Goal: Transaction & Acquisition: Purchase product/service

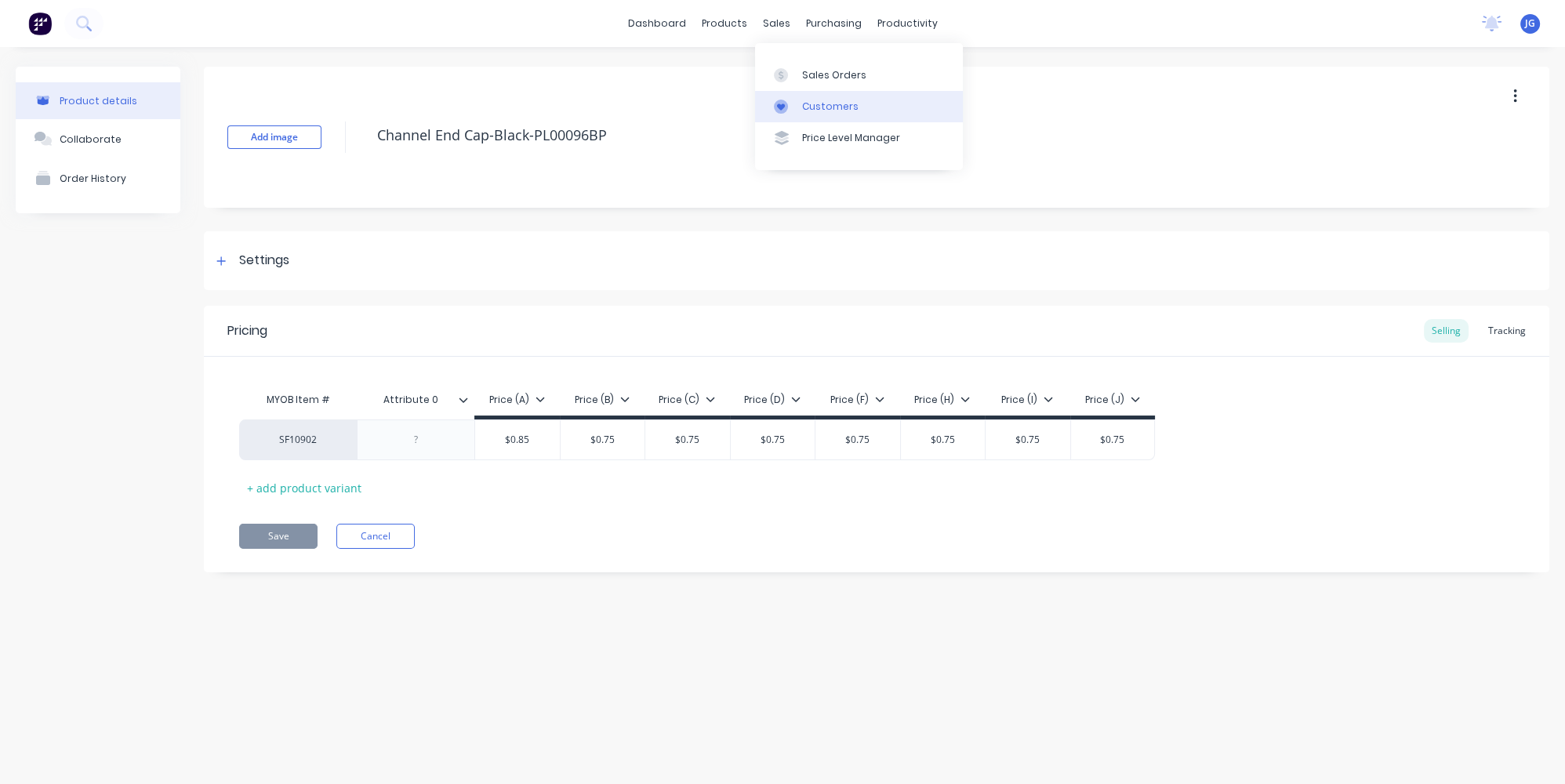
click at [801, 106] on link "Customers" at bounding box center [858, 107] width 208 height 32
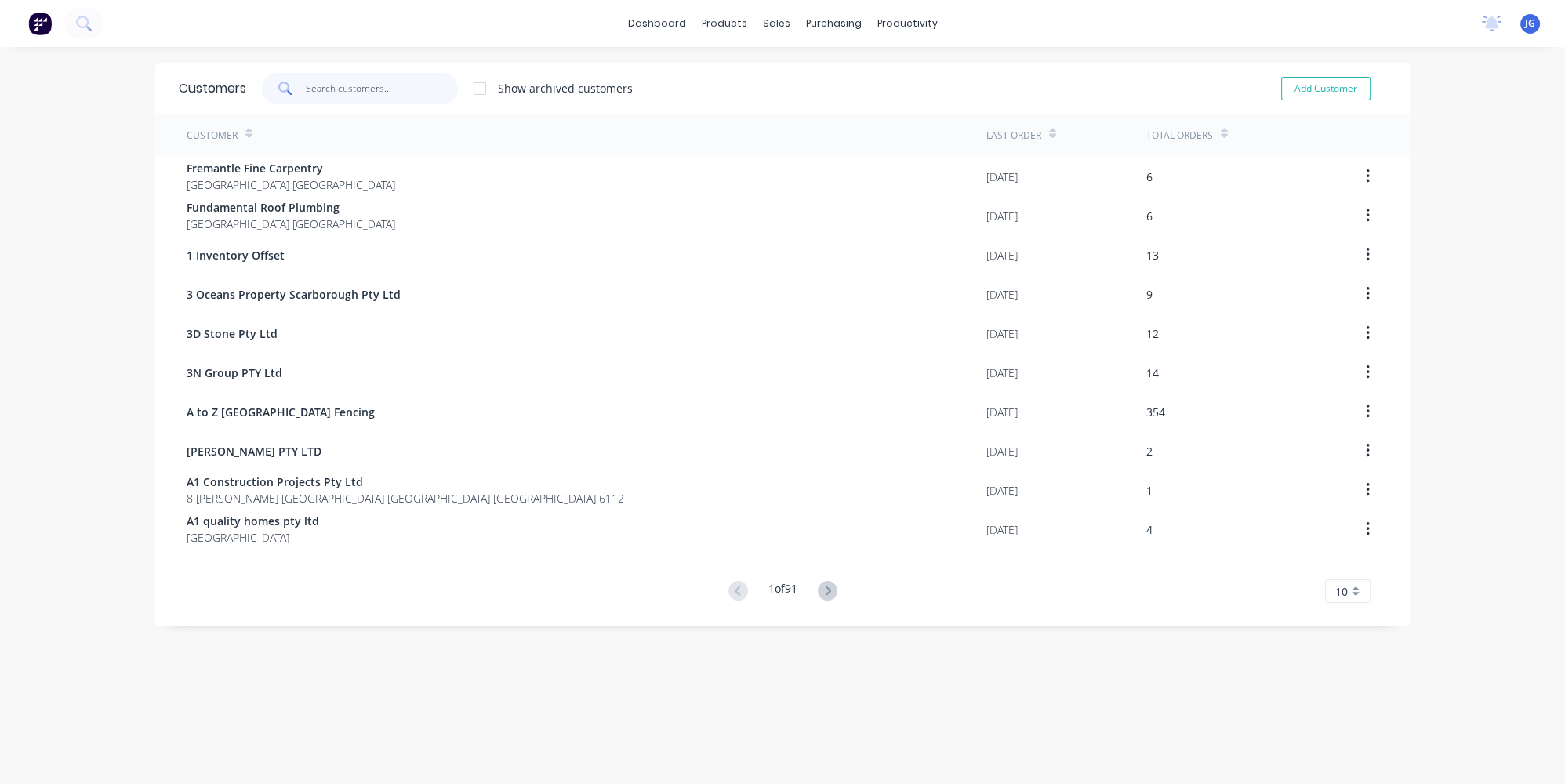
click at [402, 91] on input "text" at bounding box center [382, 88] width 153 height 32
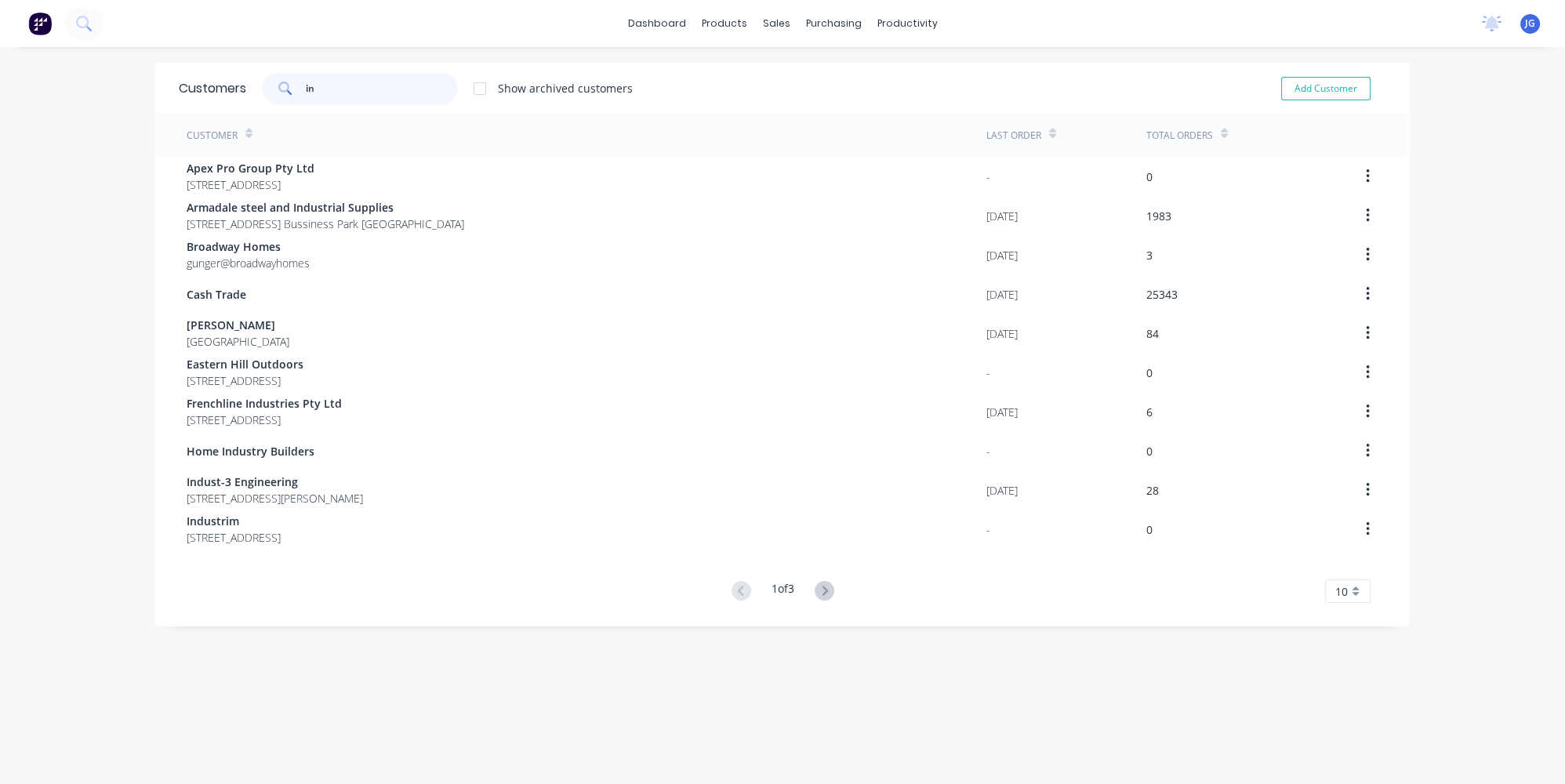
type input "i"
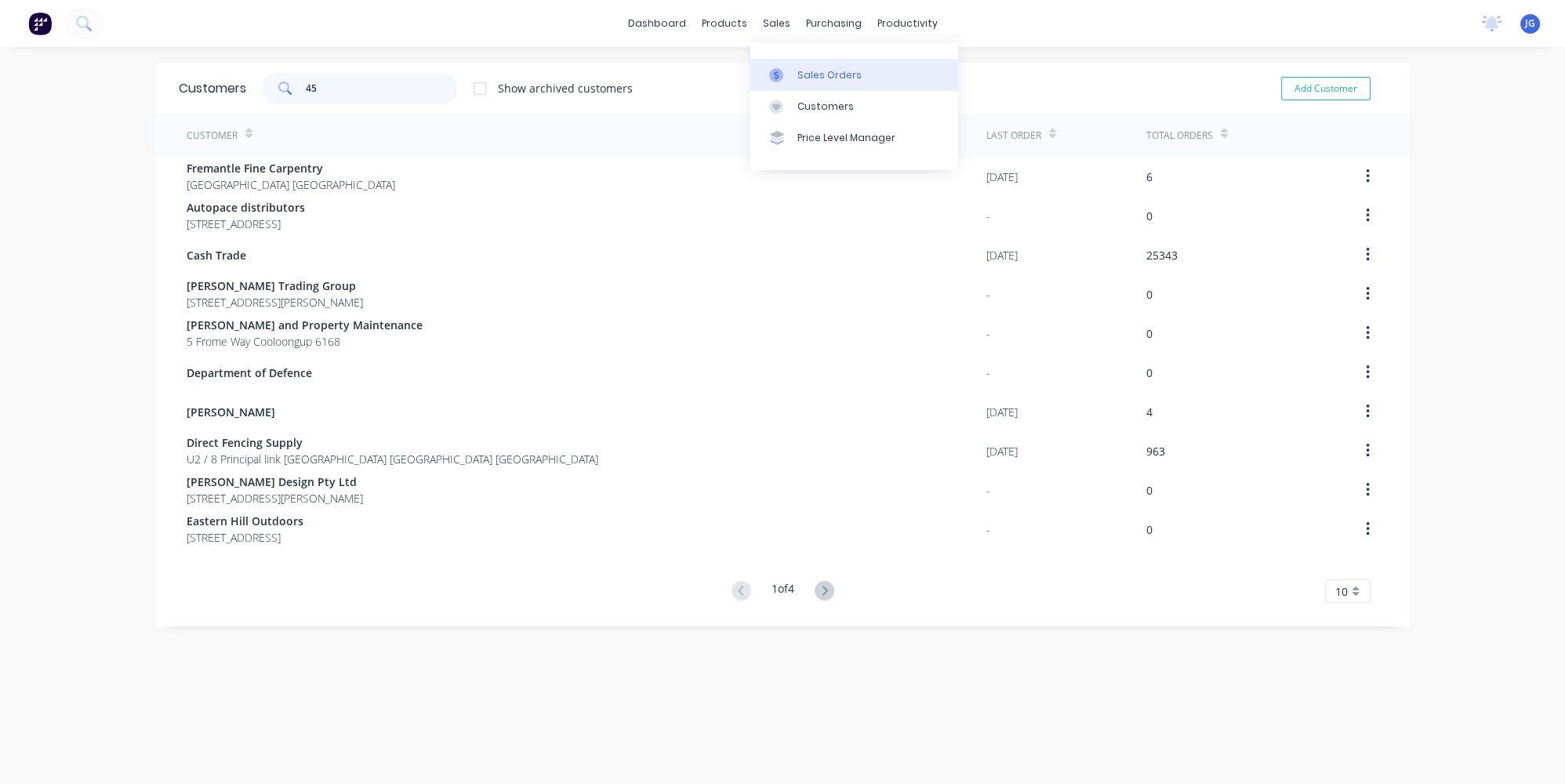
type input "45"
click at [786, 65] on link "Sales Orders" at bounding box center [855, 74] width 208 height 32
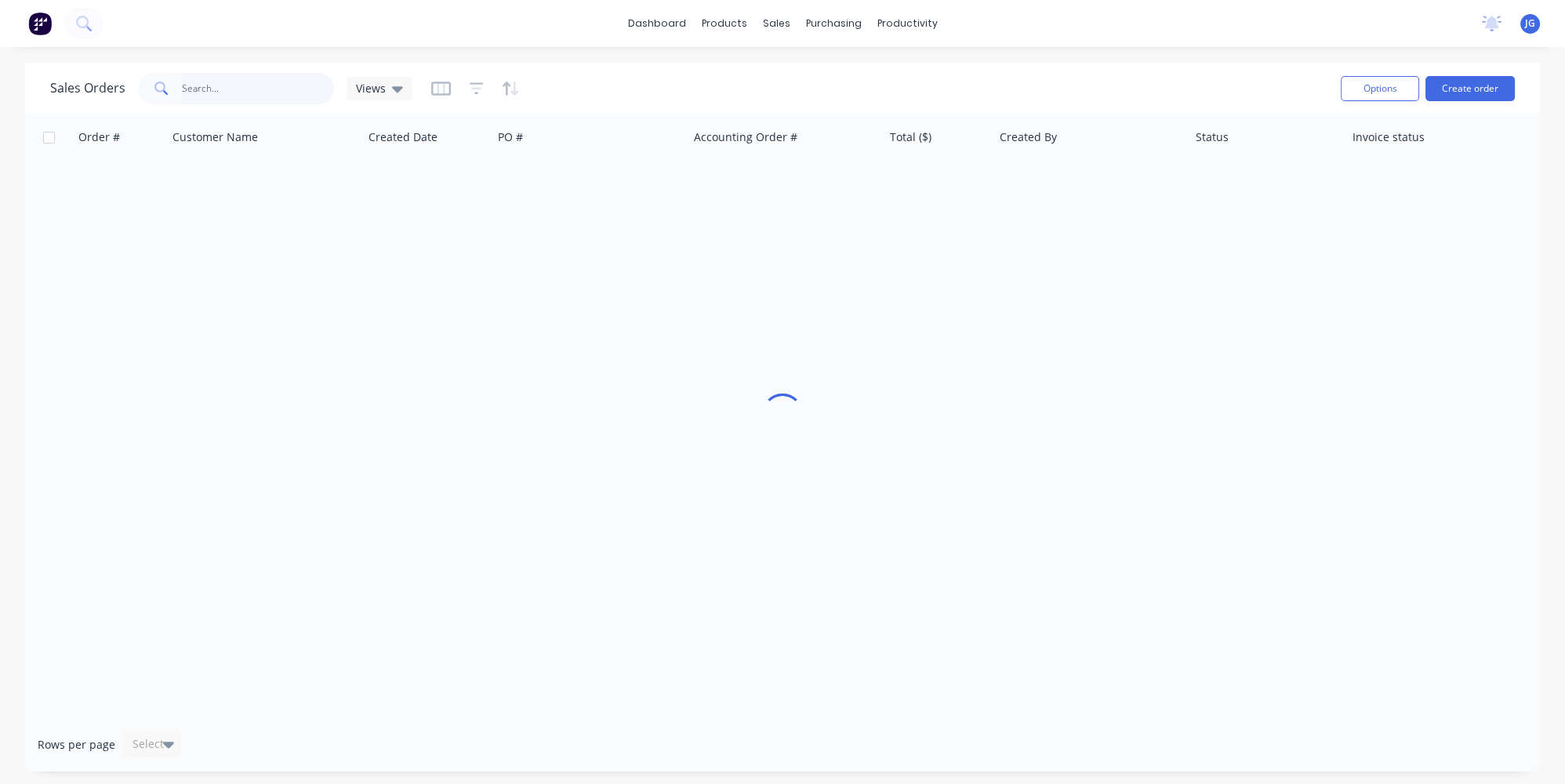
click at [283, 91] on input "text" at bounding box center [258, 88] width 153 height 32
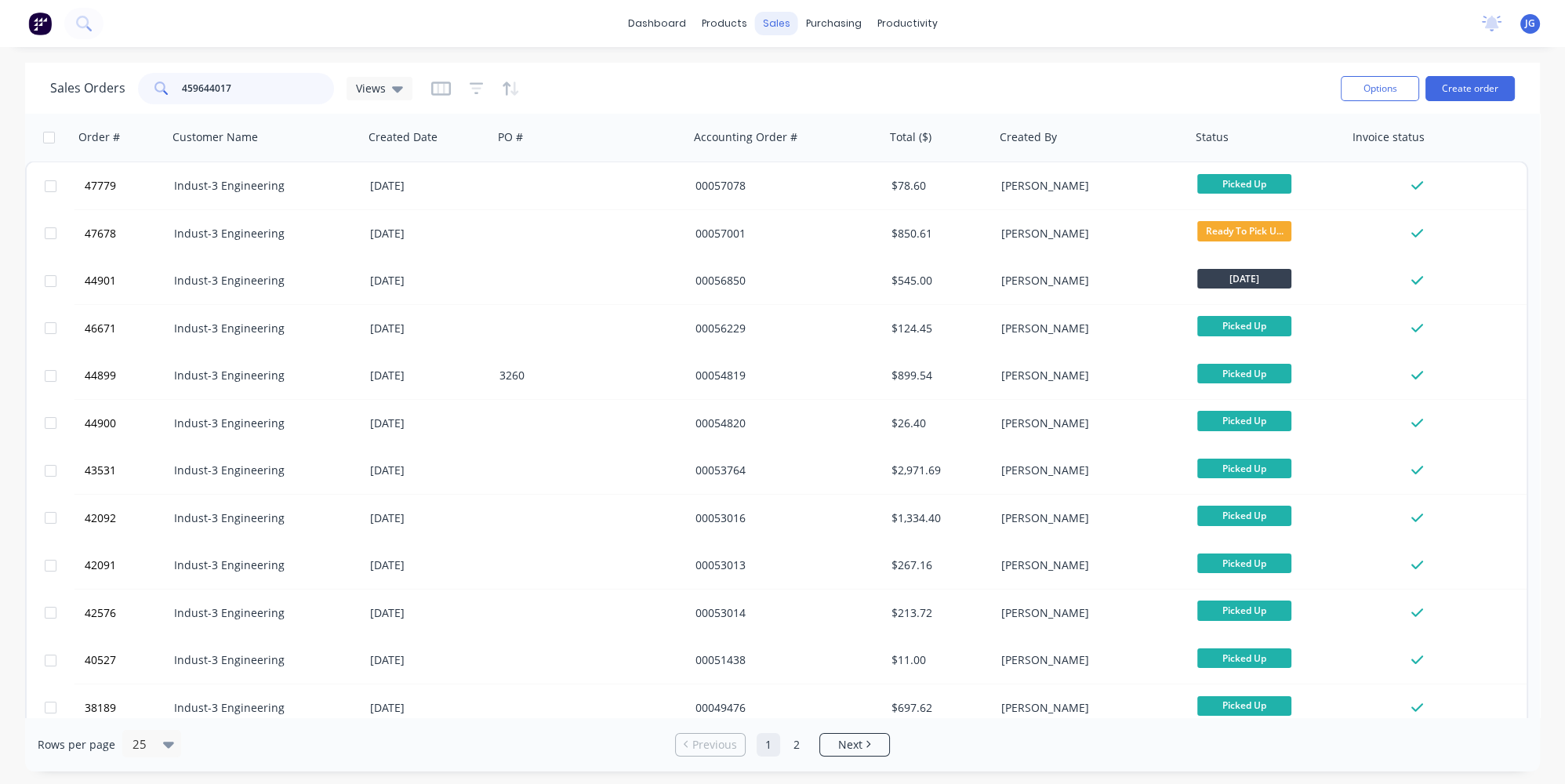
type input "459644017"
click at [1472, 83] on button "Create order" at bounding box center [1470, 88] width 89 height 25
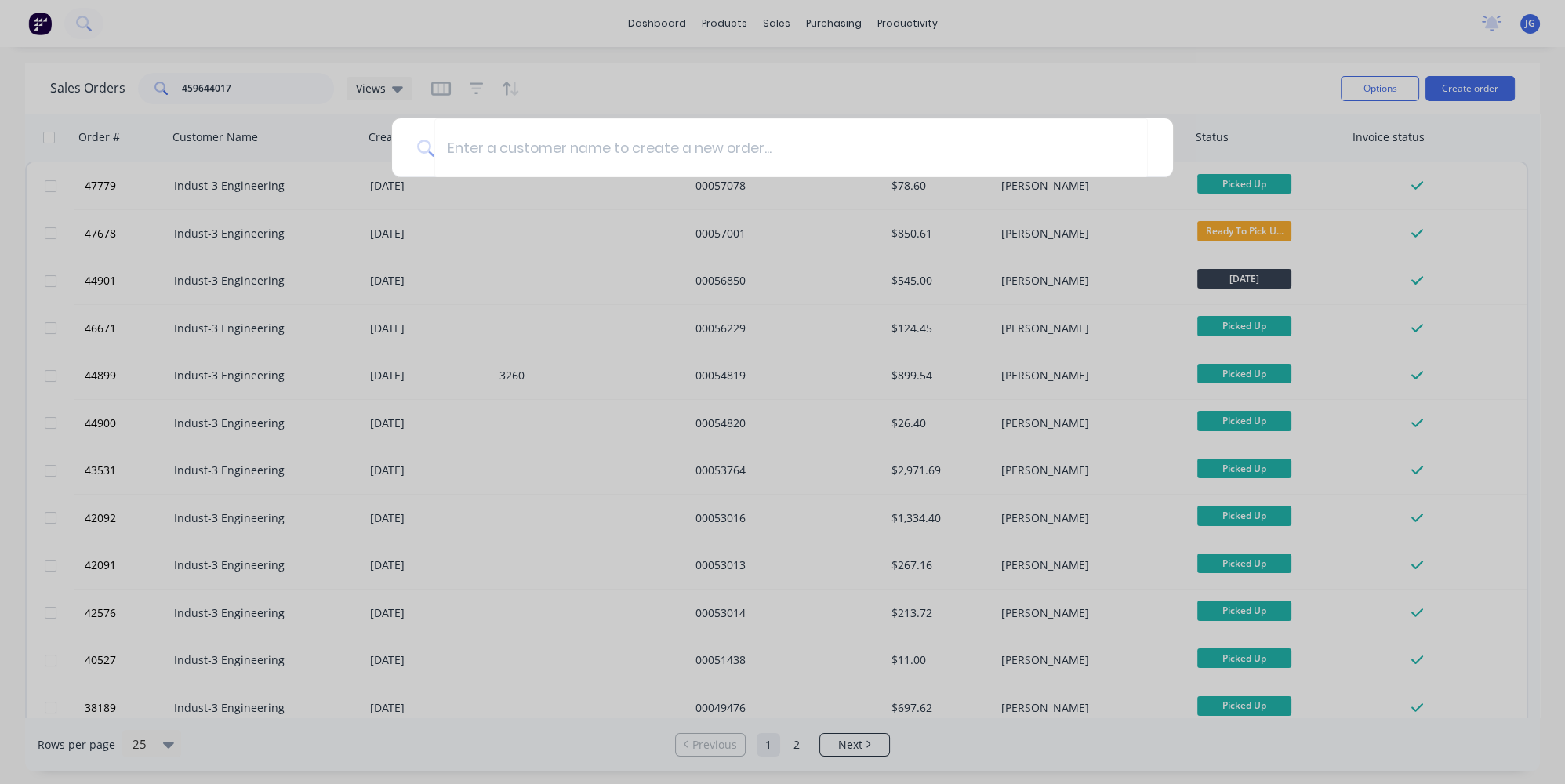
click at [694, 91] on div at bounding box center [782, 392] width 1565 height 784
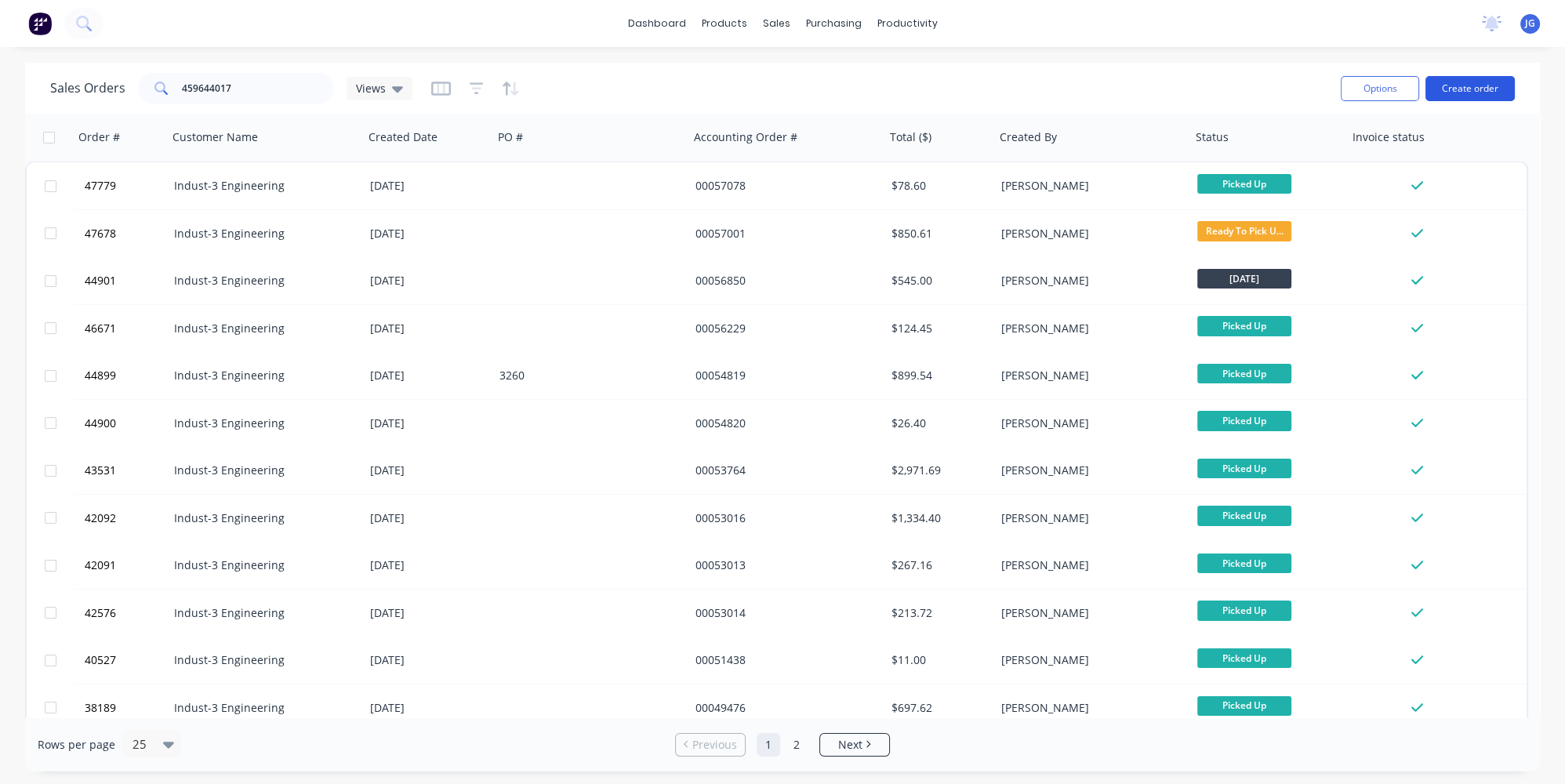
click at [1457, 86] on button "Create order" at bounding box center [1470, 88] width 89 height 25
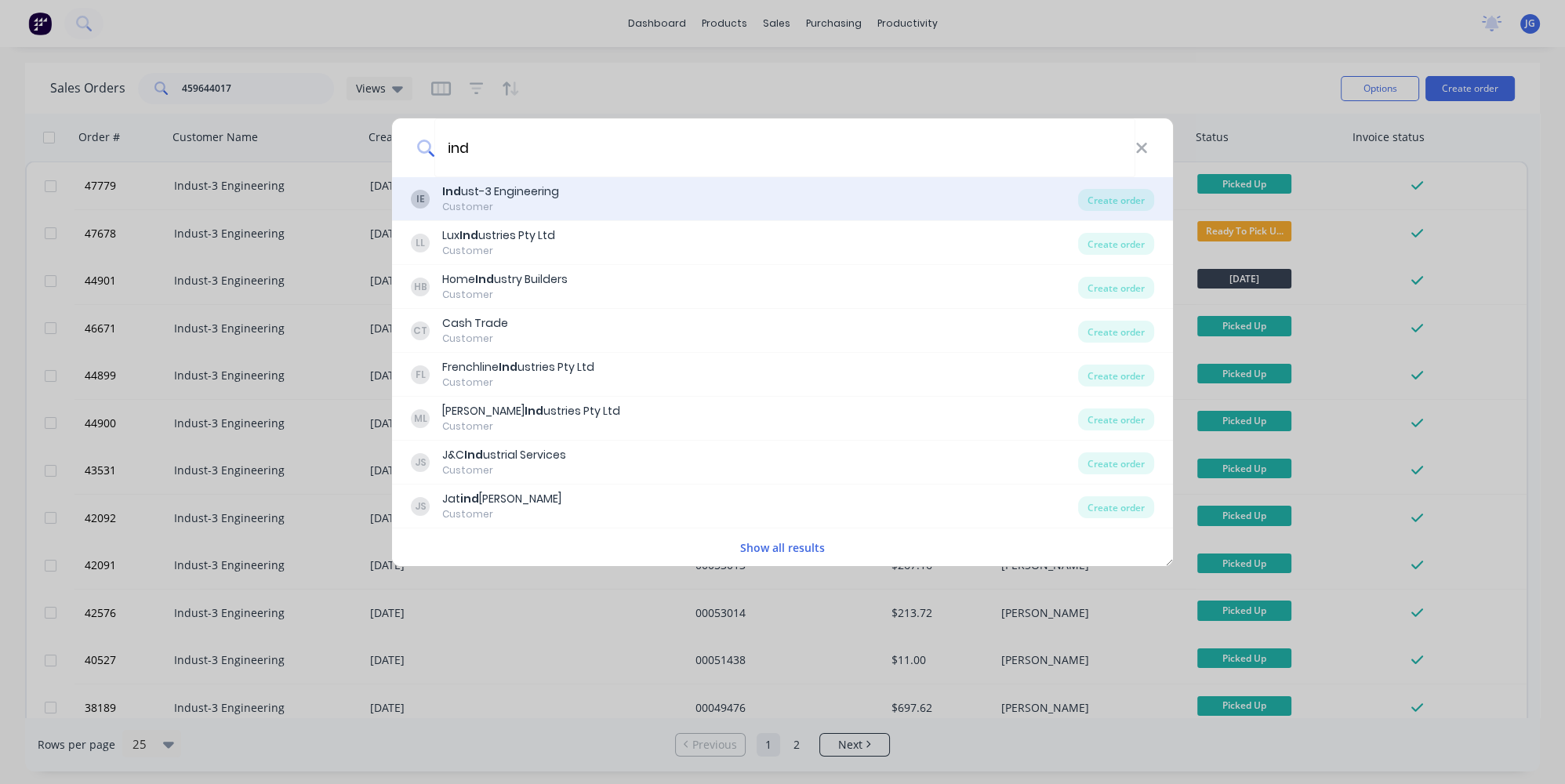
type input "ind"
click at [638, 203] on div "IE Ind ust-3 Engineering Customer" at bounding box center [744, 199] width 667 height 31
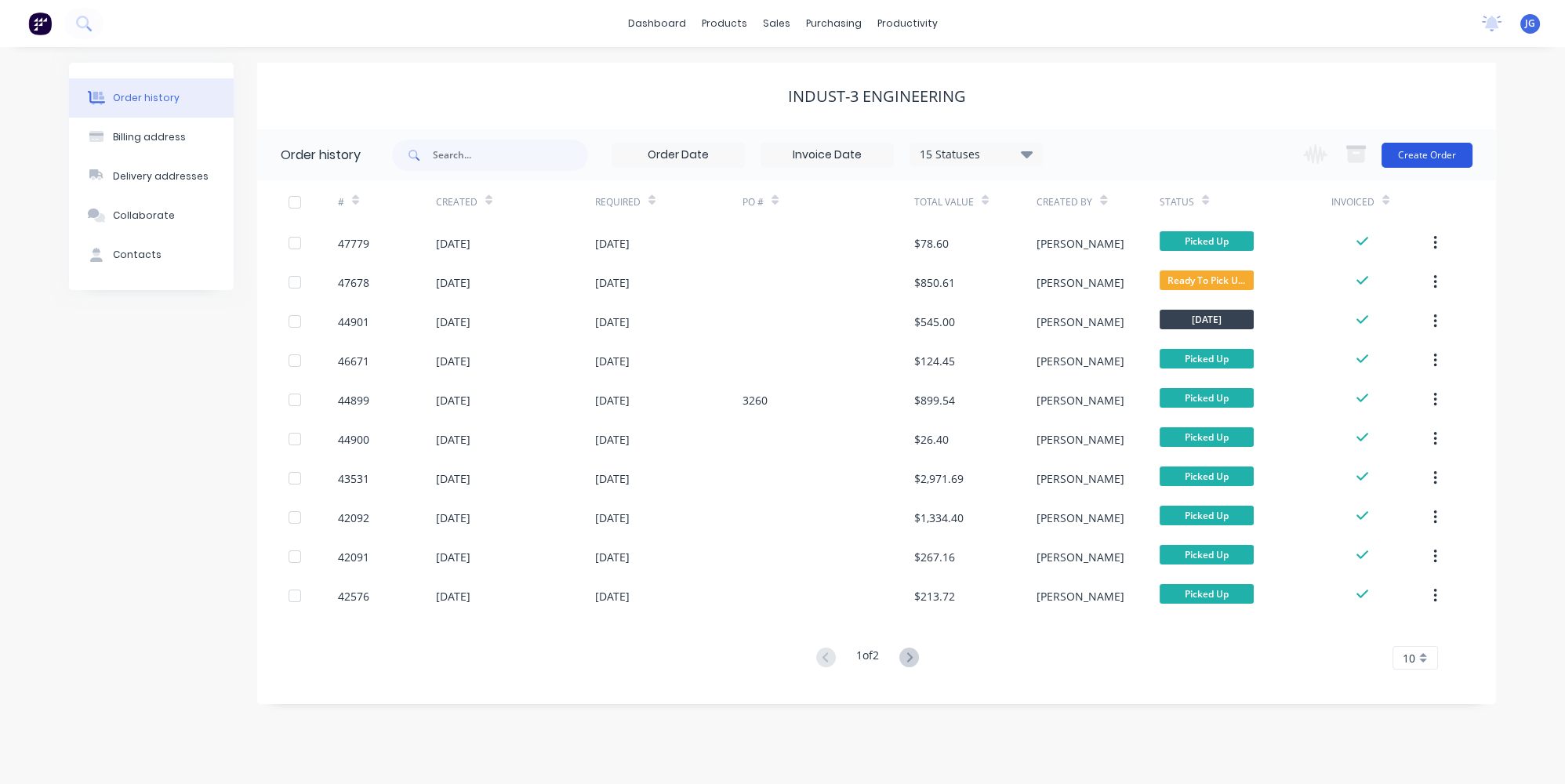
click at [1410, 154] on button "Create Order" at bounding box center [1427, 155] width 91 height 25
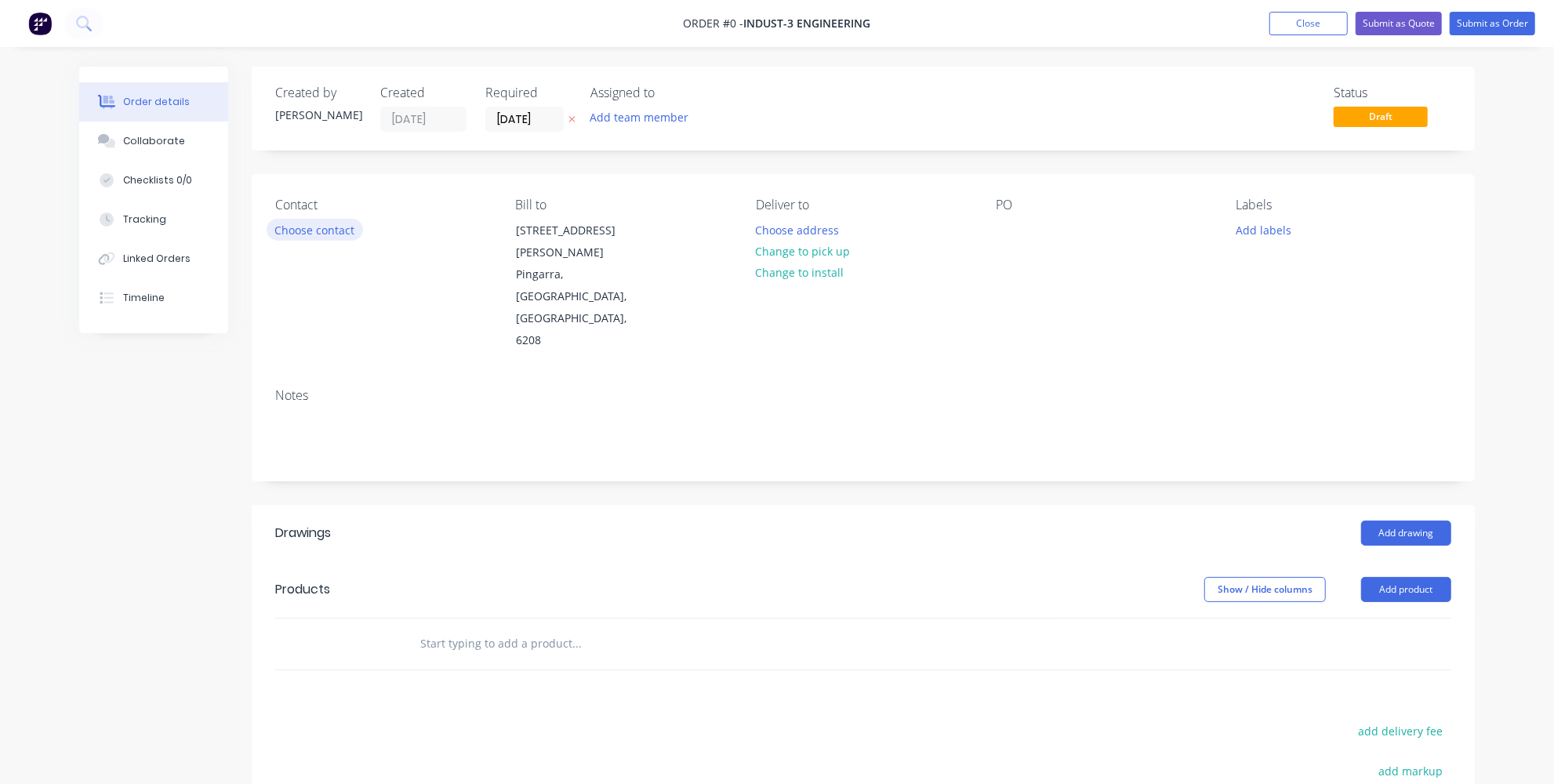
click at [347, 233] on button "Choose contact" at bounding box center [314, 230] width 96 height 21
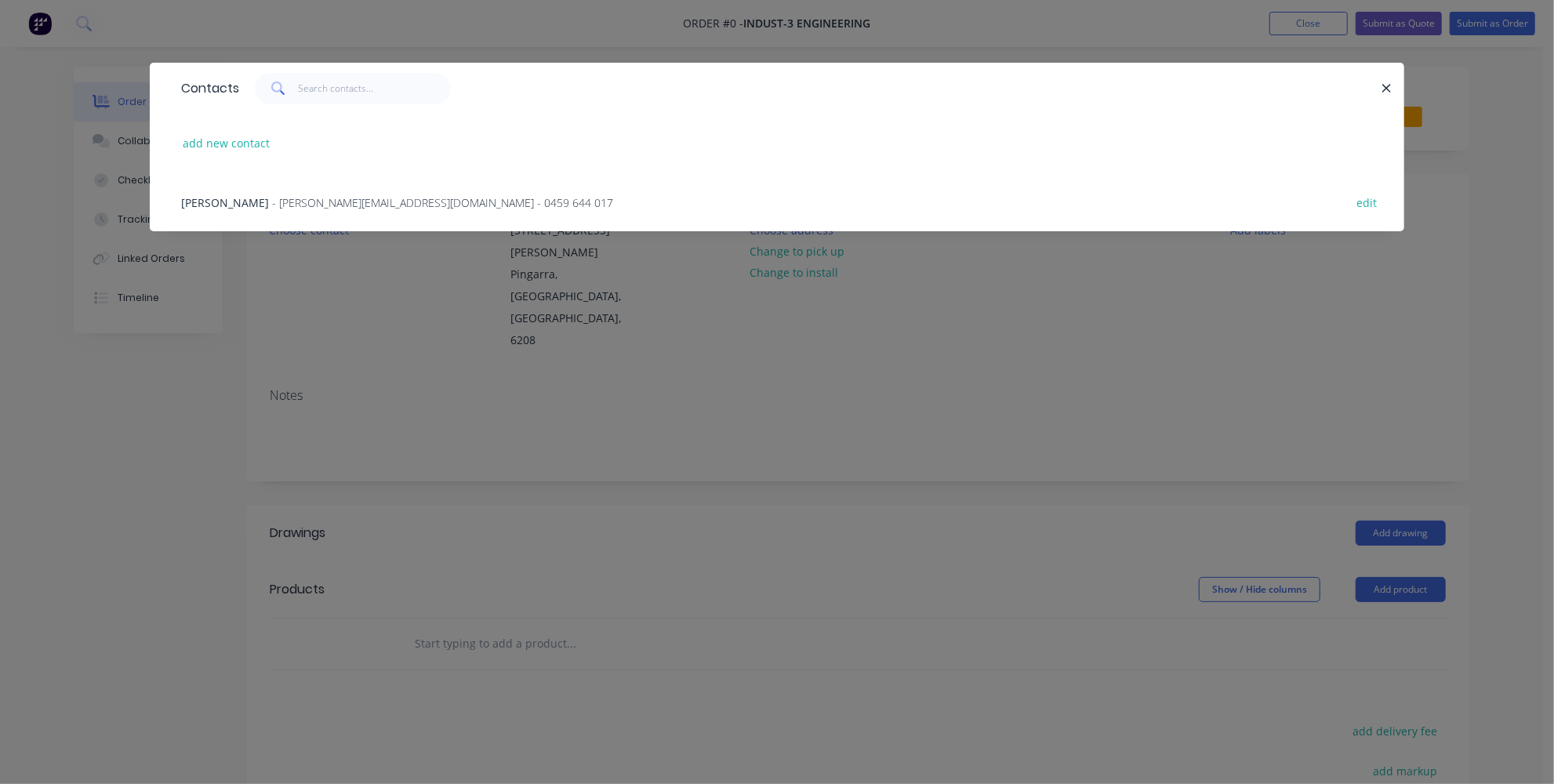
click at [240, 198] on span "[PERSON_NAME]" at bounding box center [224, 202] width 87 height 14
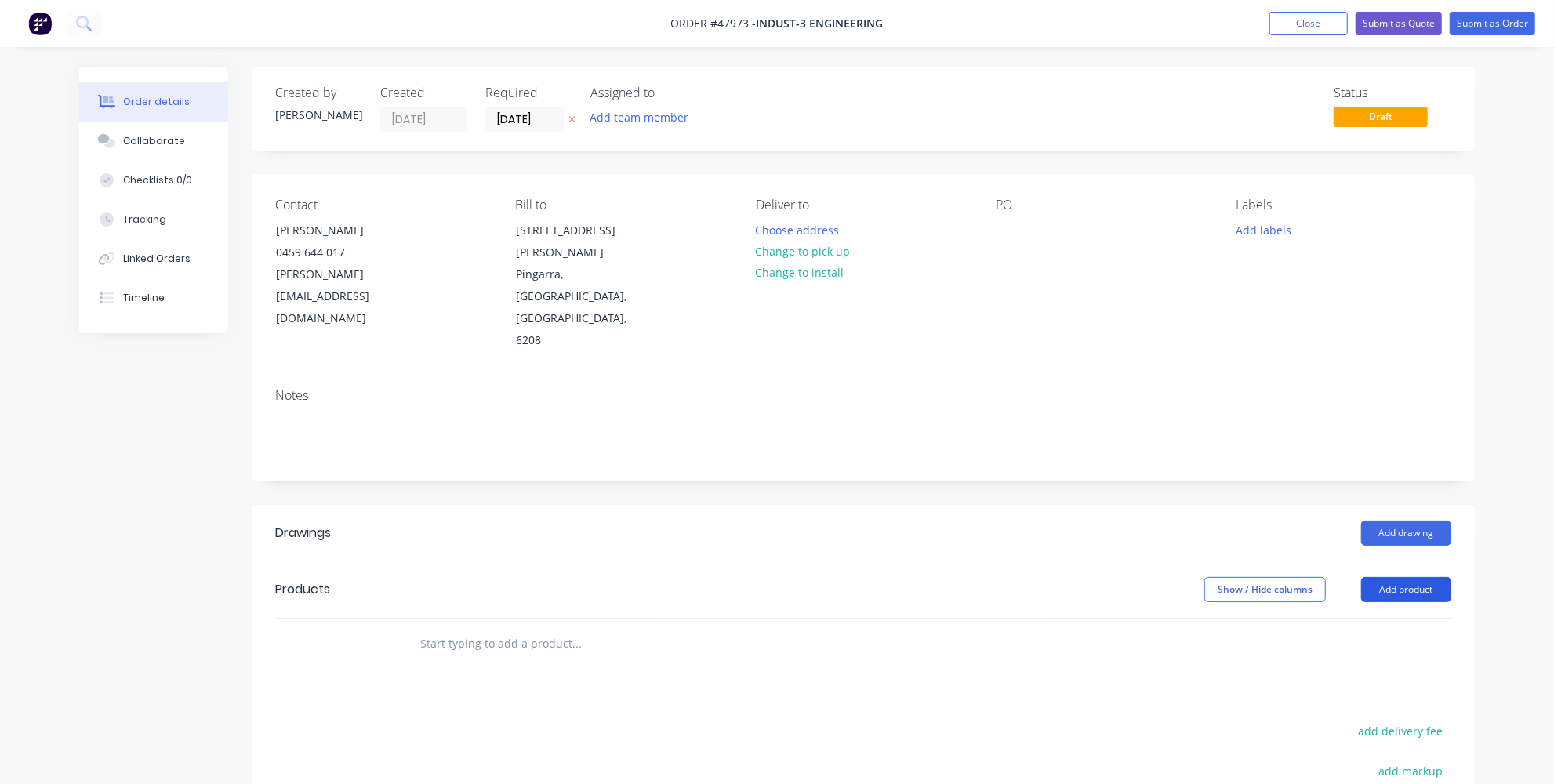
click at [1394, 576] on button "Add product" at bounding box center [1406, 589] width 90 height 25
click at [1311, 614] on button "Product catalogue" at bounding box center [1376, 629] width 149 height 32
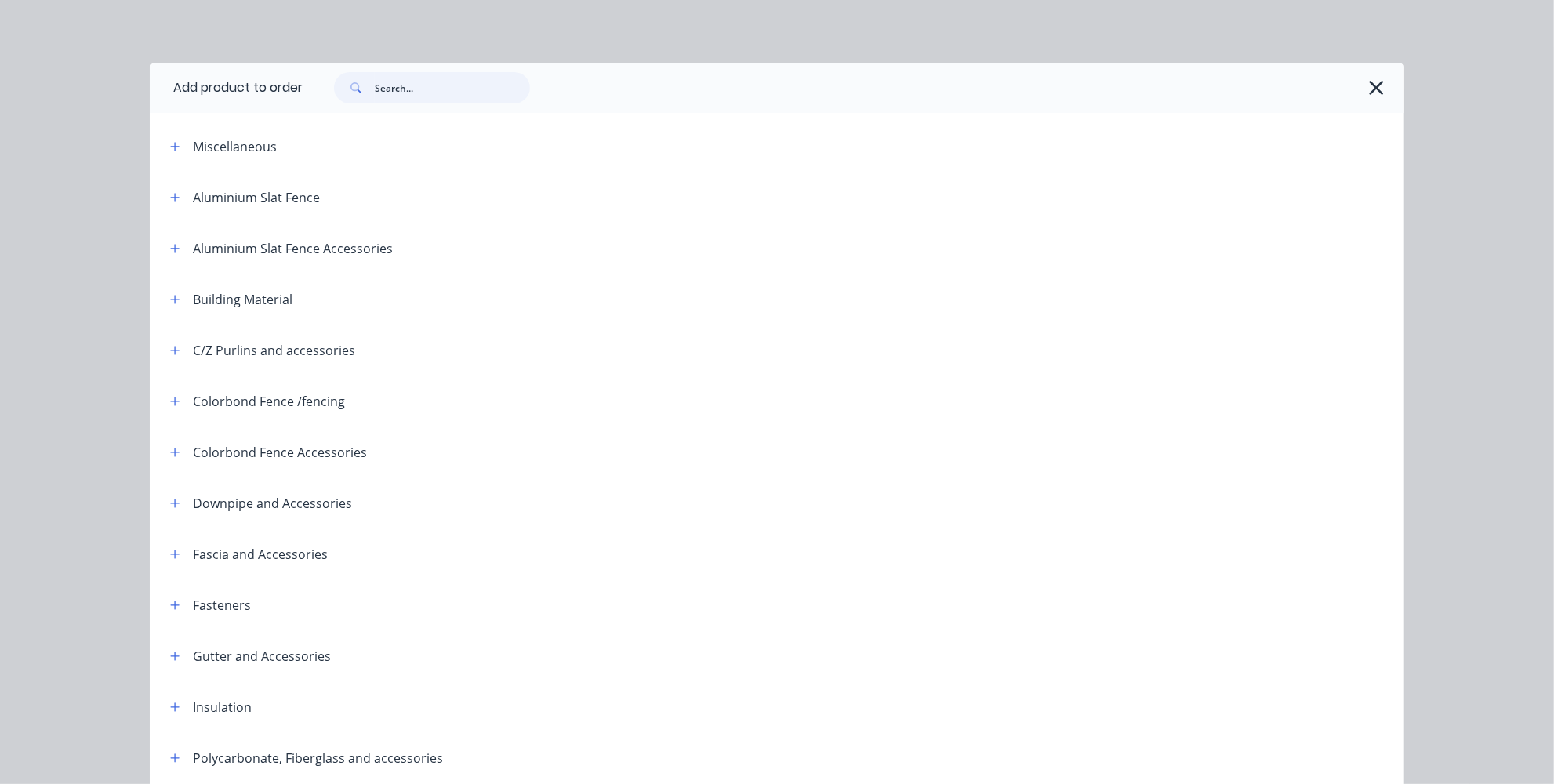
click at [420, 83] on input "text" at bounding box center [453, 87] width 156 height 32
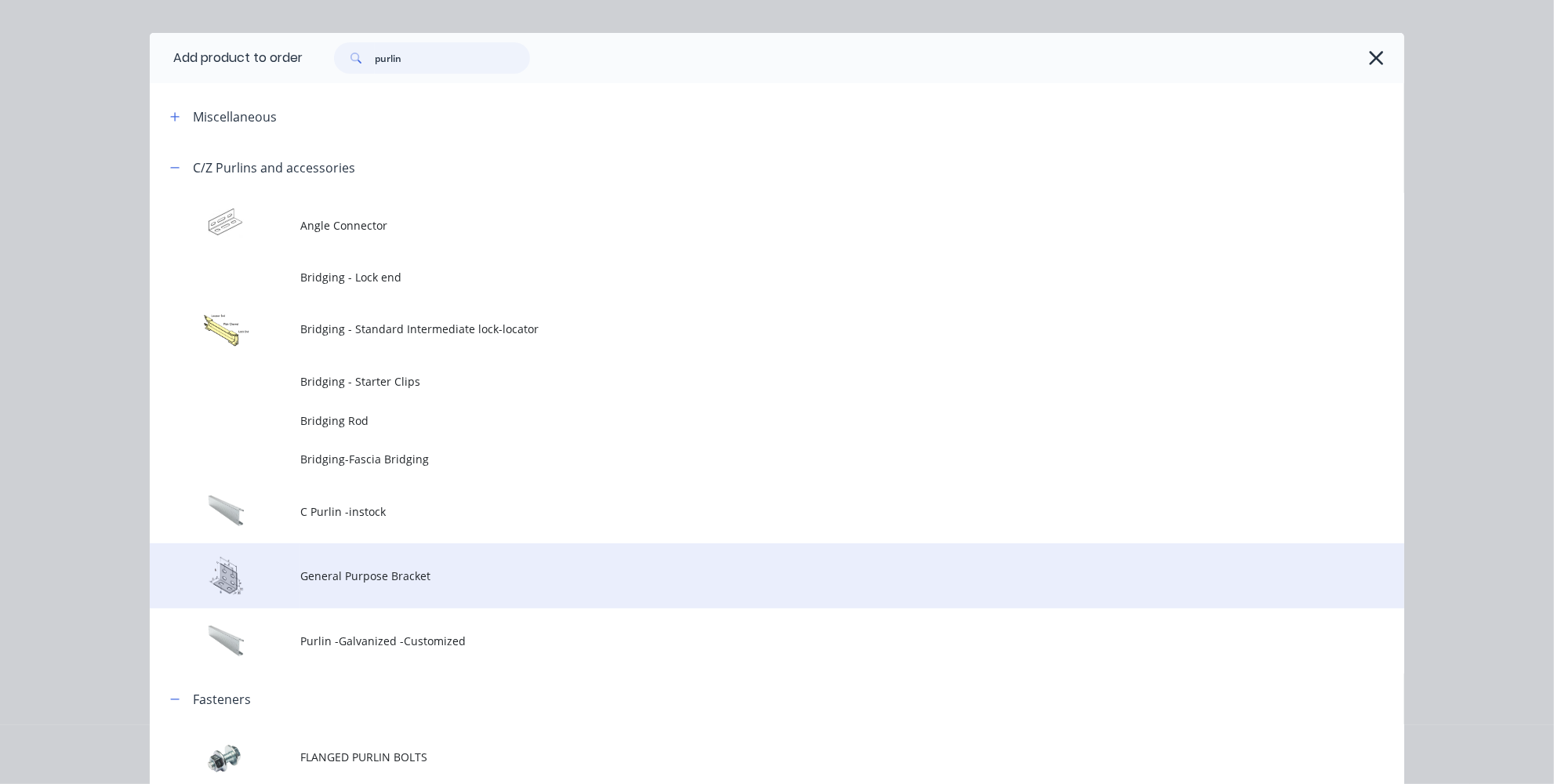
scroll to position [70, 0]
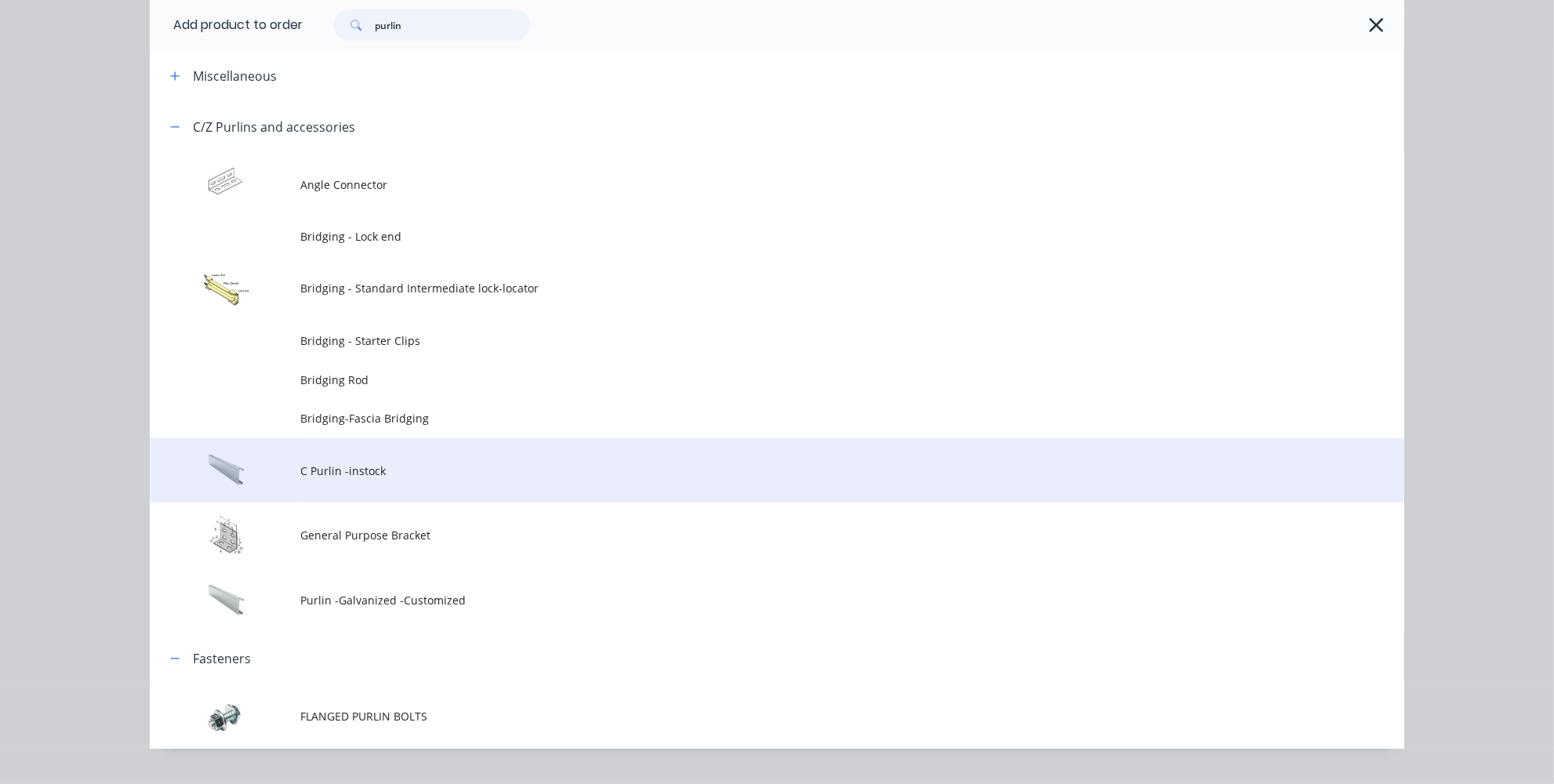
type input "purlin"
click at [331, 487] on td "C Purlin -instock" at bounding box center [851, 471] width 1103 height 65
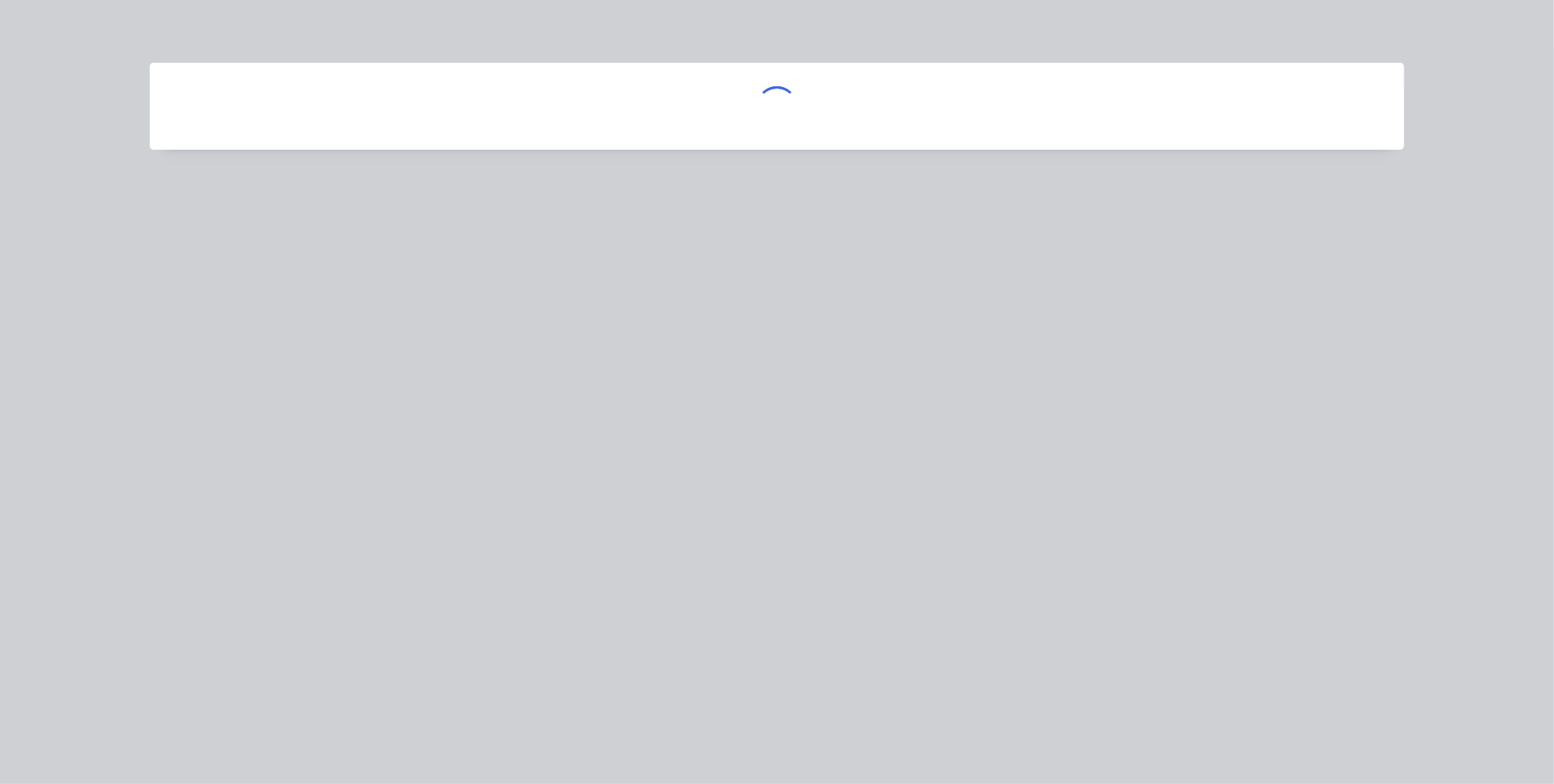
scroll to position [0, 0]
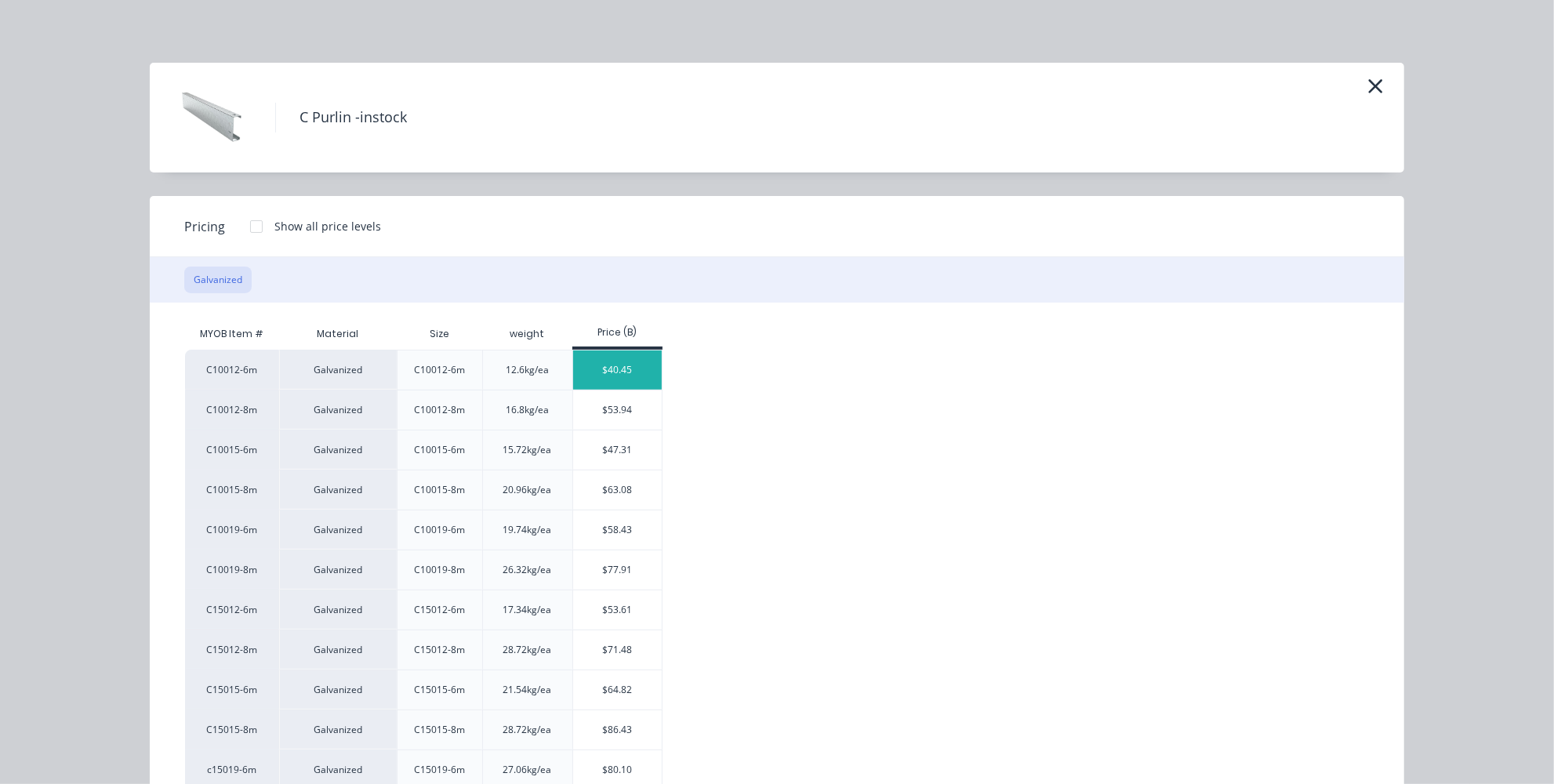
click at [590, 368] on div "$40.45" at bounding box center [617, 370] width 88 height 39
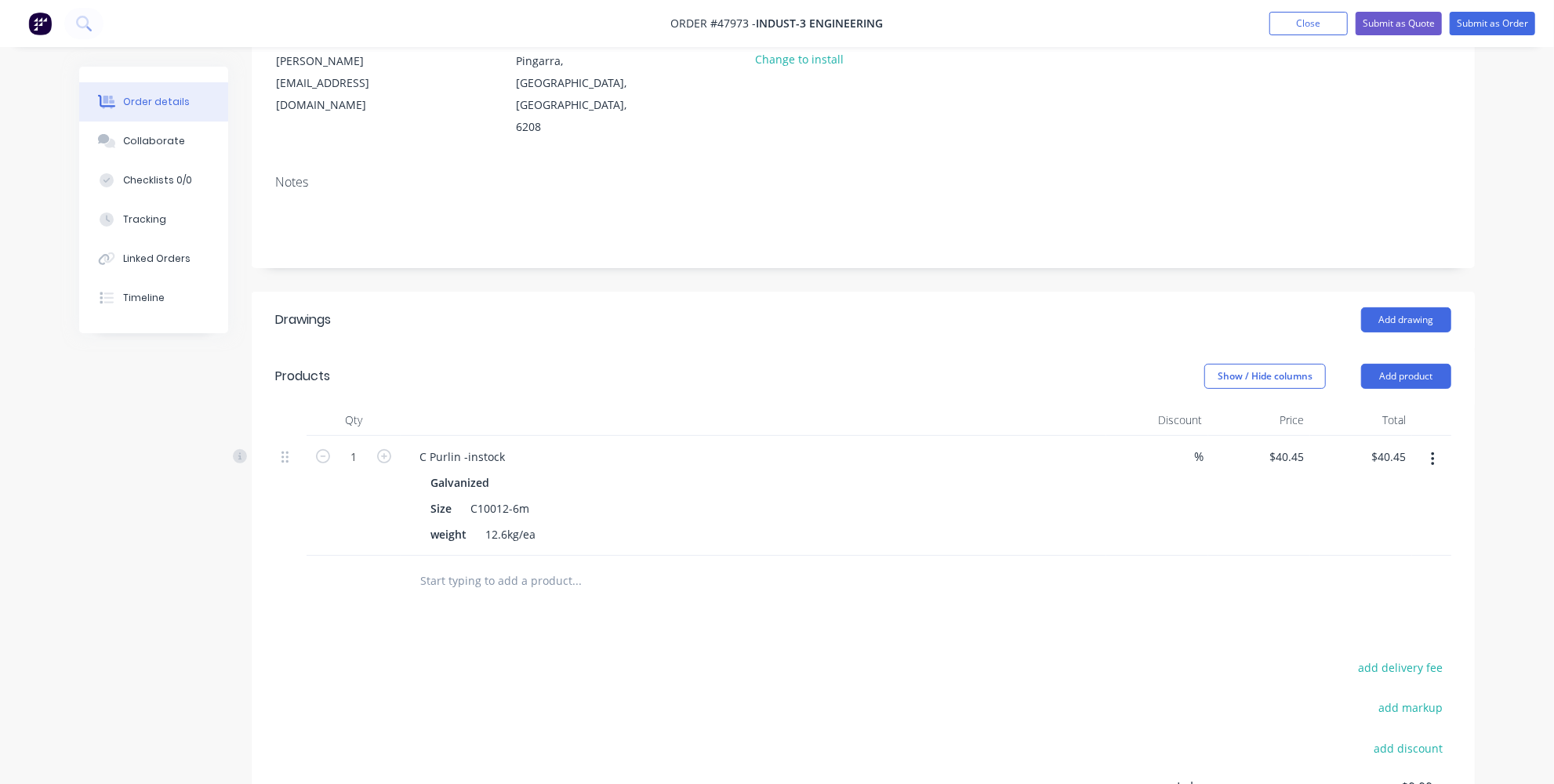
scroll to position [142, 0]
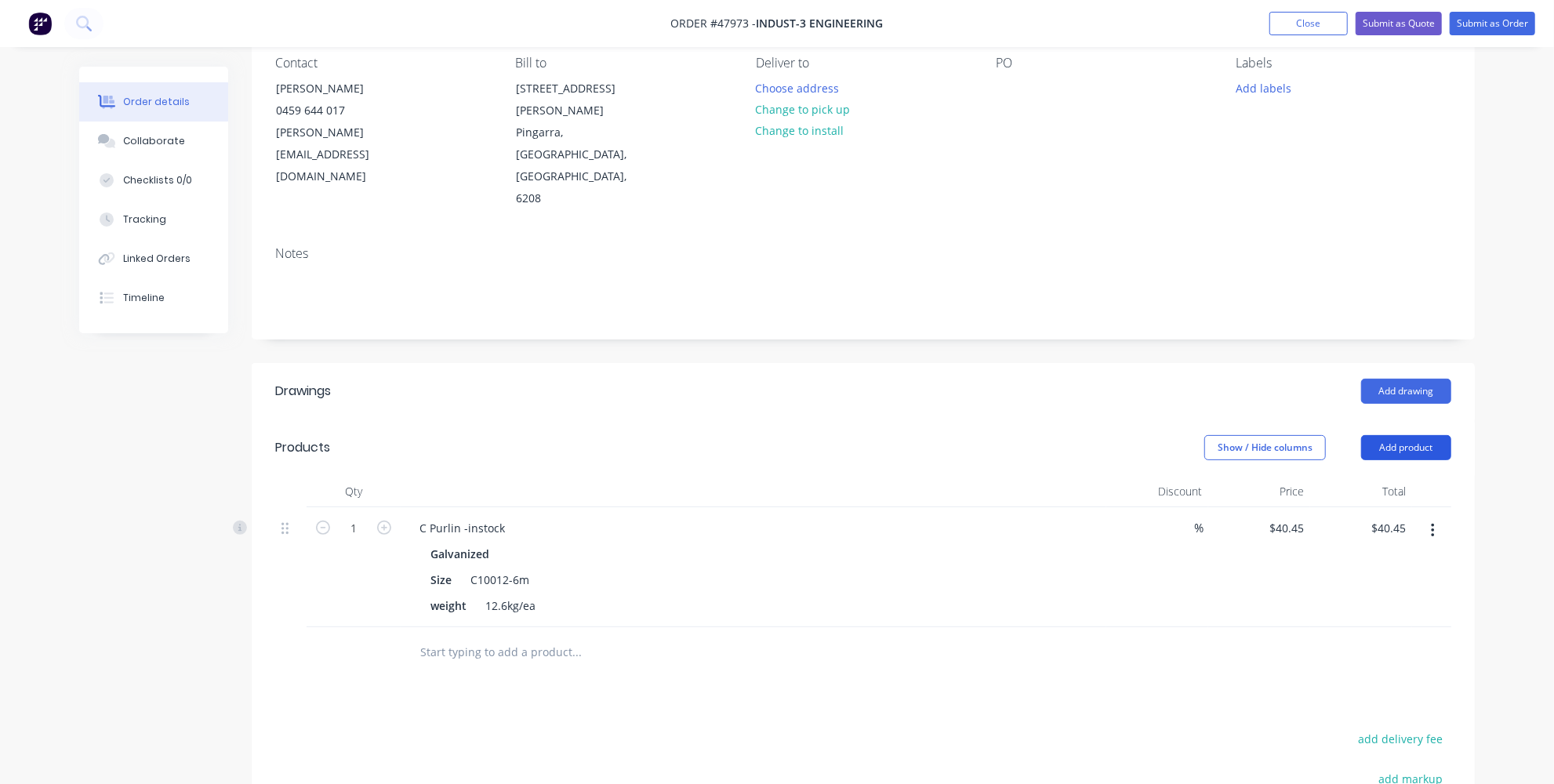
click at [1405, 435] on button "Add product" at bounding box center [1406, 448] width 90 height 25
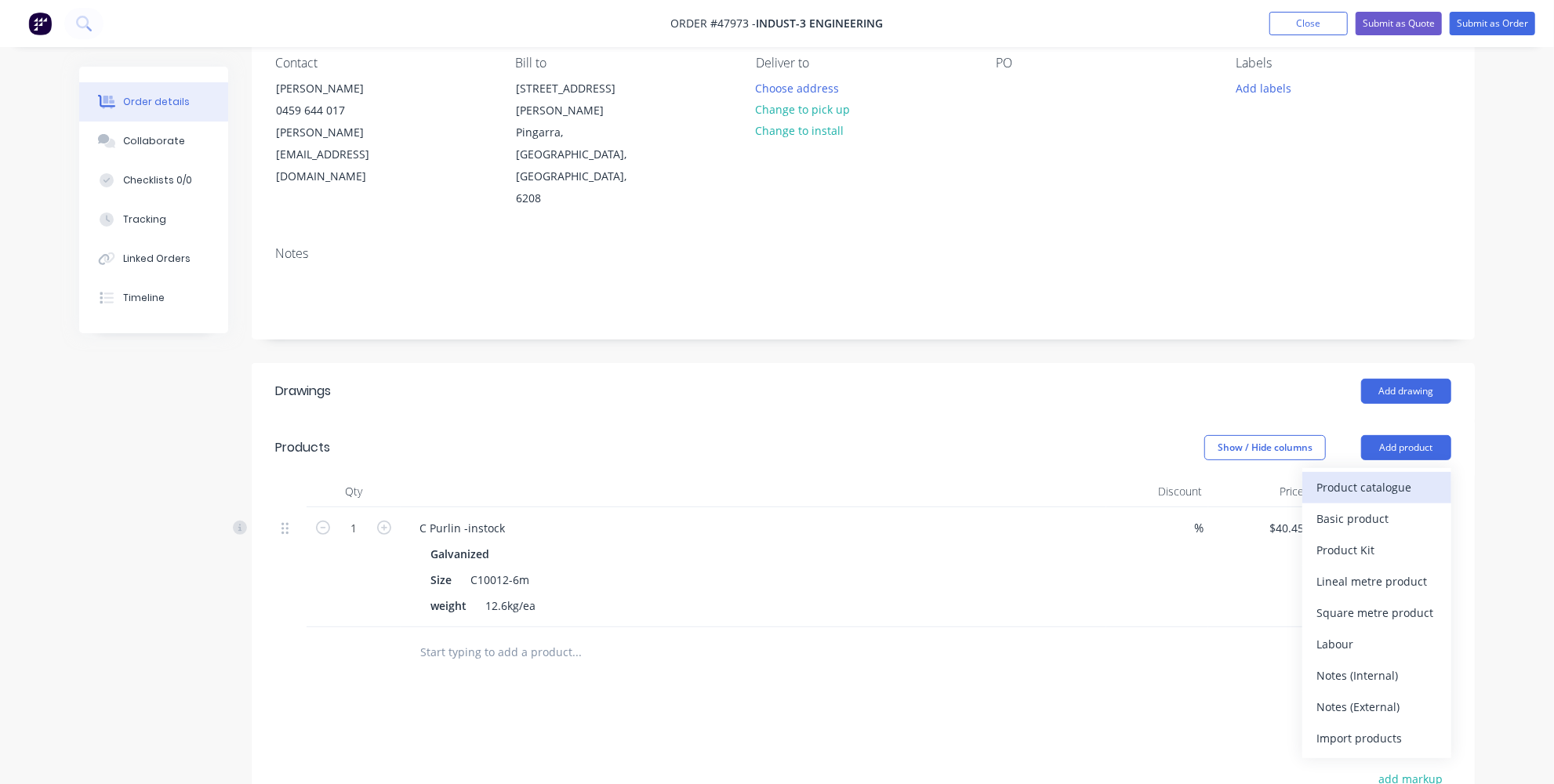
click at [1335, 476] on div "Product catalogue" at bounding box center [1377, 487] width 121 height 23
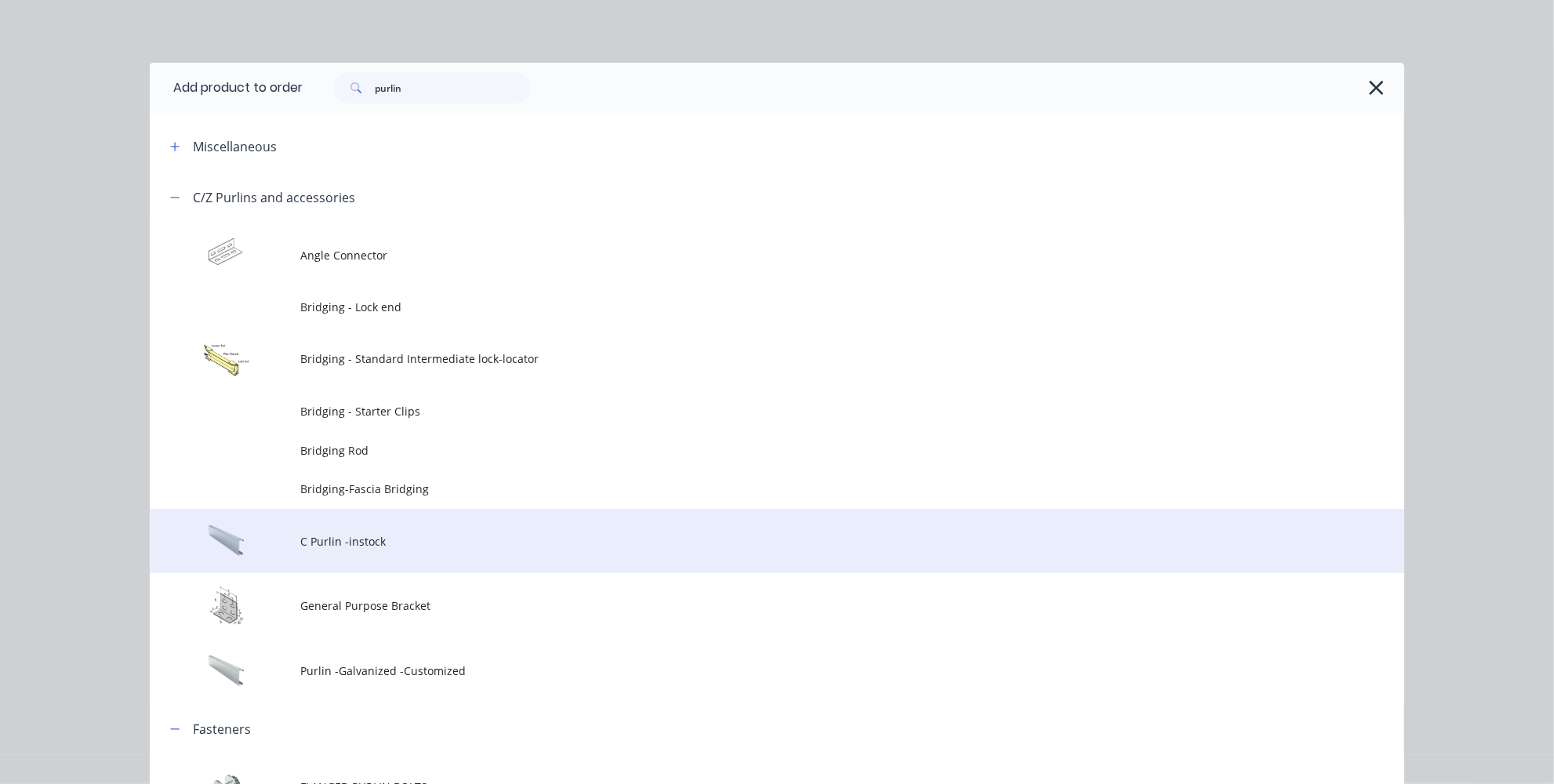
click at [371, 554] on td "C Purlin -instock" at bounding box center [851, 541] width 1103 height 65
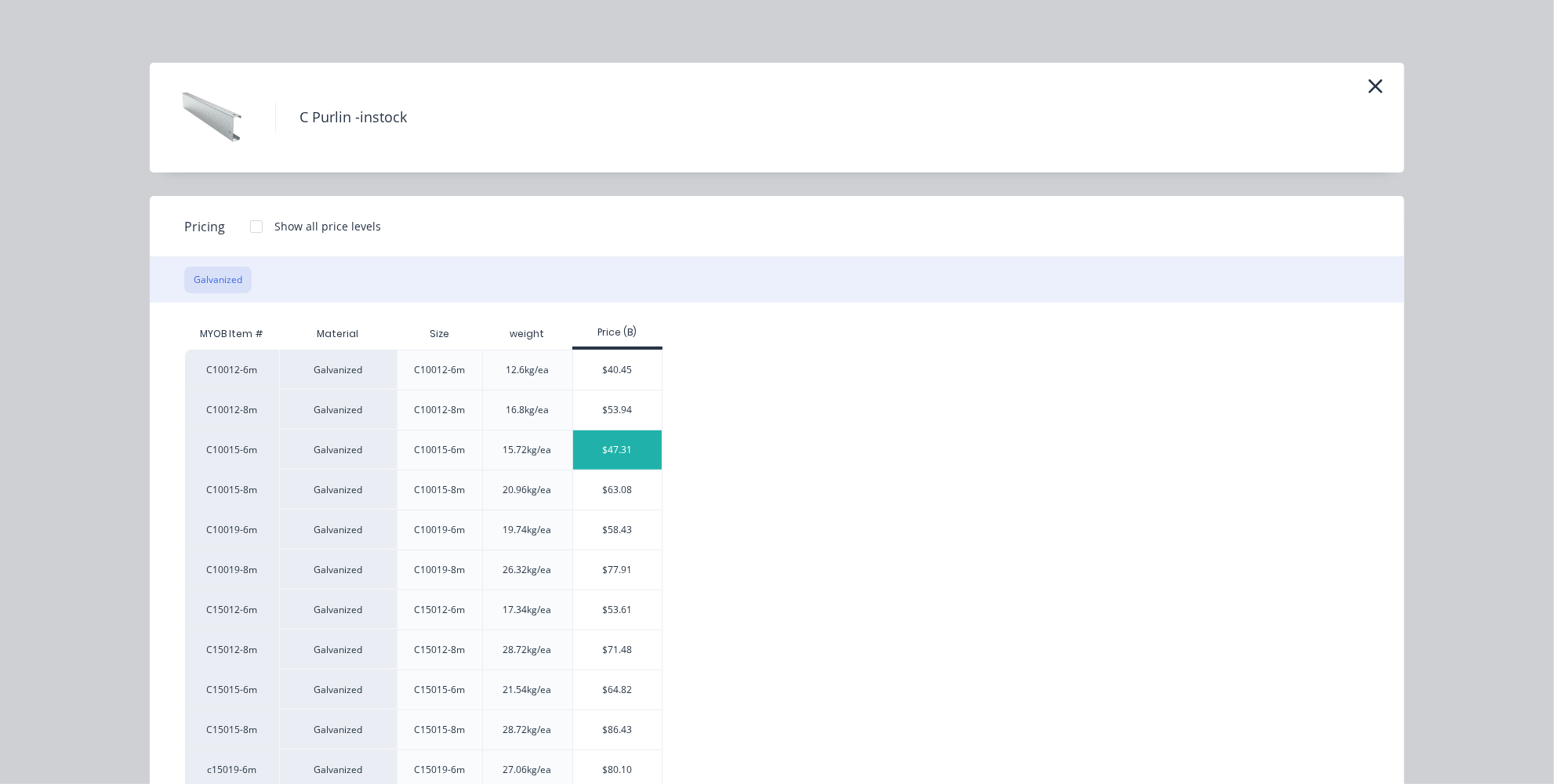
click at [604, 448] on div "$47.31" at bounding box center [617, 450] width 88 height 39
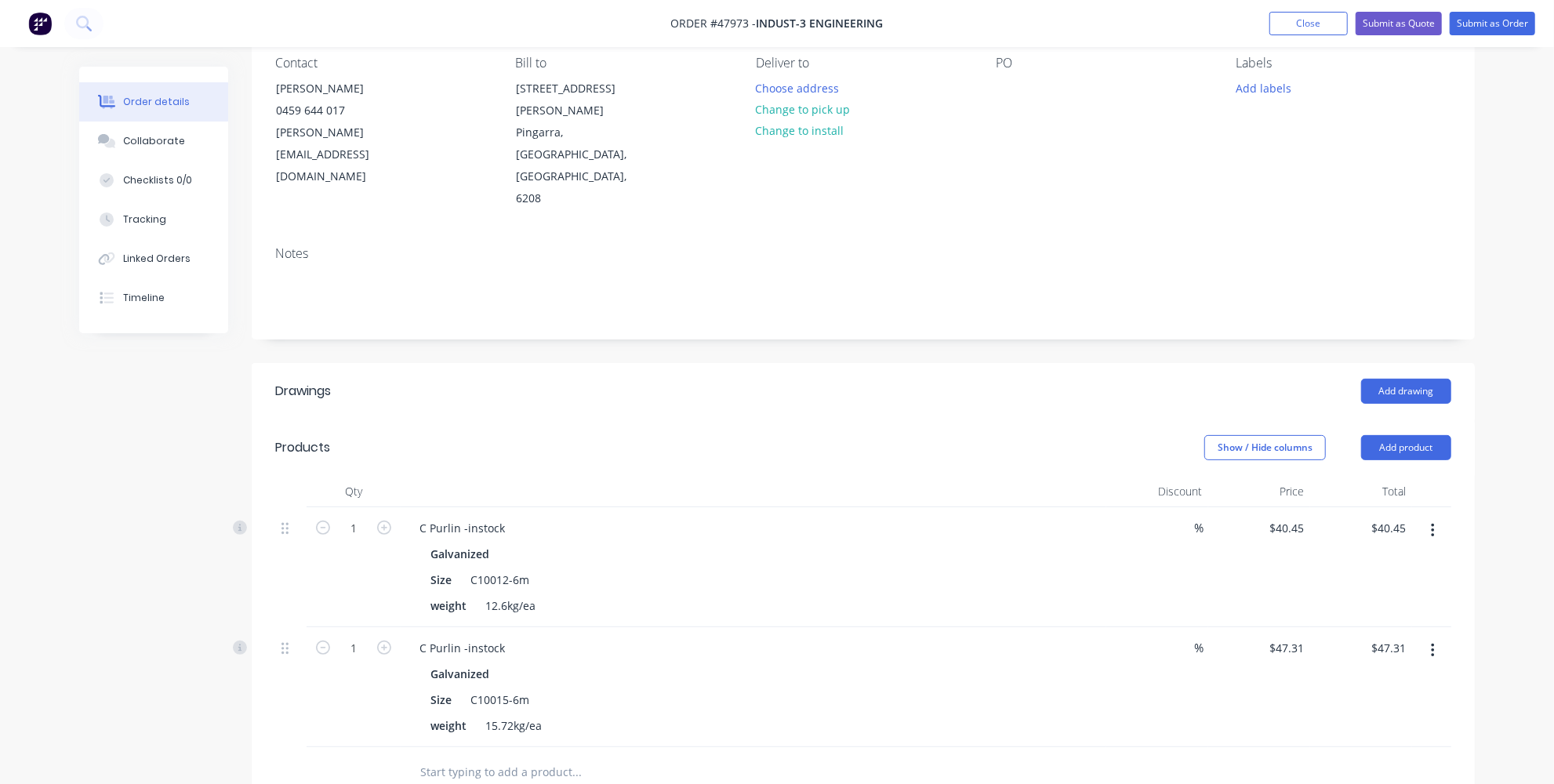
click at [1430, 517] on button "button" at bounding box center [1432, 530] width 37 height 28
click at [1329, 654] on div "Delete" at bounding box center [1377, 666] width 121 height 23
click at [370, 517] on input "1" at bounding box center [354, 528] width 40 height 23
type input "6"
type input "$283.86"
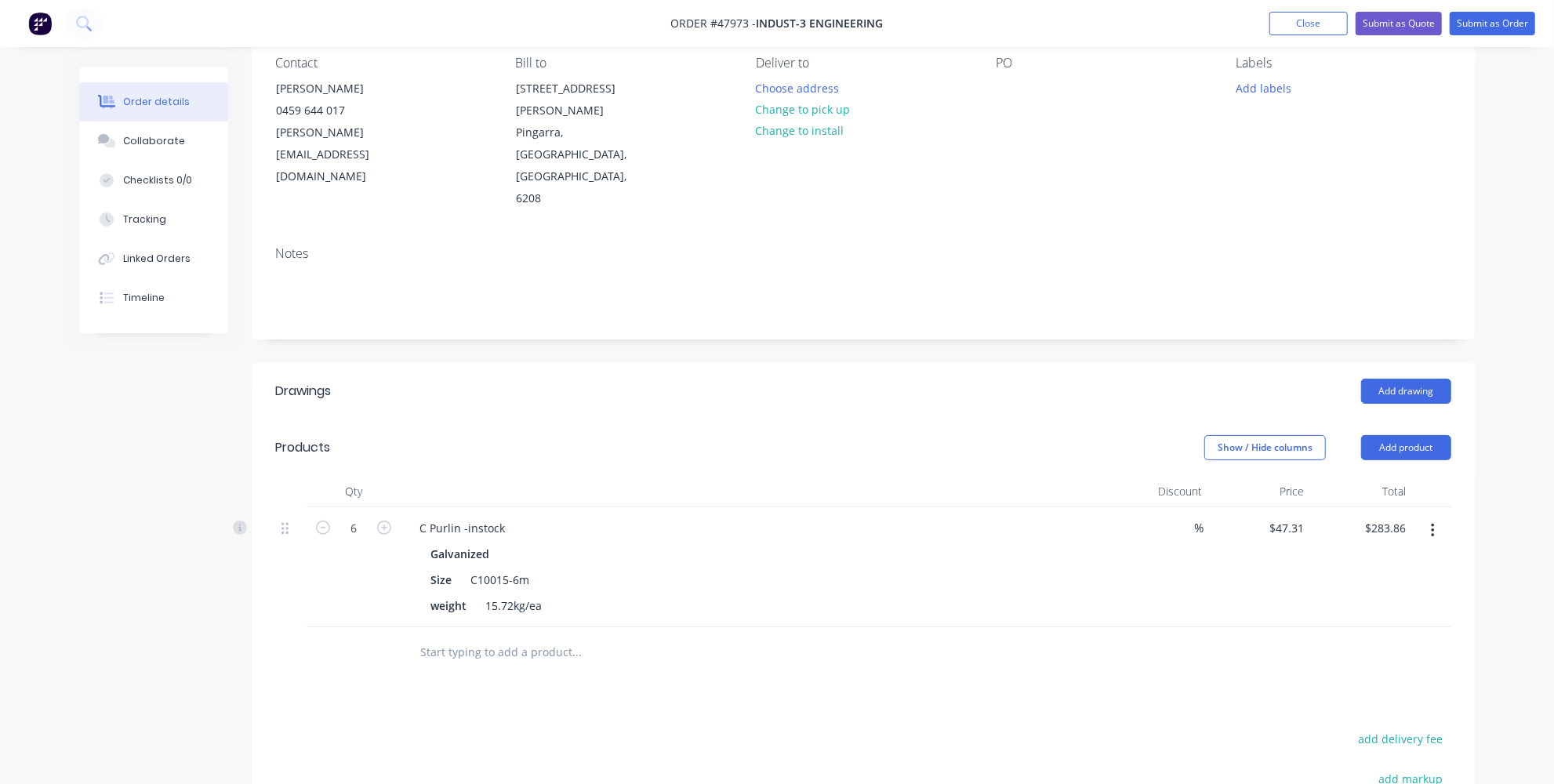
click at [1381, 435] on button "Add product" at bounding box center [1406, 448] width 90 height 25
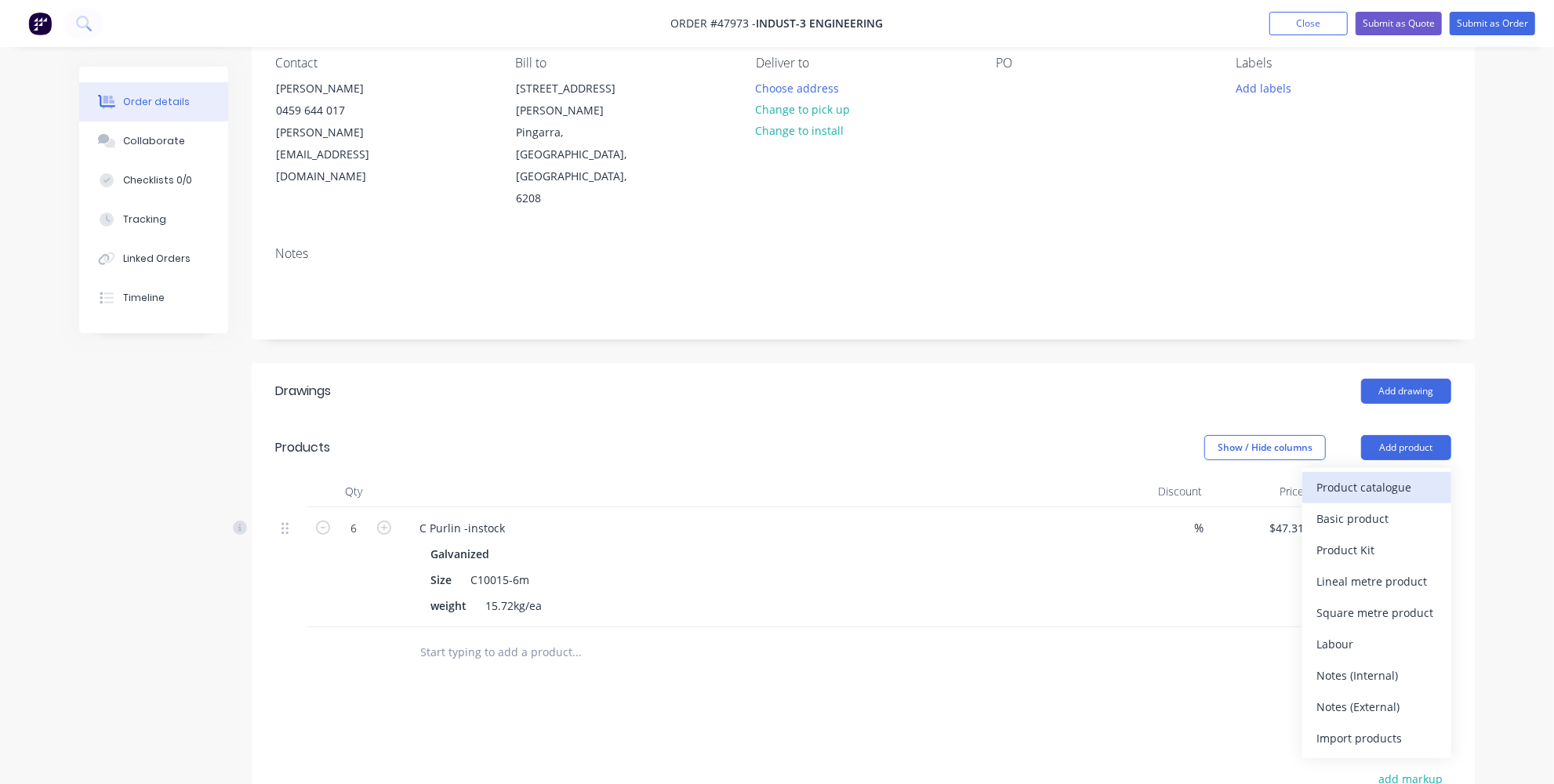
click at [1336, 476] on div "Product catalogue" at bounding box center [1377, 487] width 121 height 23
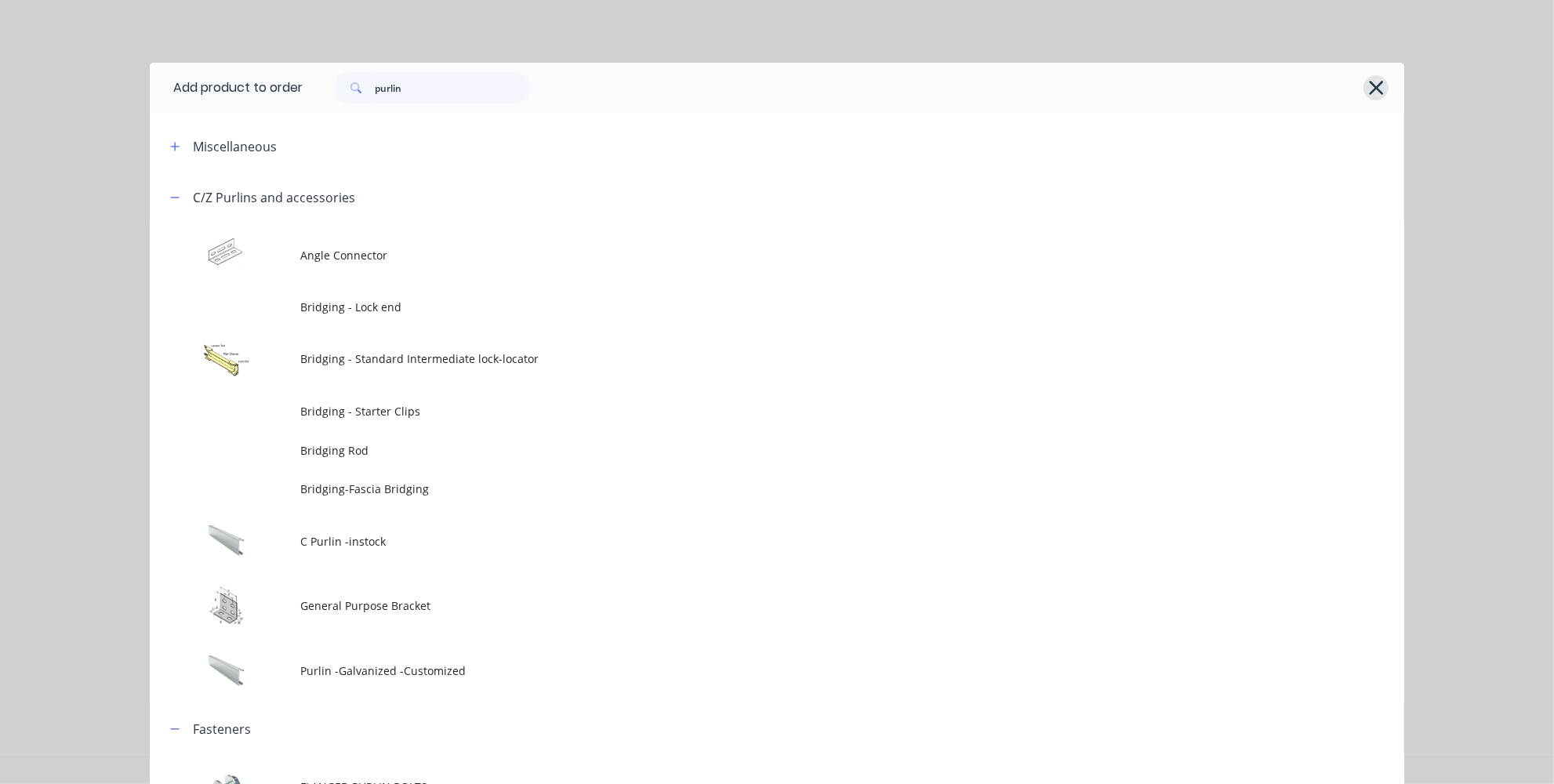
click at [1368, 89] on icon "button" at bounding box center [1375, 87] width 16 height 22
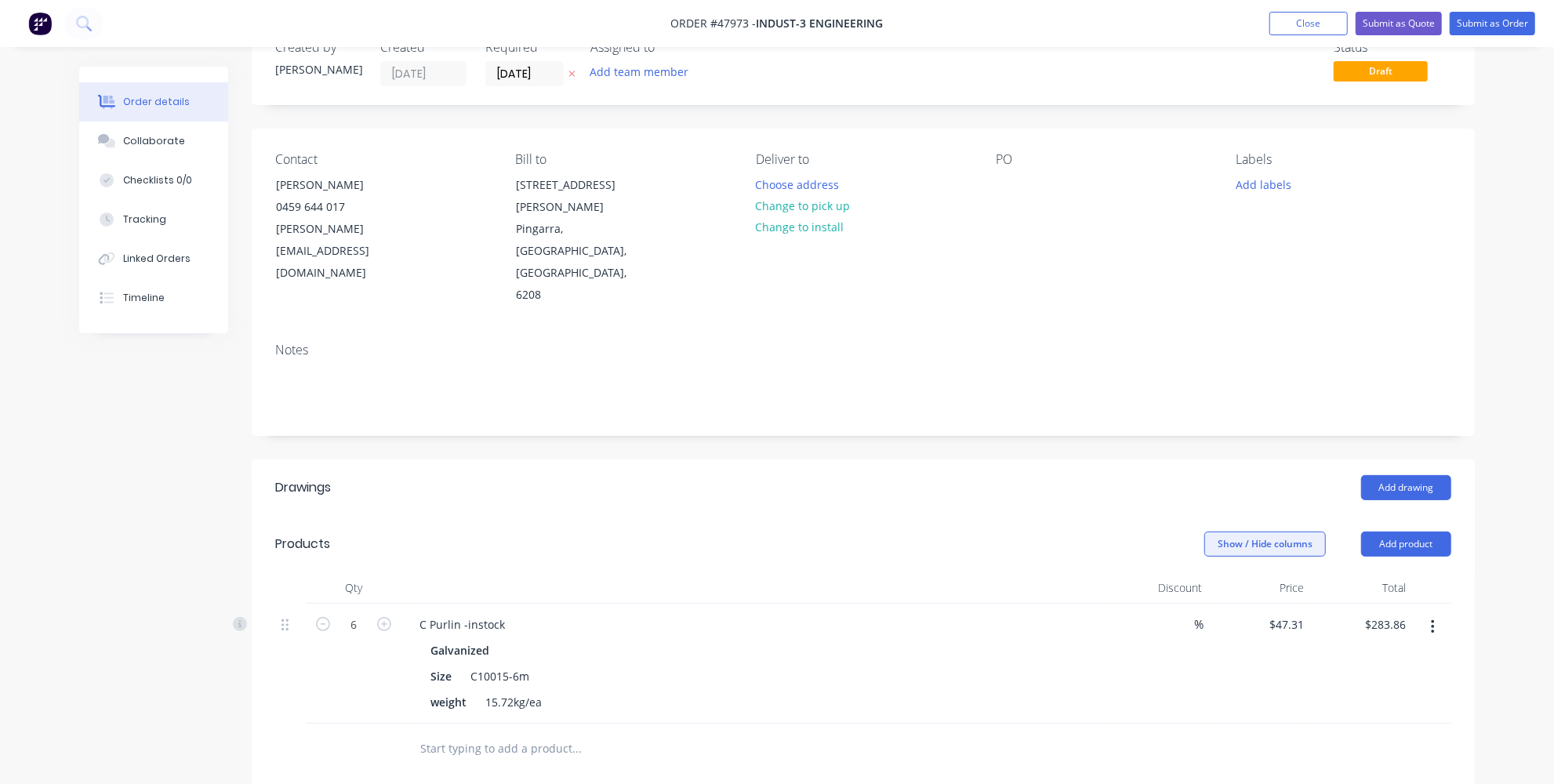
scroll to position [70, 0]
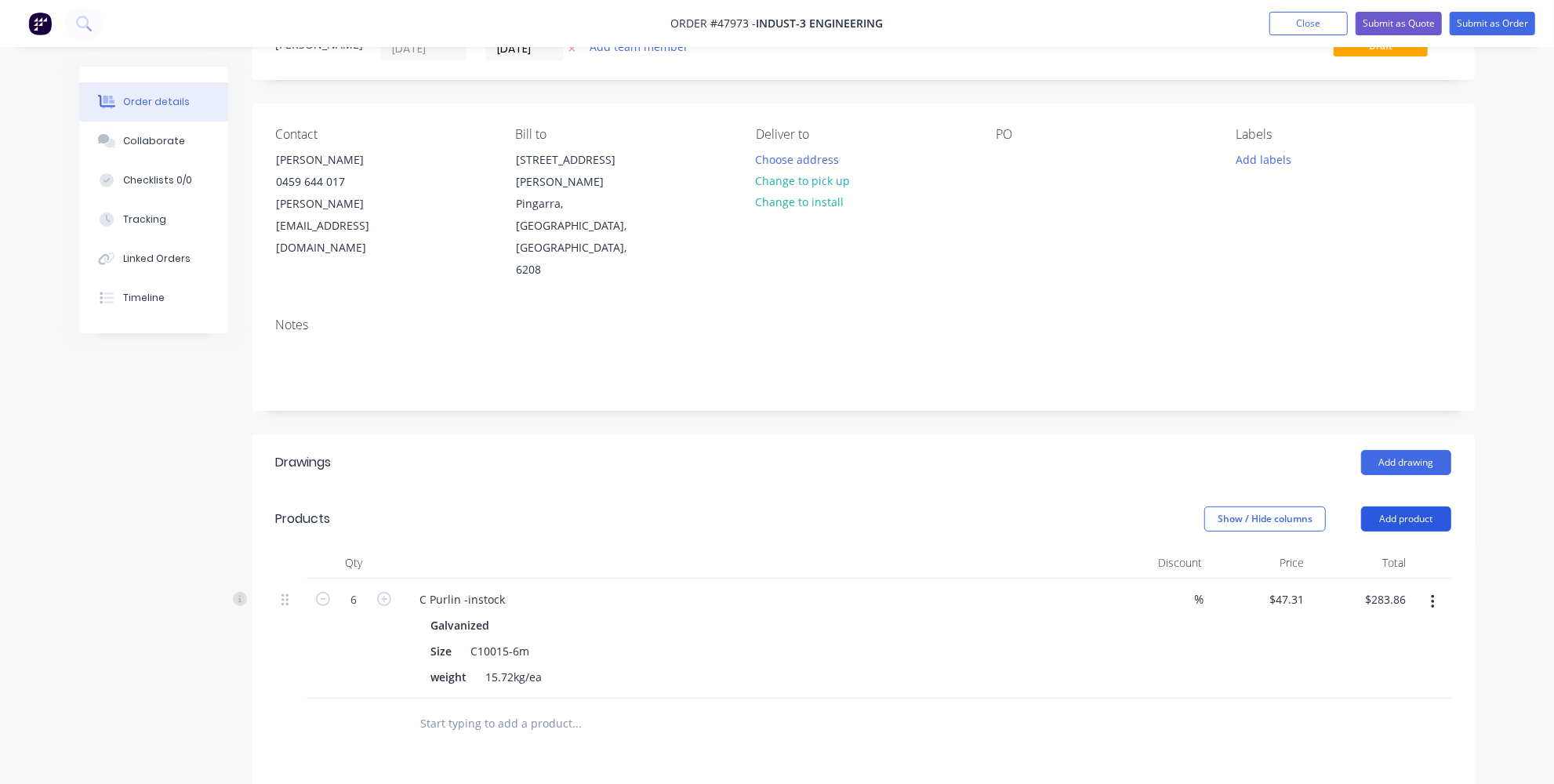
click at [1387, 506] on button "Add product" at bounding box center [1406, 519] width 90 height 25
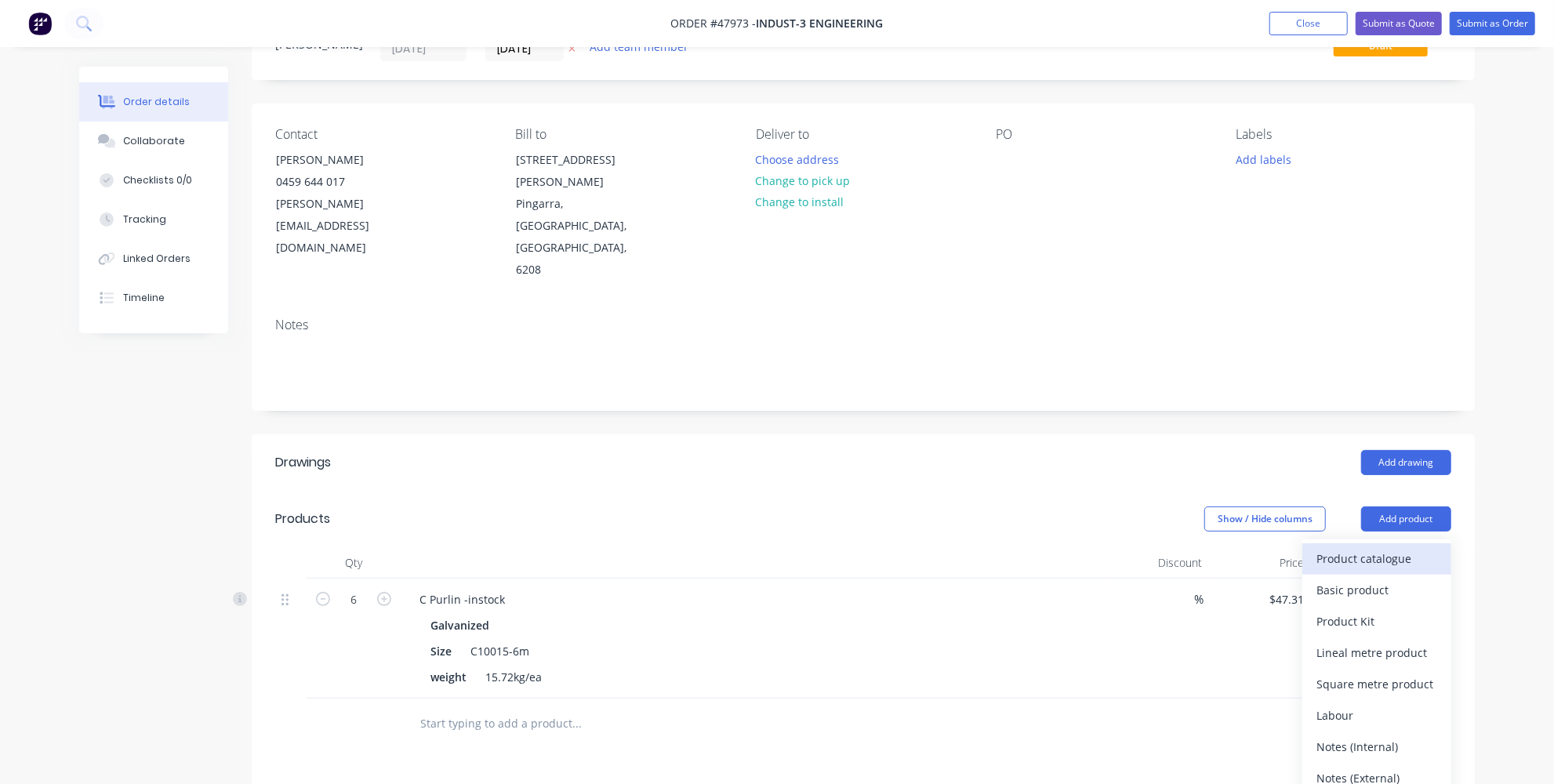
click at [1334, 547] on div "Product catalogue" at bounding box center [1377, 558] width 121 height 23
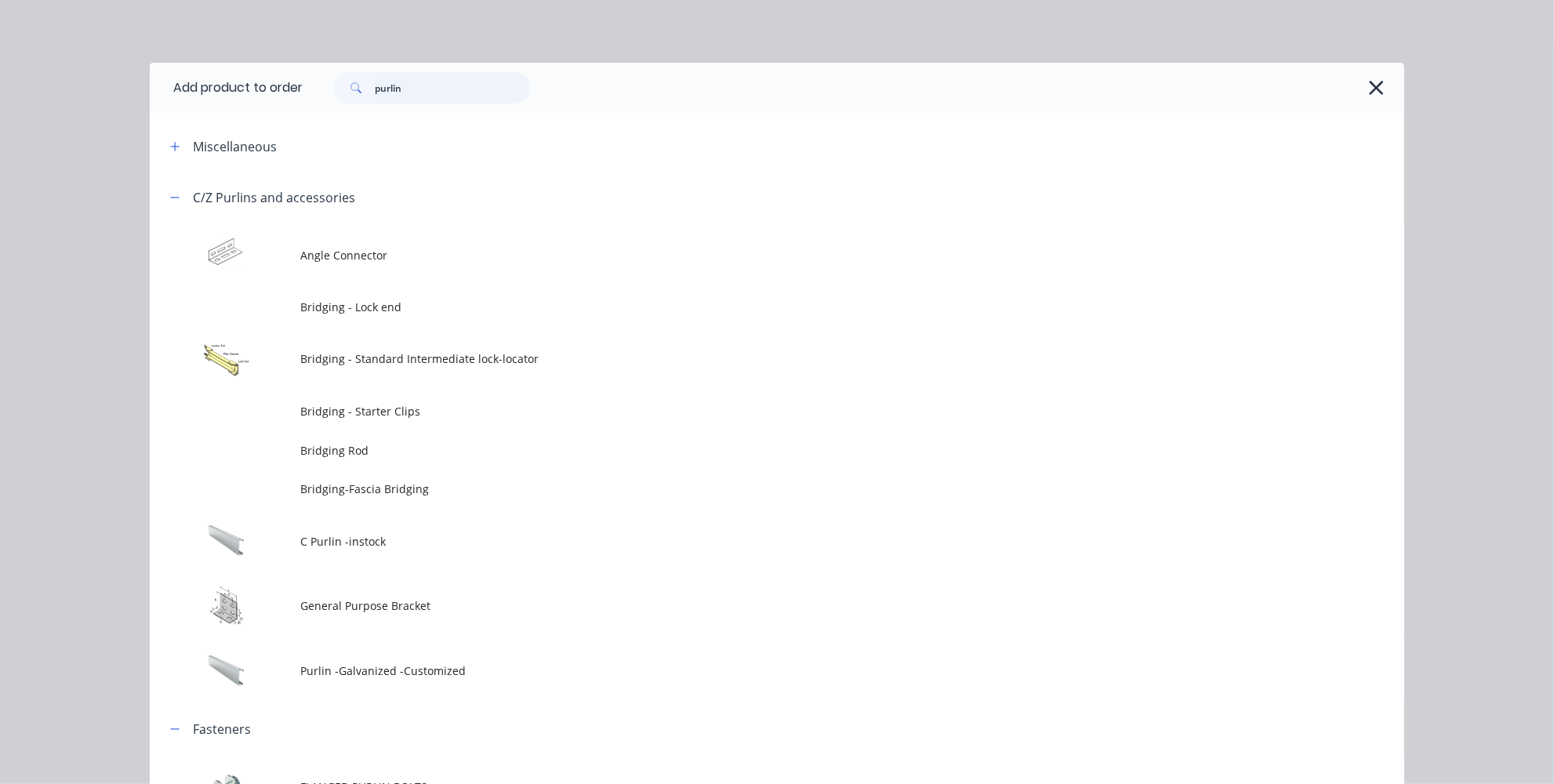
click at [444, 89] on input "purlin" at bounding box center [453, 87] width 156 height 32
type input "p"
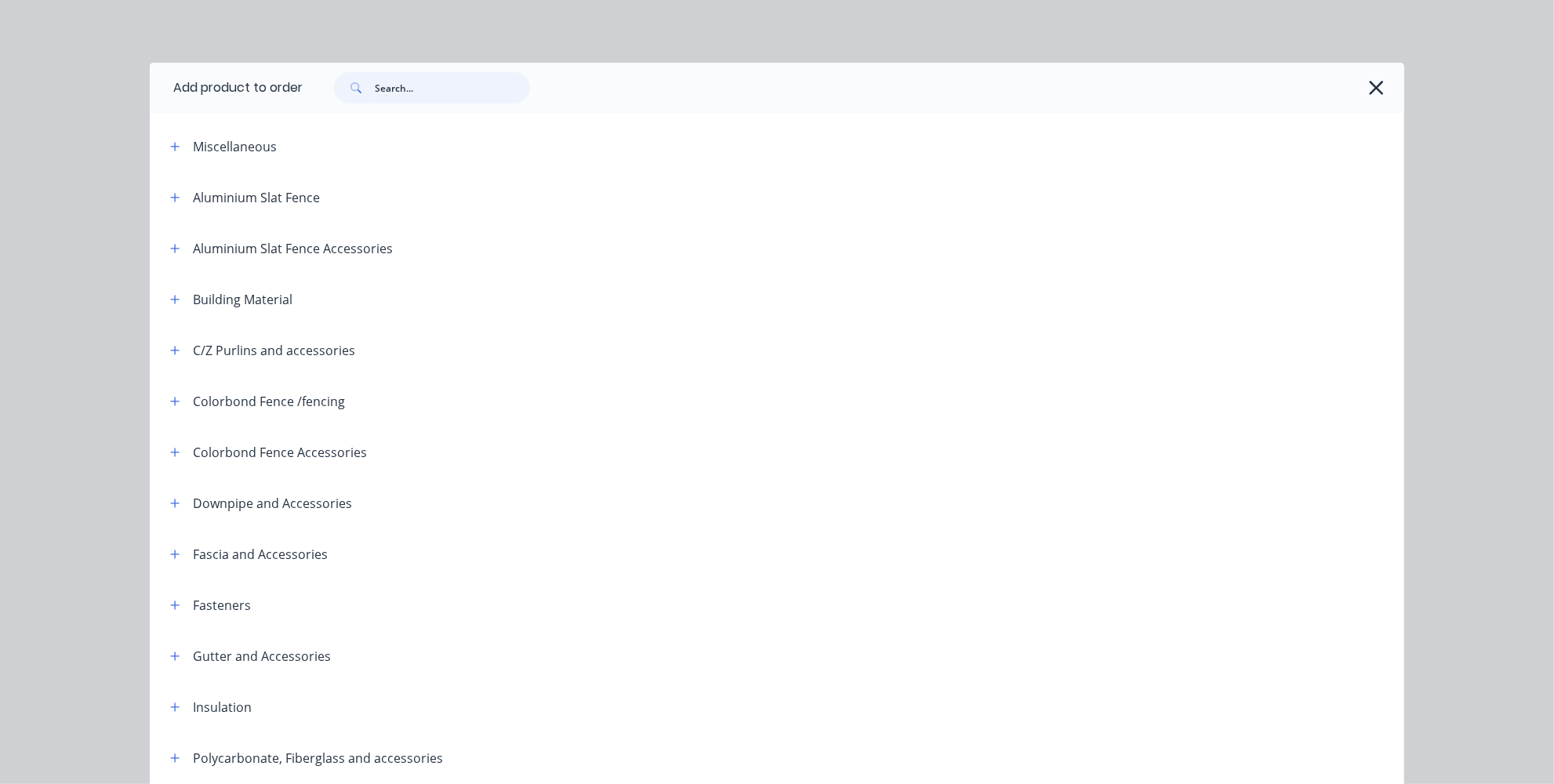
type input "s"
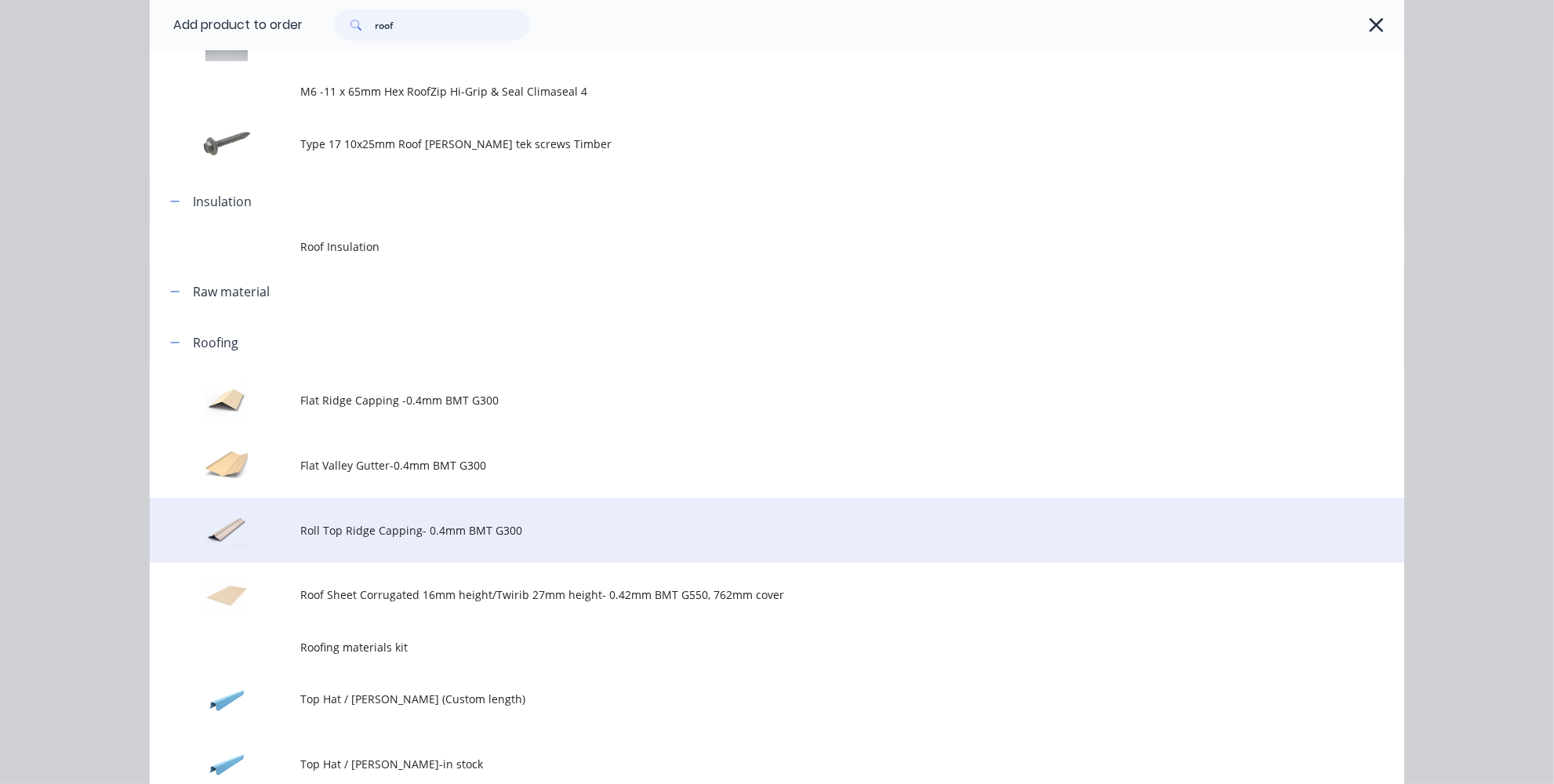
scroll to position [499, 0]
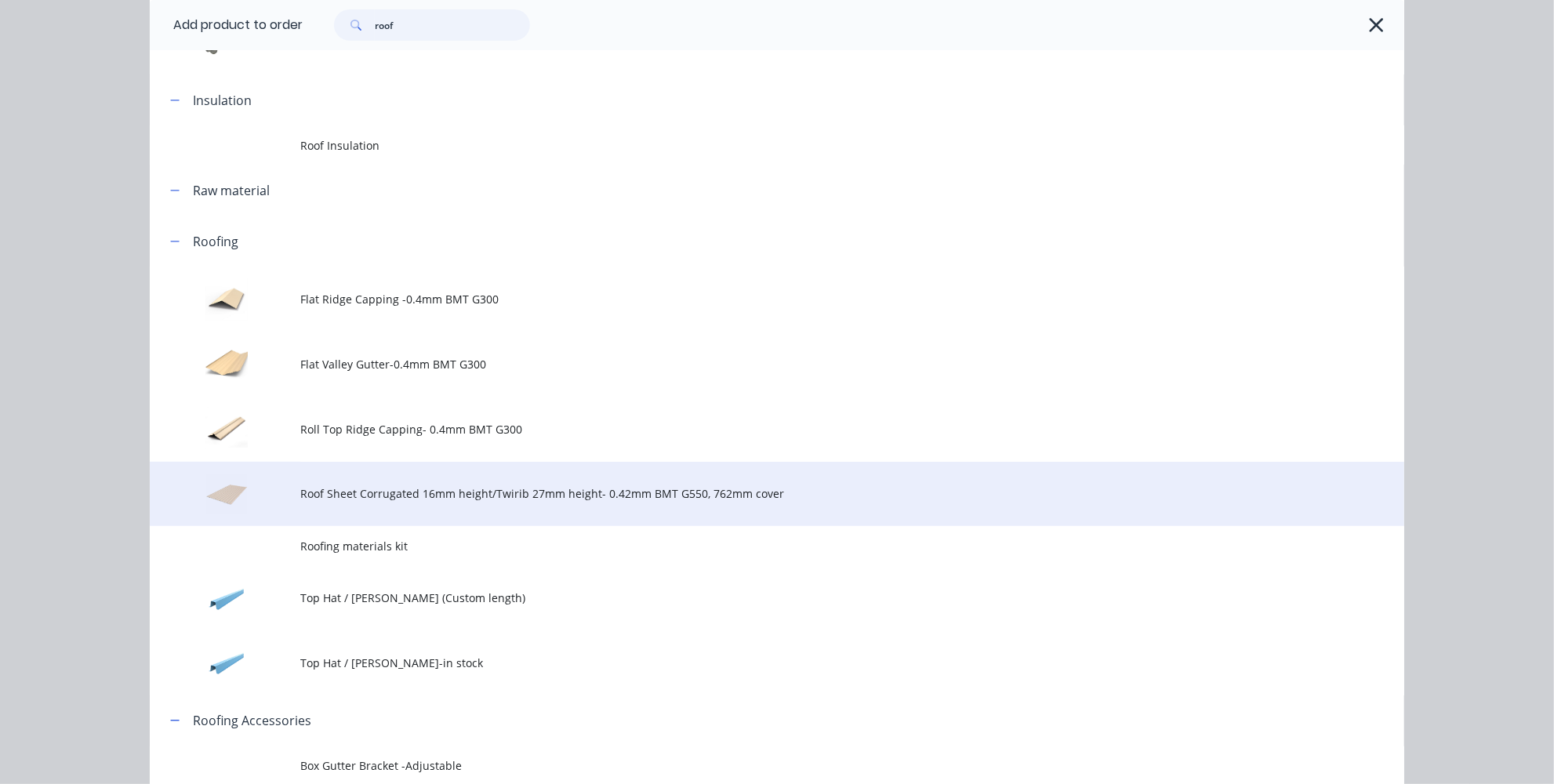
type input "roof"
click at [477, 506] on td "Roof Sheet Corrugated 16mm height/Twirib 27mm height- 0.42mm BMT G550, 762mm co…" at bounding box center [851, 494] width 1103 height 65
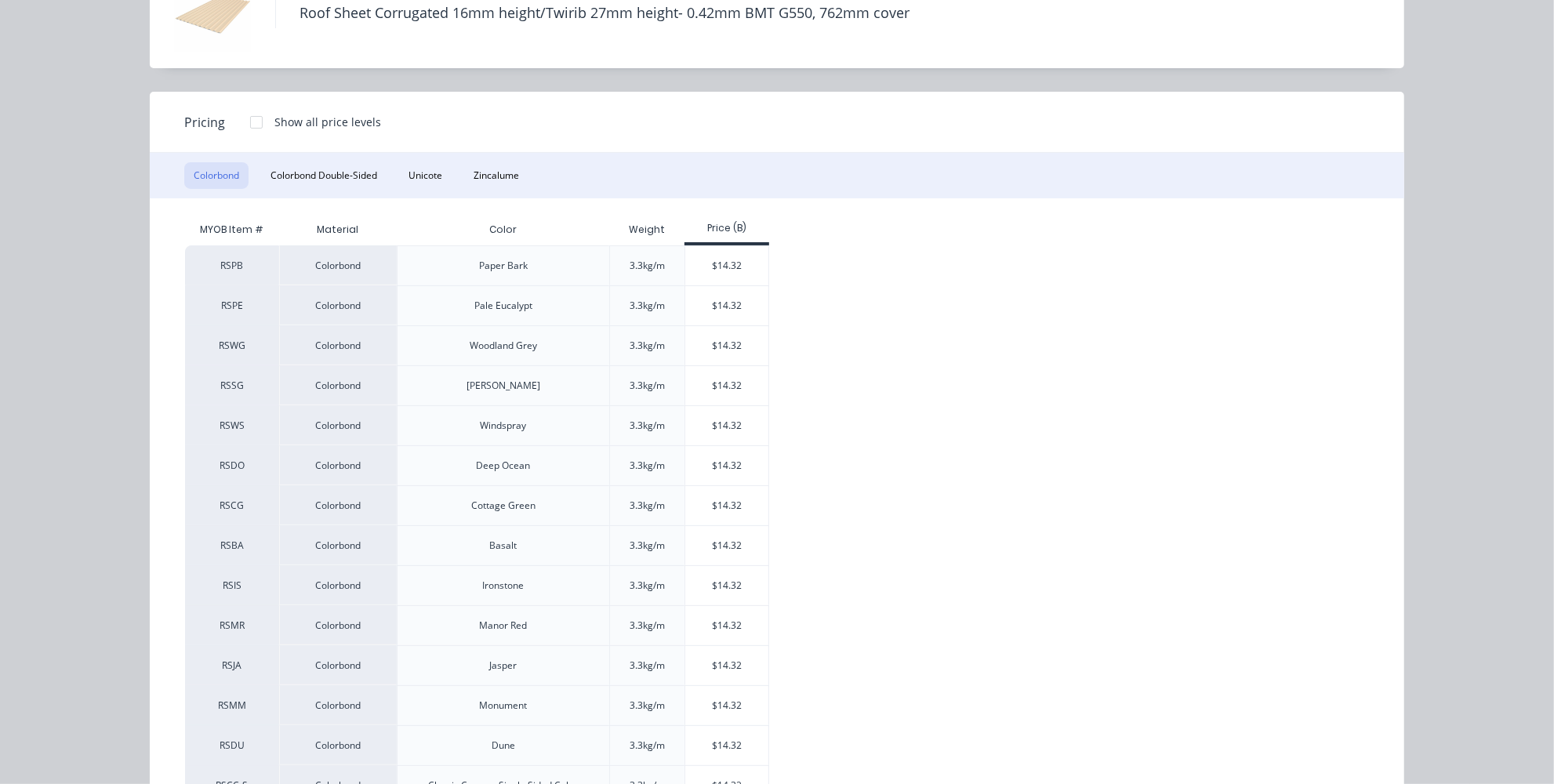
scroll to position [213, 0]
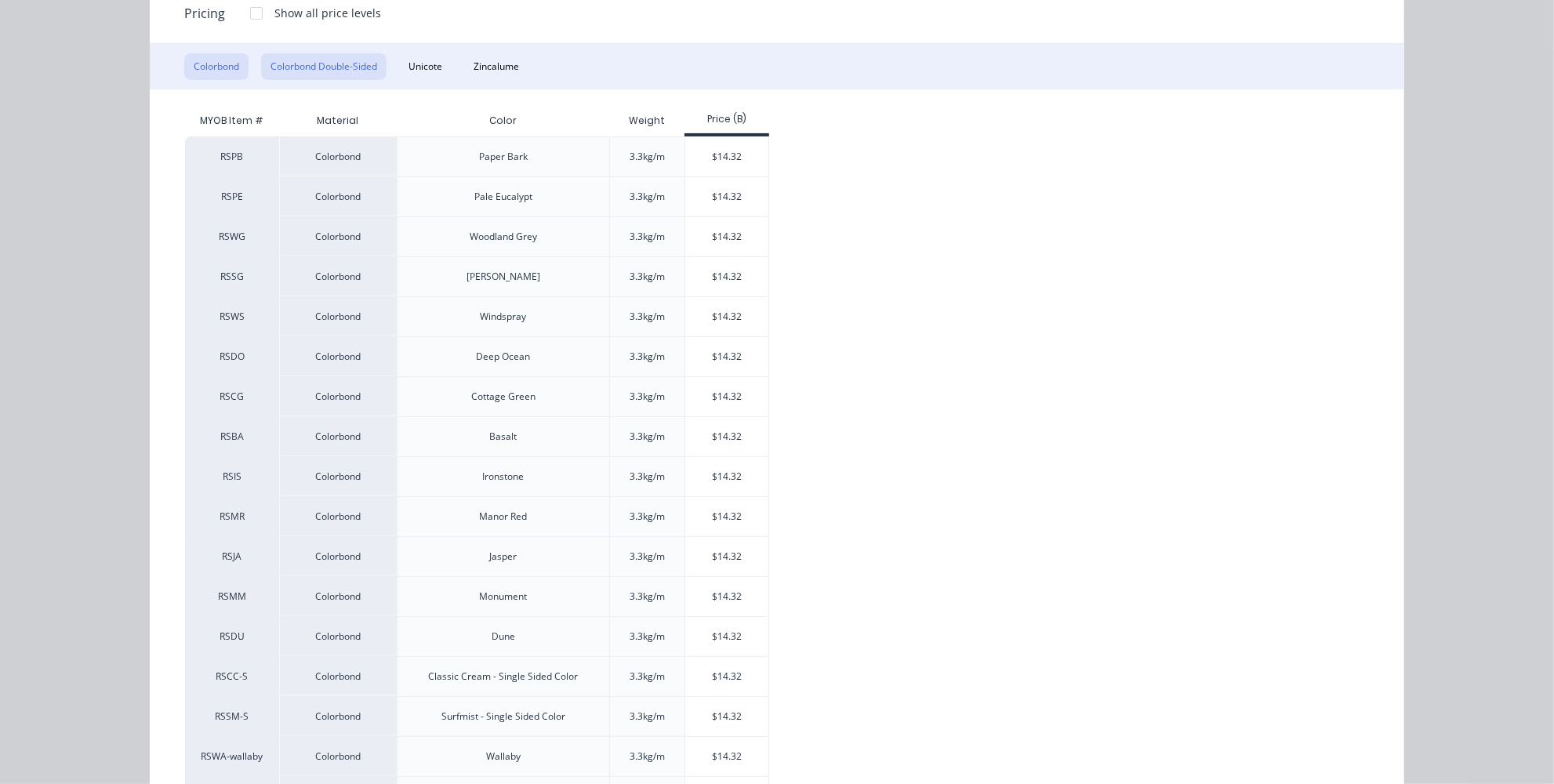
click at [326, 56] on button "Colorbond Double-Sided" at bounding box center [324, 66] width 126 height 27
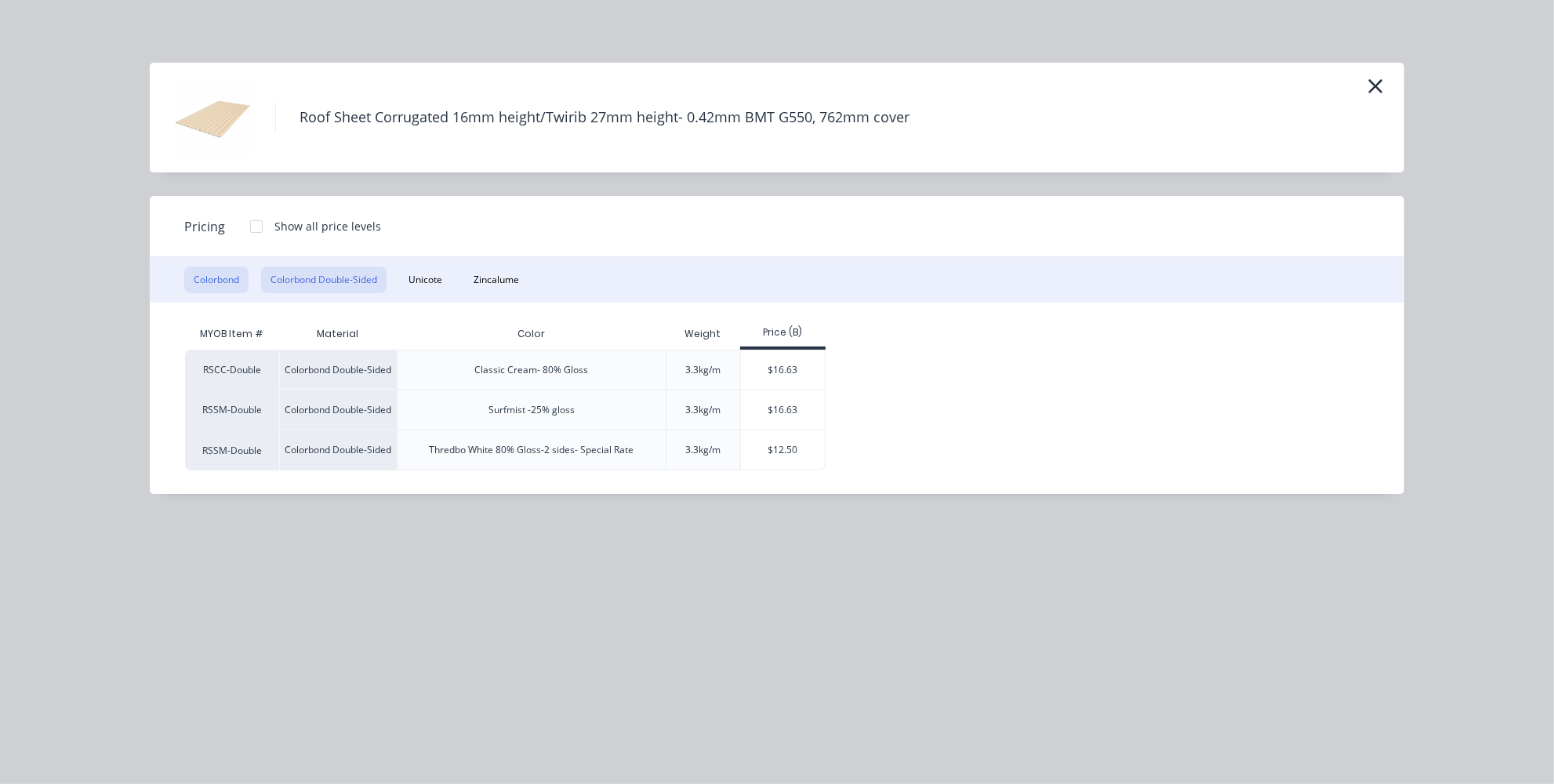
click at [235, 285] on button "Colorbond" at bounding box center [216, 280] width 64 height 27
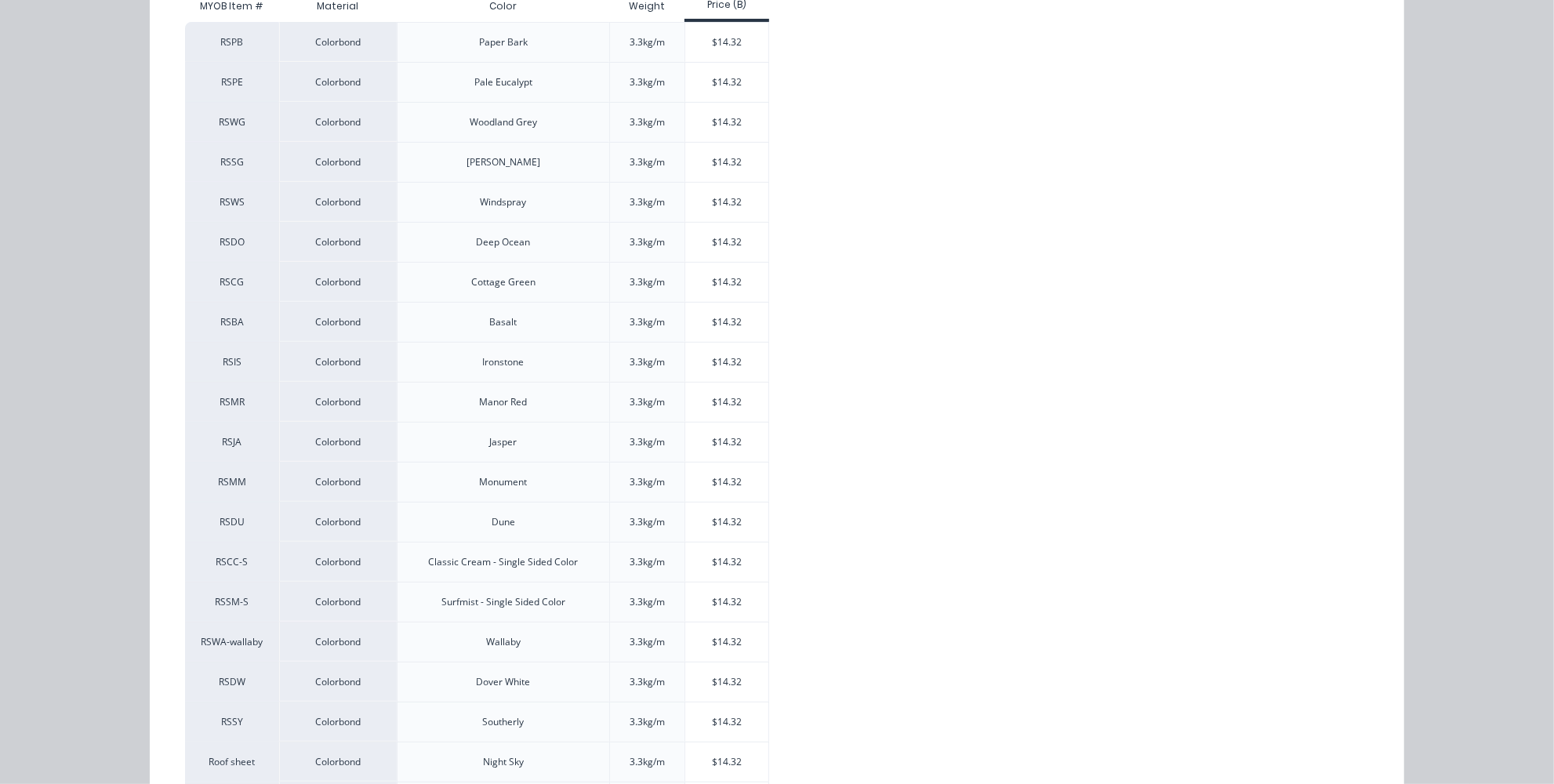
scroll to position [355, 0]
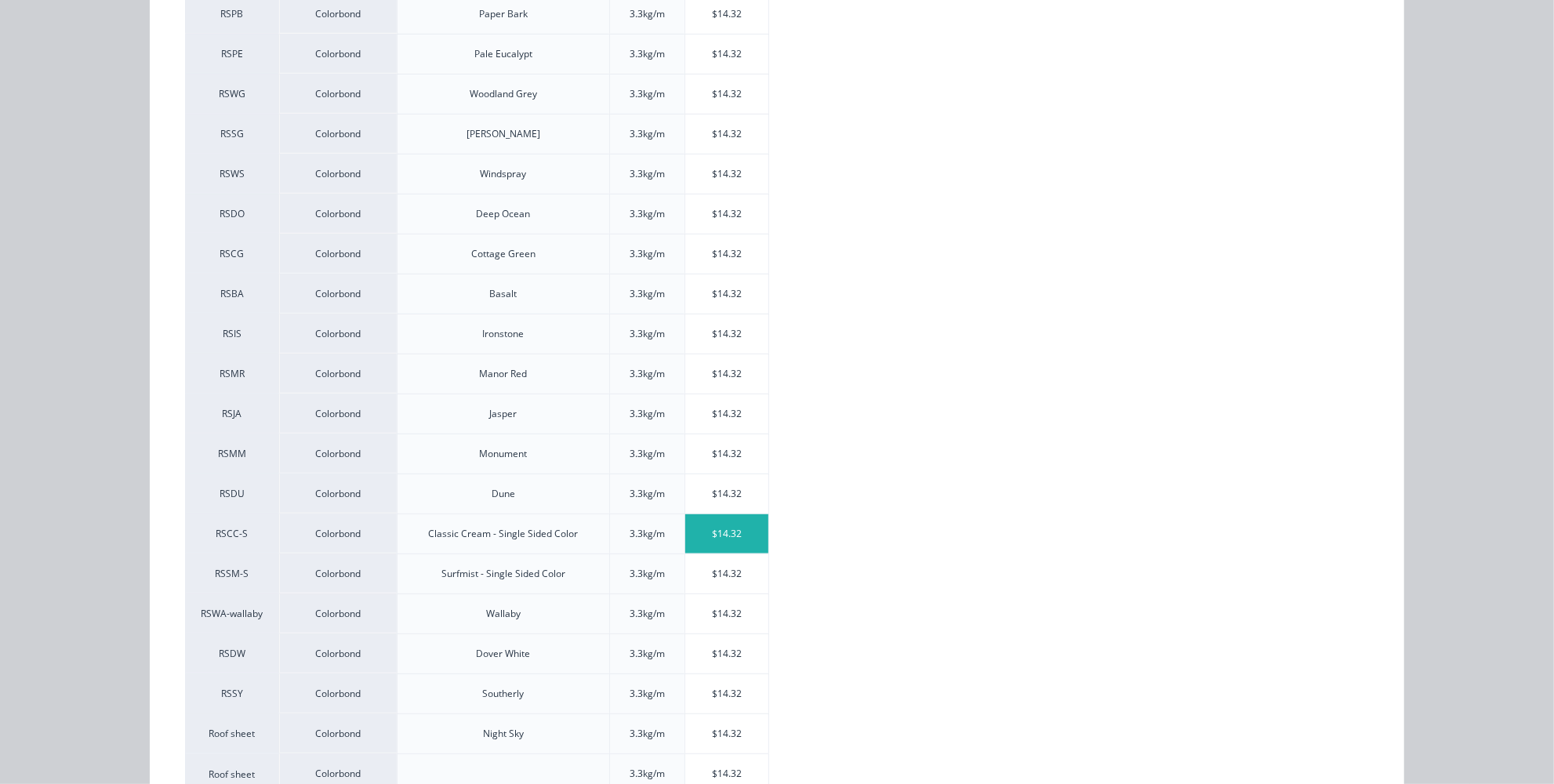
click at [730, 525] on div "$14.32" at bounding box center [727, 533] width 84 height 39
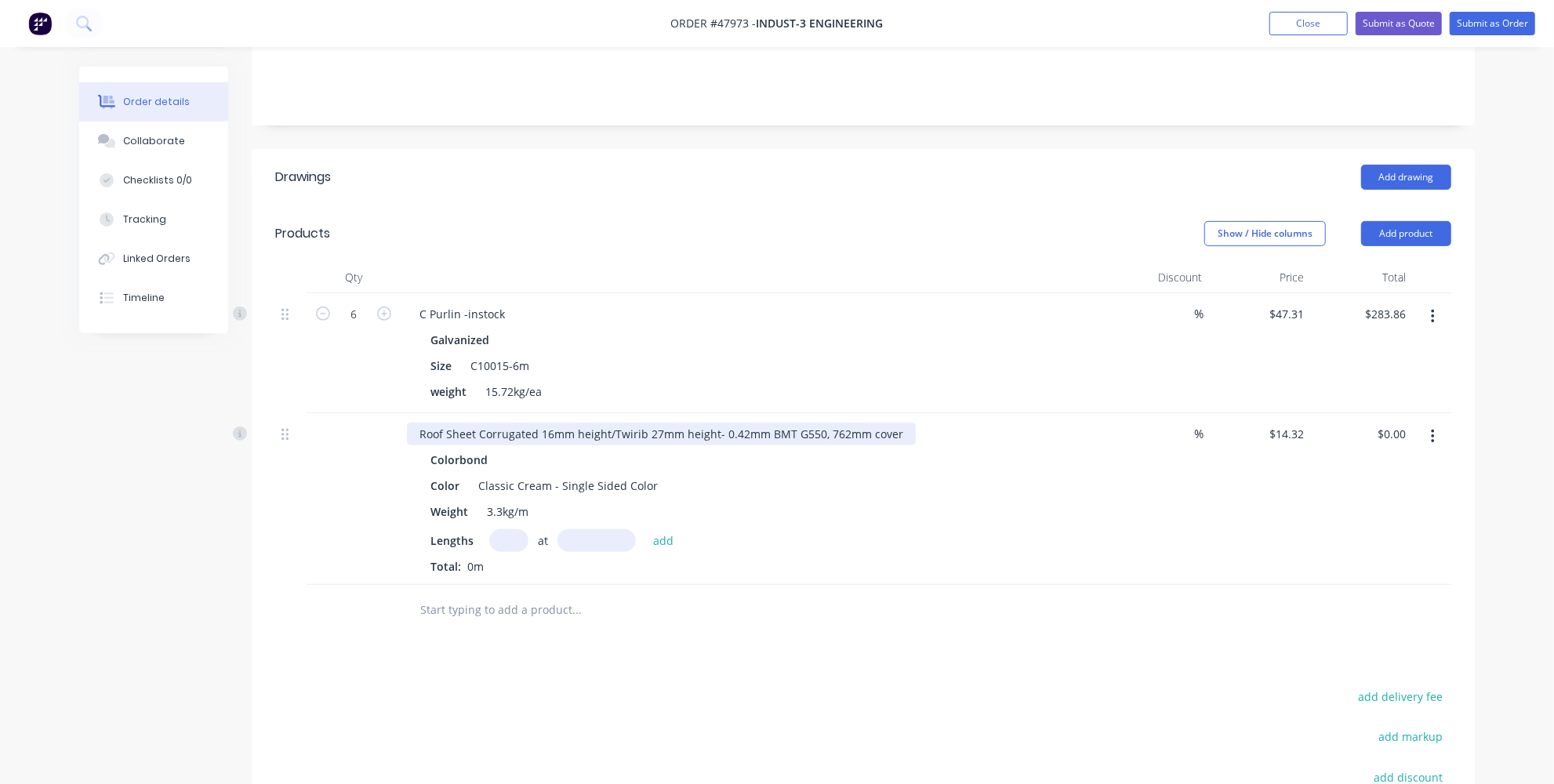
click at [611, 423] on div "Roof Sheet Corrugated 16mm height/Twirib 27mm height- 0.42mm BMT G550, 762mm co…" at bounding box center [660, 434] width 508 height 23
click at [764, 474] on div "Color Classic Cream - Single Sided Color" at bounding box center [750, 485] width 653 height 23
click at [508, 529] on input "text" at bounding box center [508, 541] width 39 height 23
type input "4"
click at [570, 529] on input "text" at bounding box center [597, 541] width 79 height 23
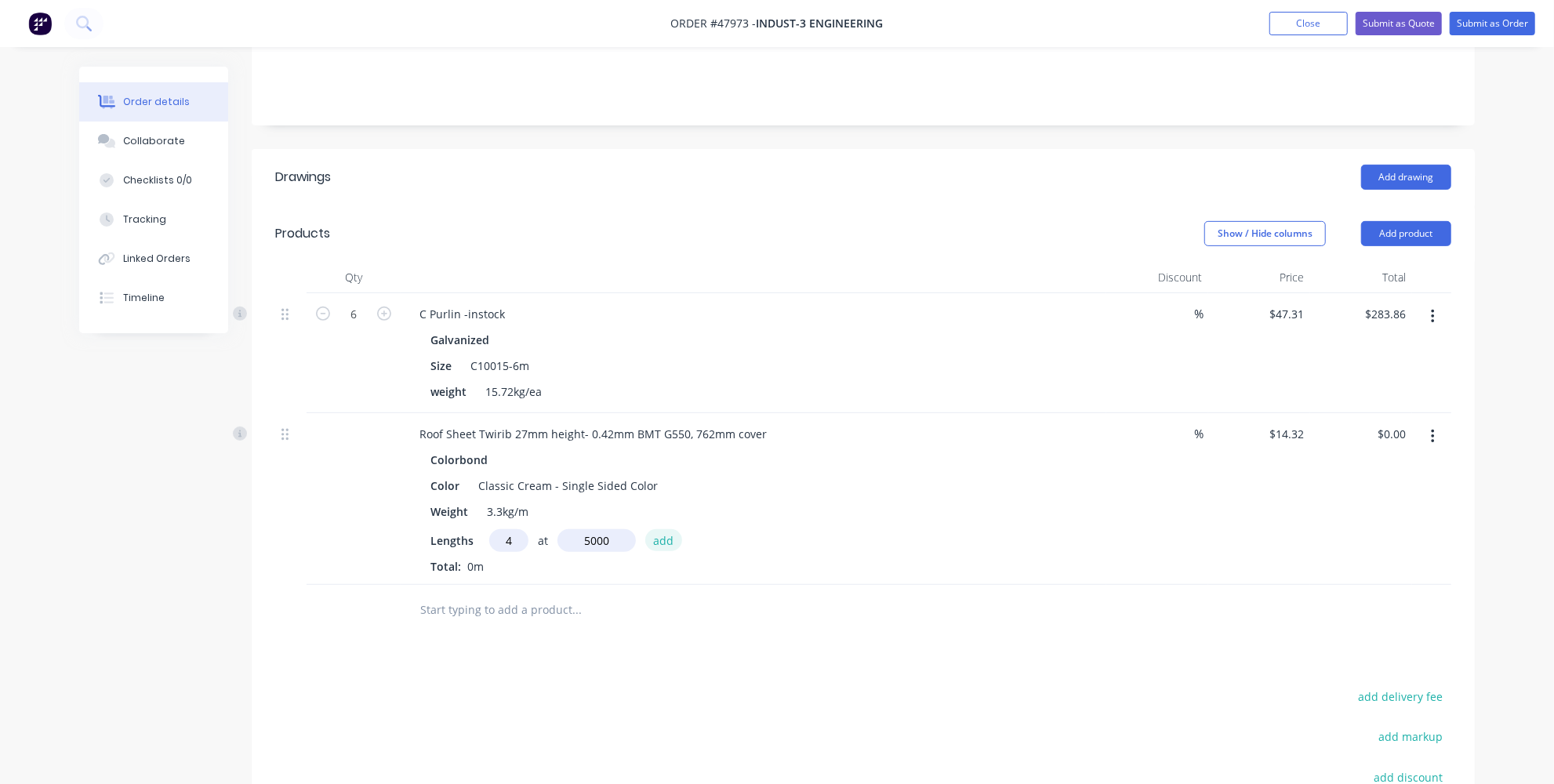
type input "5000mm"
click at [656, 529] on button "add" at bounding box center [663, 540] width 37 height 21
type input "$286.40"
type input "2"
click at [607, 529] on input "text" at bounding box center [597, 541] width 79 height 23
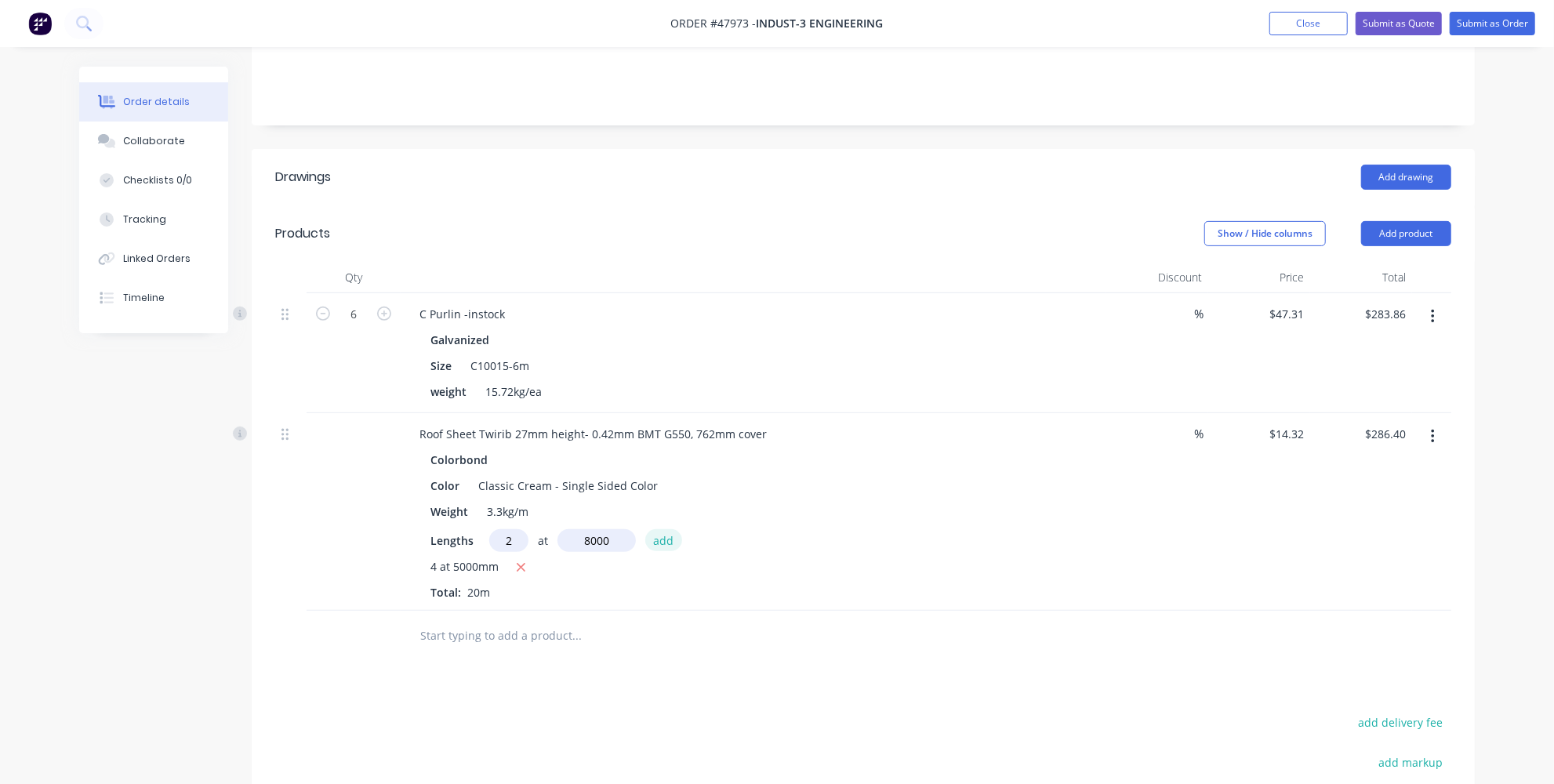
type input "8000mm"
click at [668, 529] on button "add" at bounding box center [663, 540] width 37 height 21
type input "$515.52"
type input "4"
click at [580, 529] on input "text" at bounding box center [597, 541] width 79 height 23
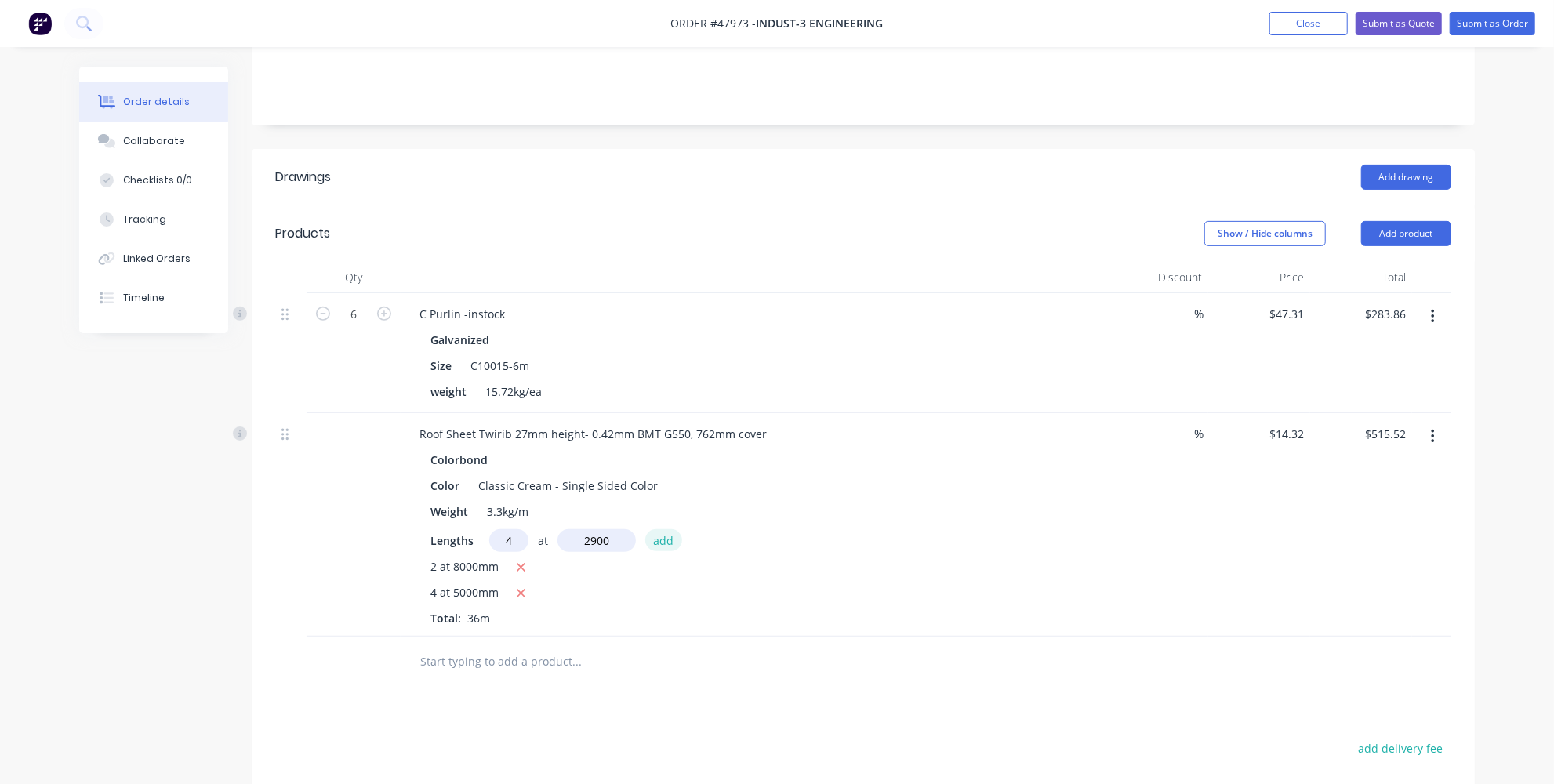
type input "2900mm"
click at [661, 529] on button "add" at bounding box center [663, 540] width 37 height 21
type input "$681.63"
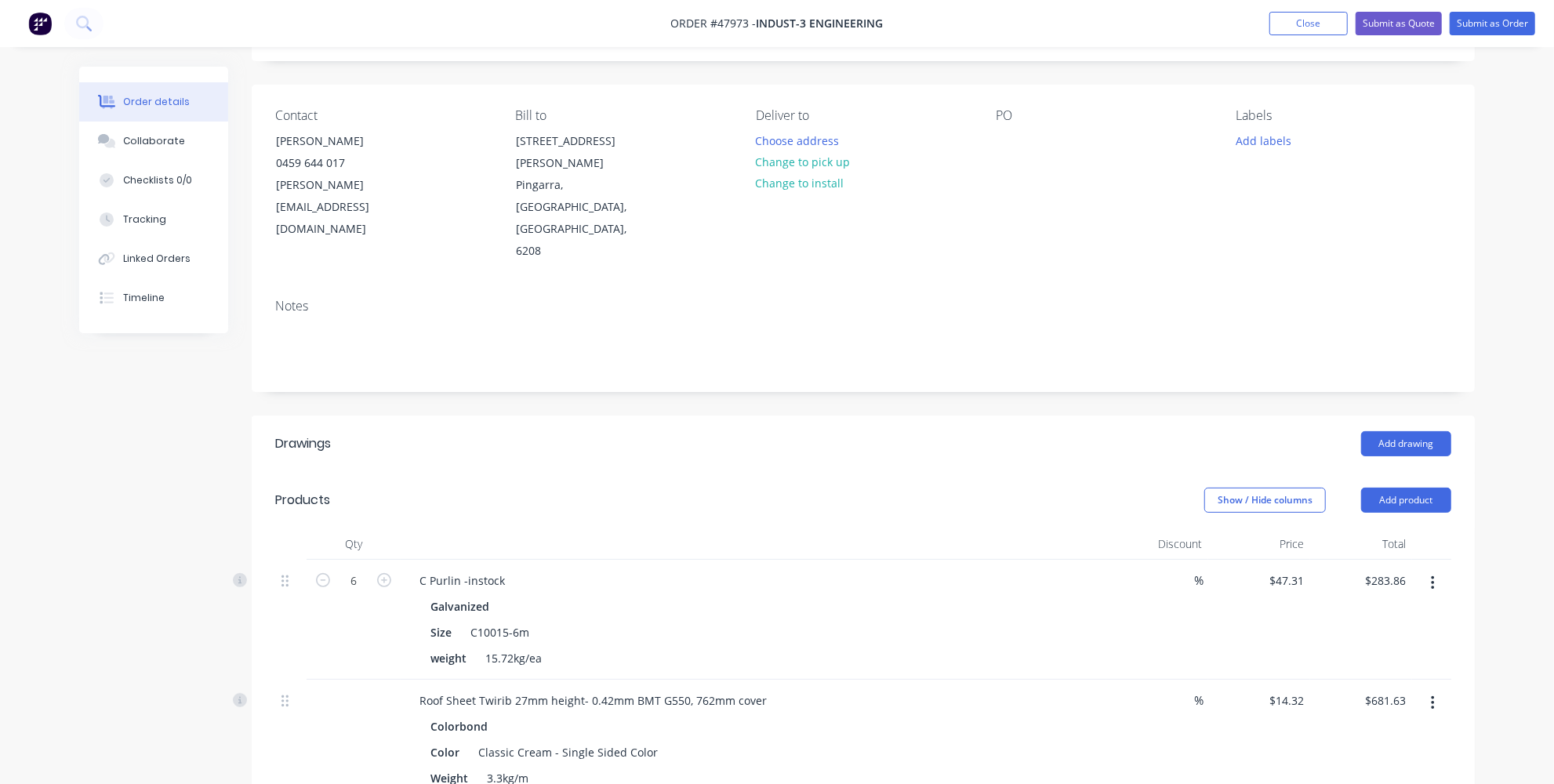
scroll to position [0, 0]
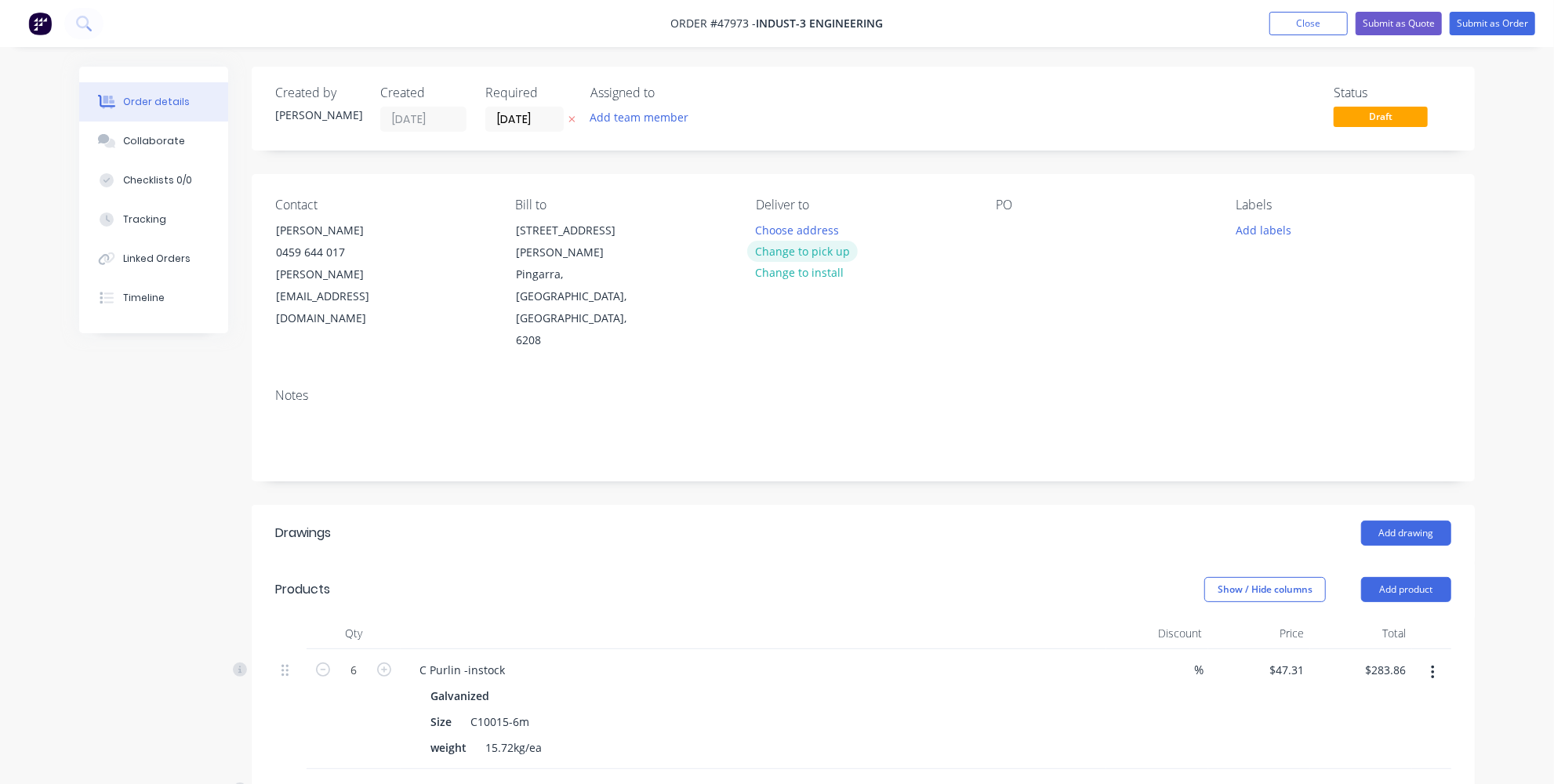
click at [798, 244] on button "Change to pick up" at bounding box center [802, 251] width 111 height 21
click at [151, 456] on div "Created by Jessica Created 12/08/25 Required 12/08/25 Assigned to Add team memb…" at bounding box center [777, 749] width 1395 height 1367
click at [1504, 181] on div "Order details Collaborate Checklists 0/0 Tracking Linked Orders Timeline Order …" at bounding box center [777, 717] width 1554 height 1434
click at [519, 121] on input "[DATE]" at bounding box center [525, 119] width 77 height 23
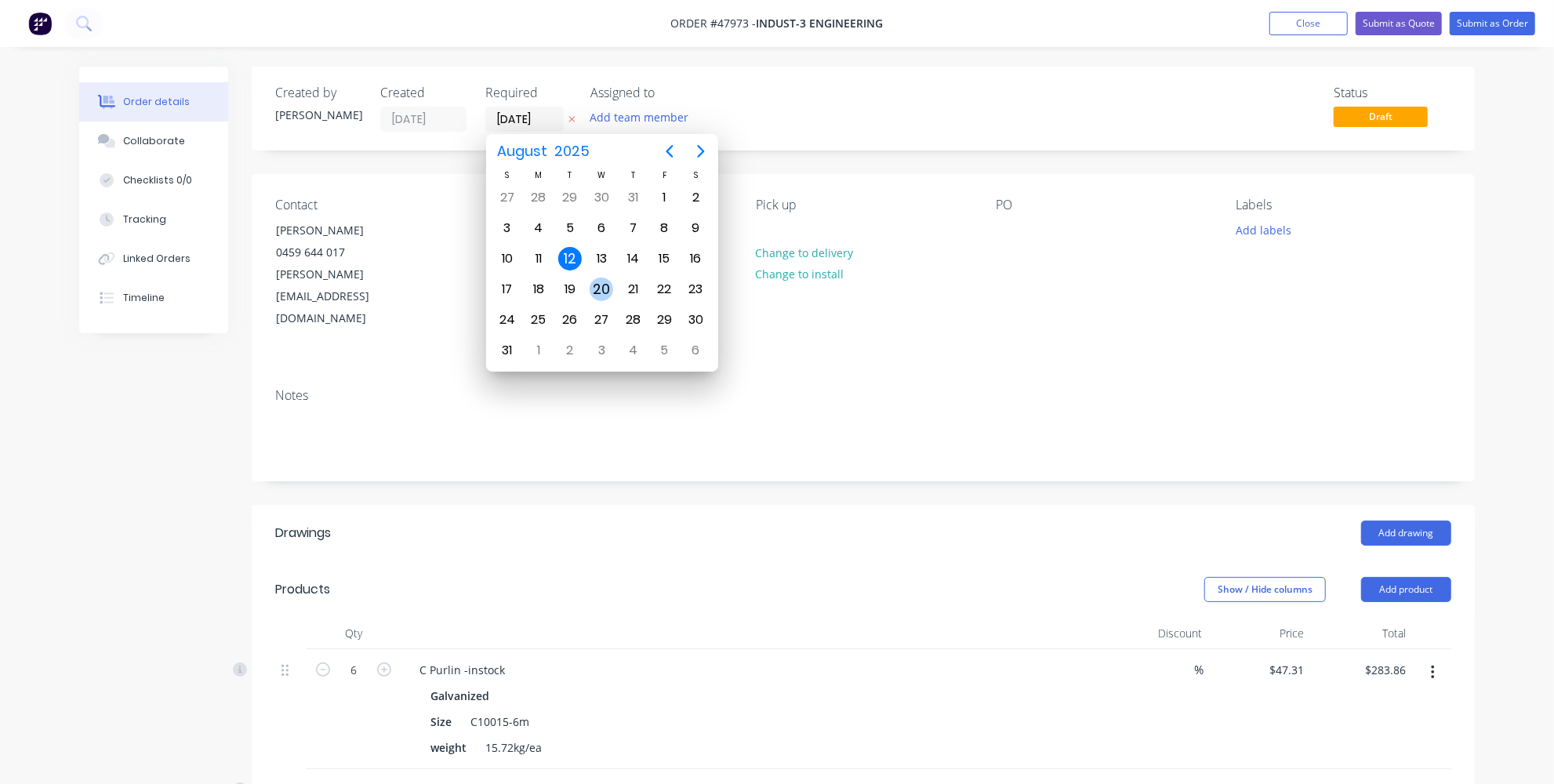
click at [598, 288] on div "20" at bounding box center [601, 289] width 23 height 23
type input "20/08/25"
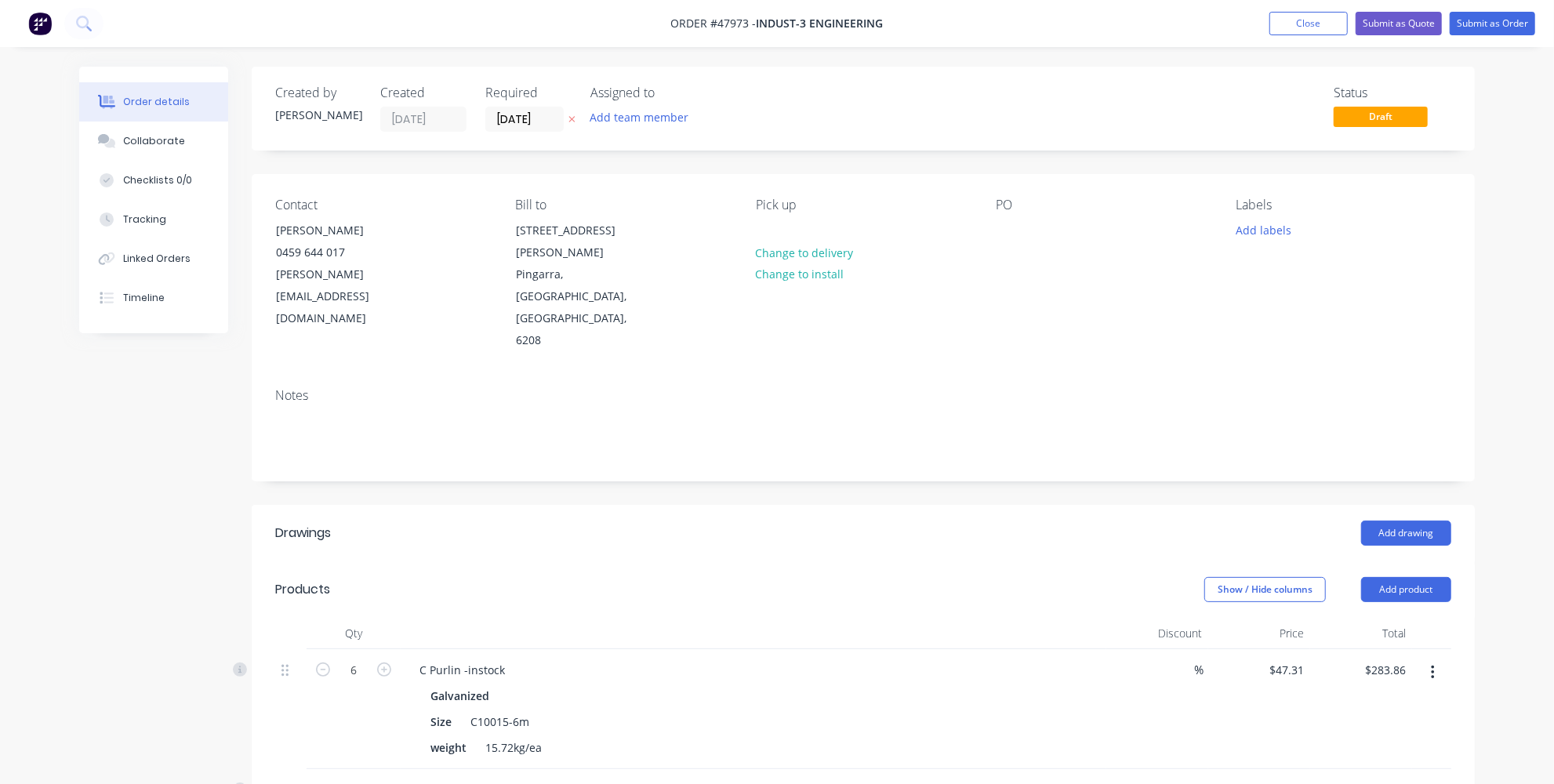
click at [602, 504] on header "Drawings Add drawing" at bounding box center [863, 532] width 1222 height 57
click at [1486, 23] on button "Submit as Order" at bounding box center [1492, 23] width 86 height 23
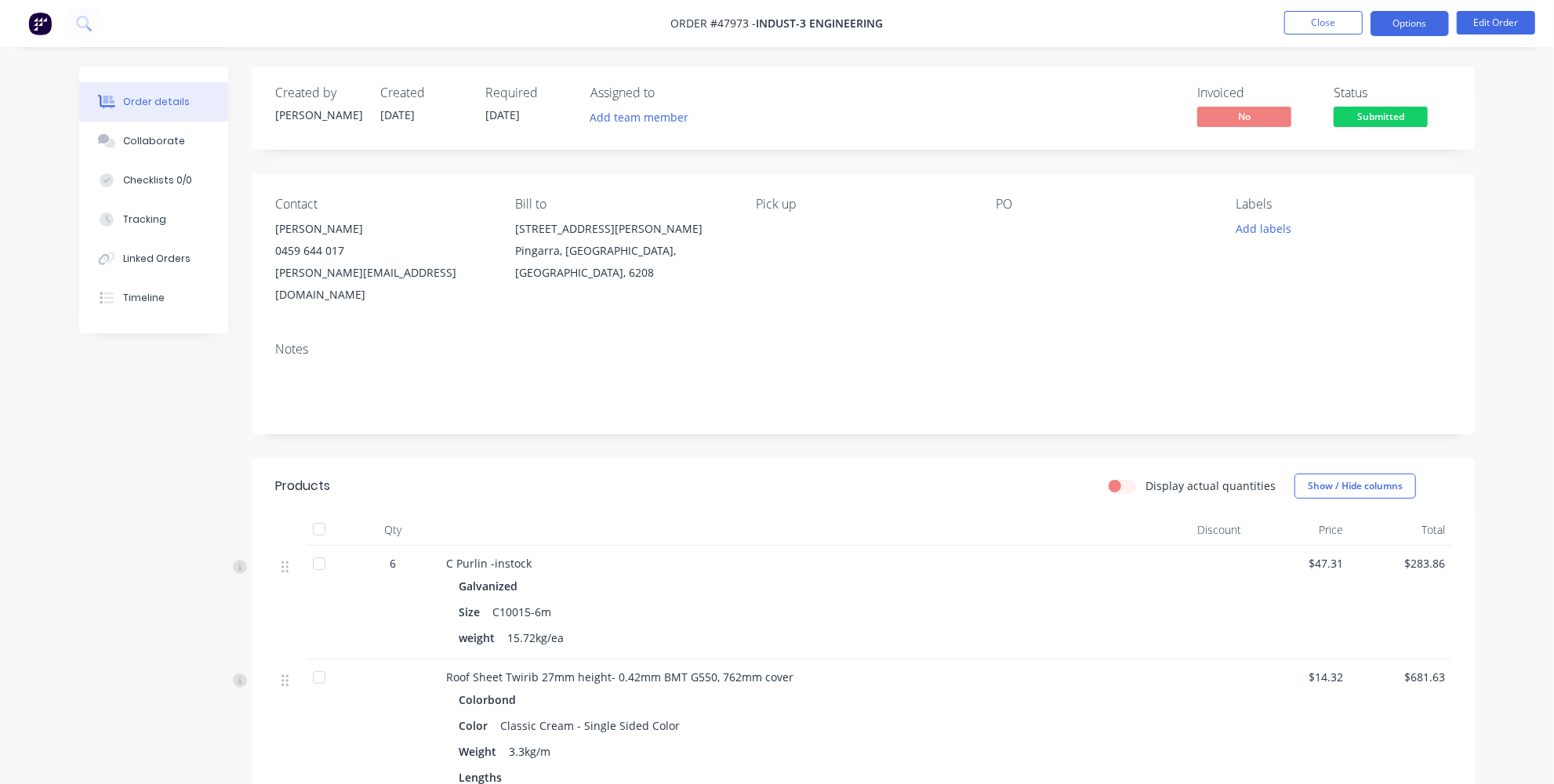
click at [1397, 22] on button "Options" at bounding box center [1410, 23] width 79 height 25
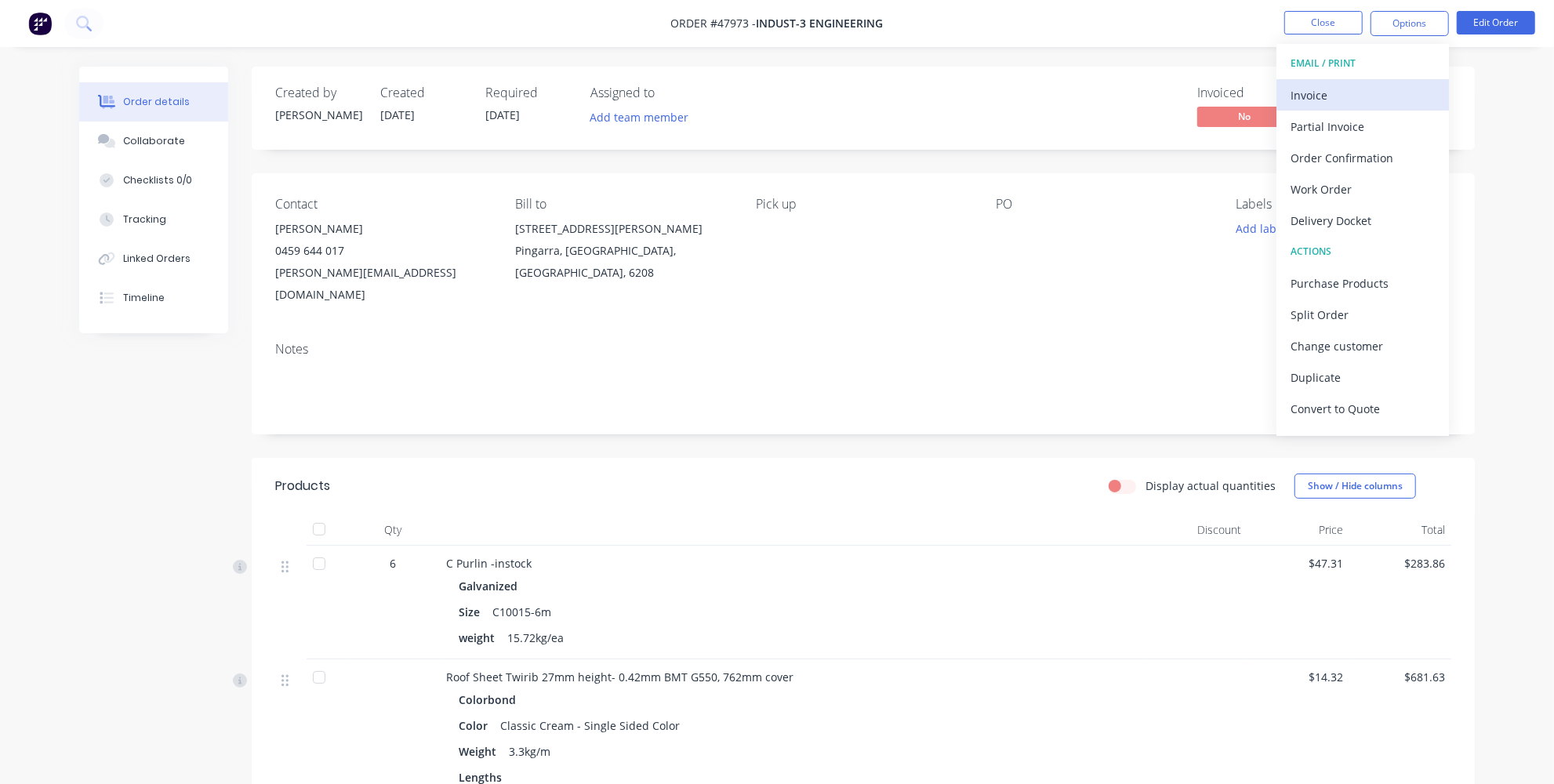
click at [1357, 102] on div "Invoice" at bounding box center [1363, 95] width 144 height 23
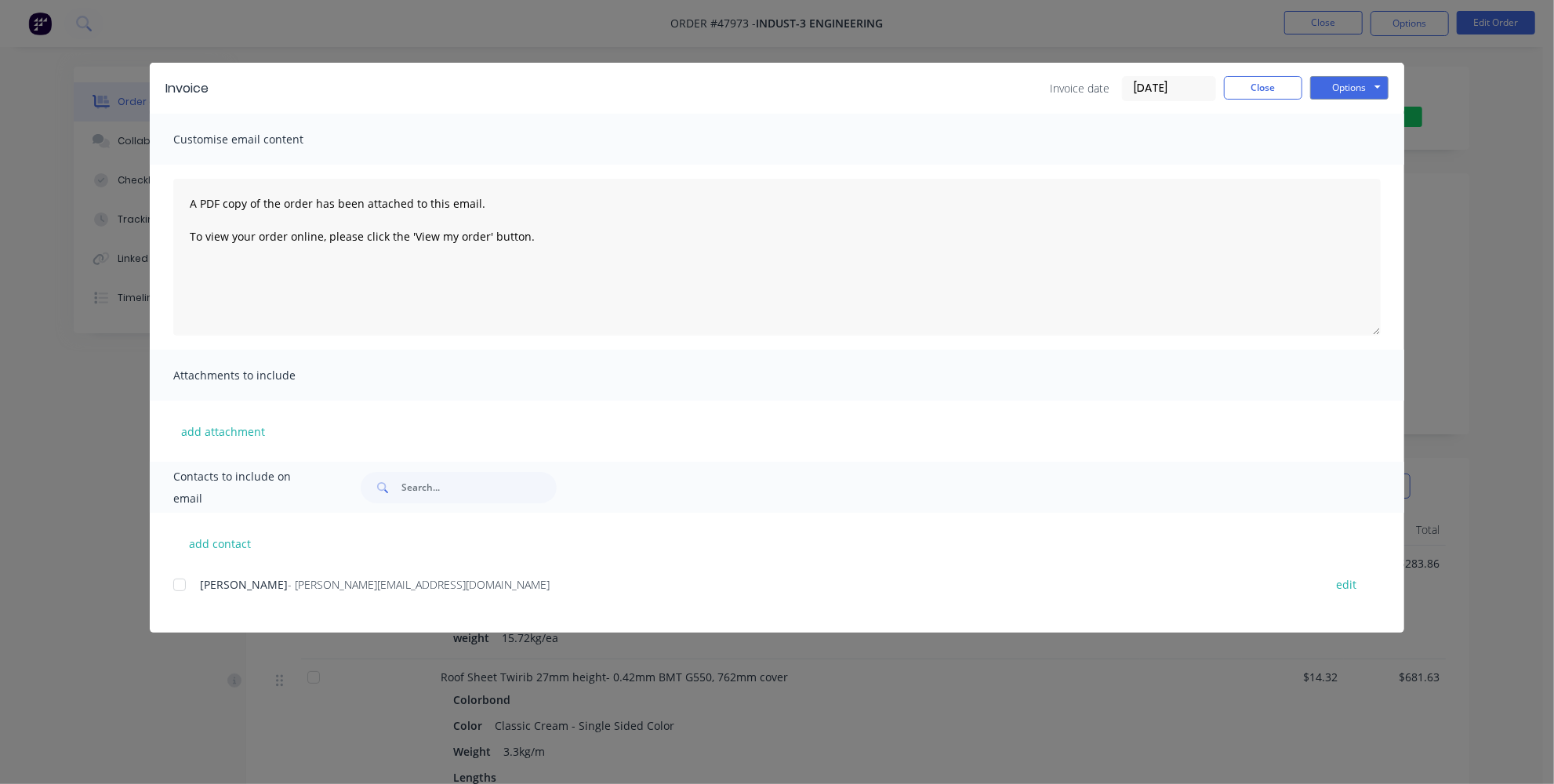
click at [180, 578] on div at bounding box center [179, 584] width 32 height 32
click at [1341, 79] on button "Options" at bounding box center [1349, 87] width 79 height 23
click at [1338, 161] on button "Email" at bounding box center [1360, 167] width 100 height 26
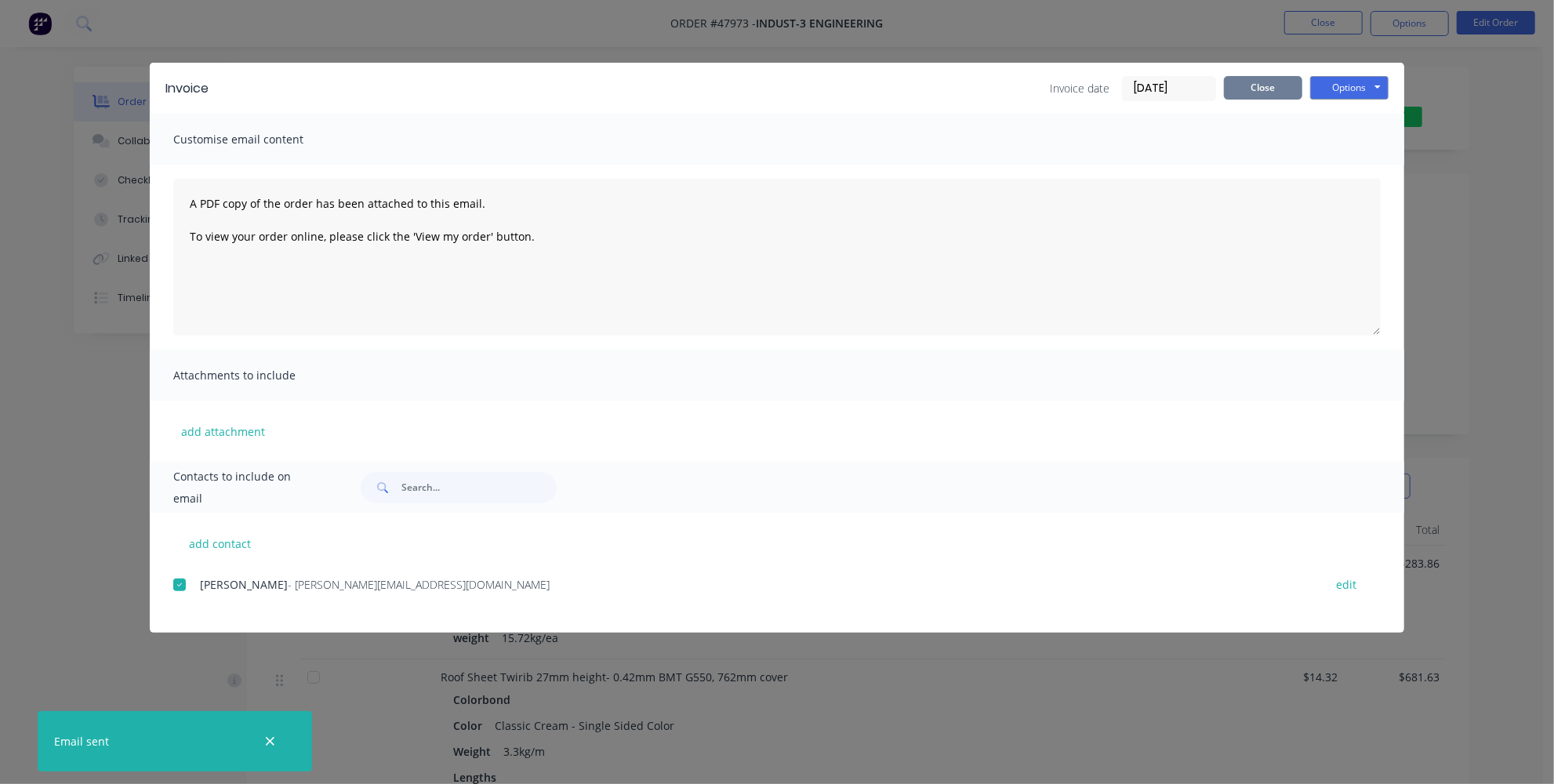
click at [1276, 93] on button "Close" at bounding box center [1263, 87] width 79 height 23
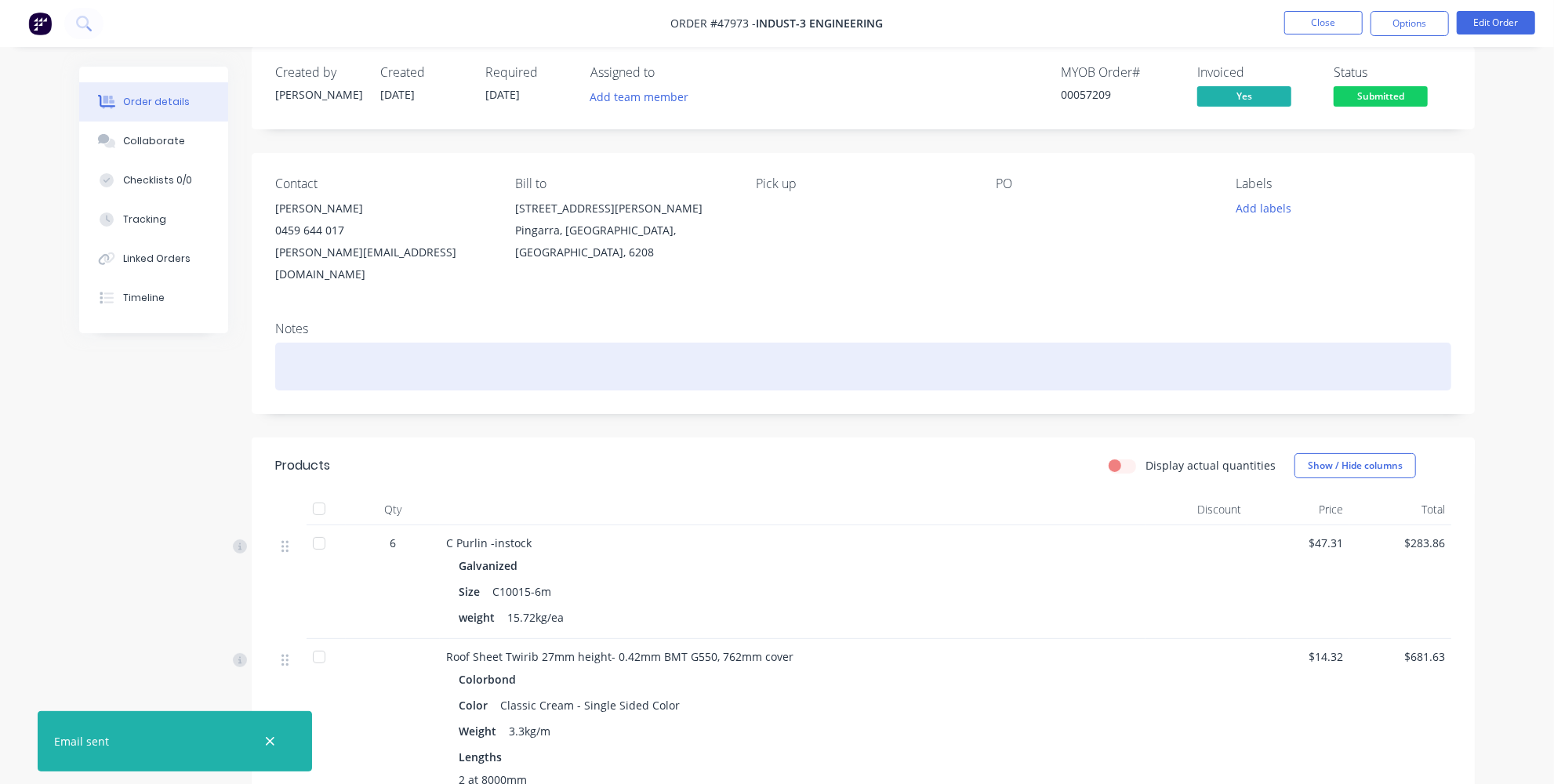
scroll to position [70, 0]
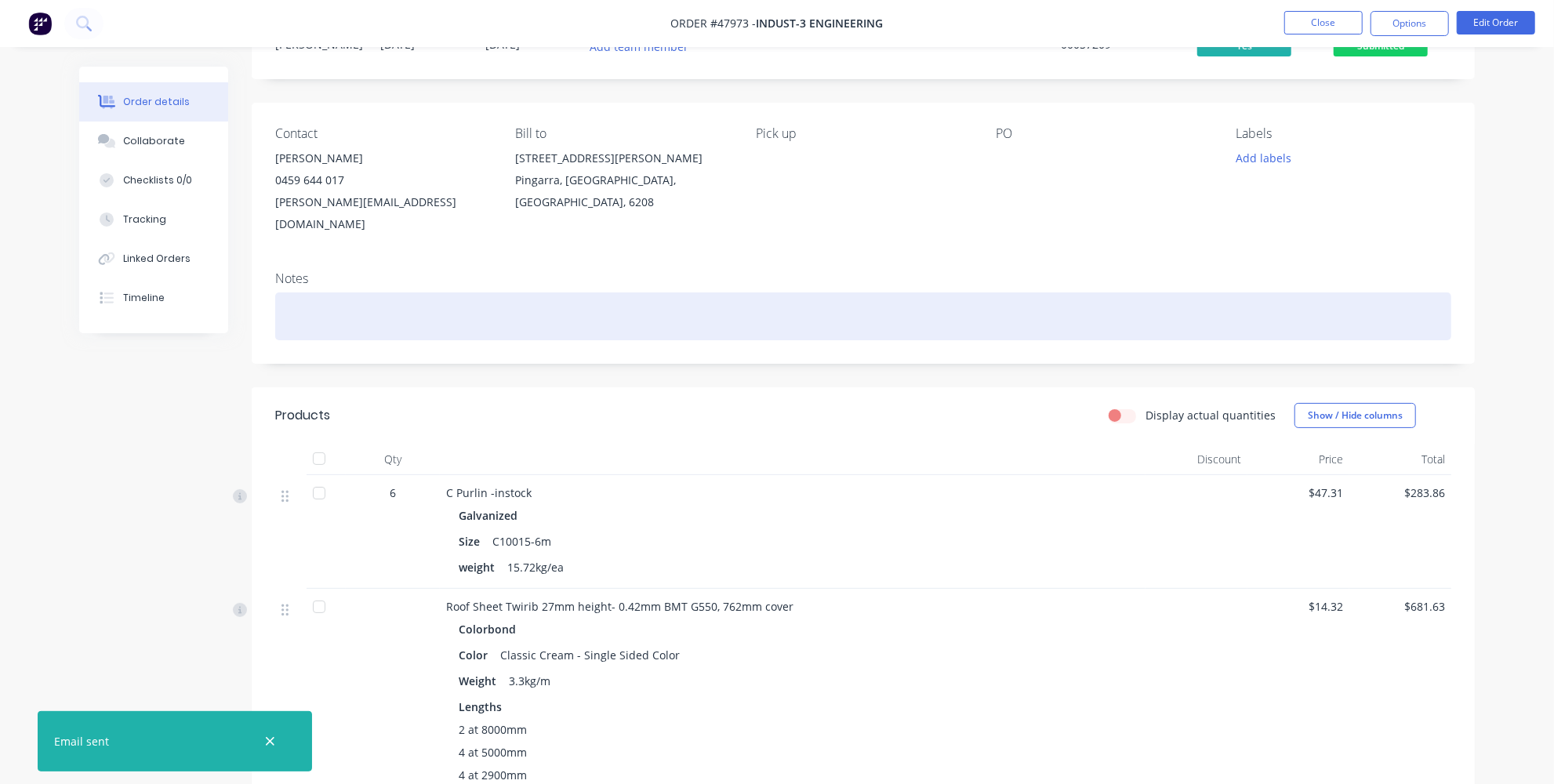
click at [461, 292] on div at bounding box center [862, 316] width 1175 height 48
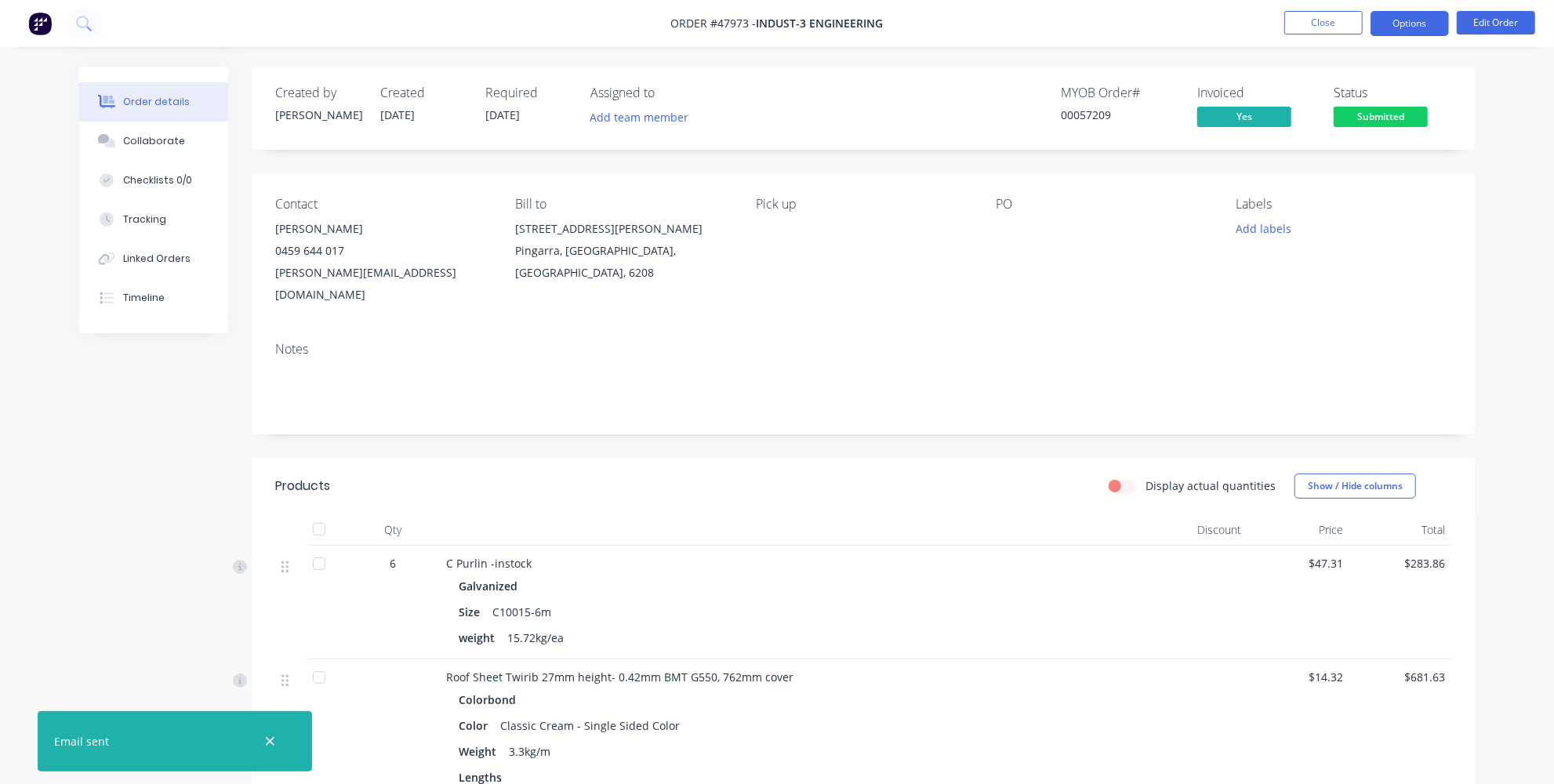
click at [1405, 24] on button "Options" at bounding box center [1410, 23] width 79 height 25
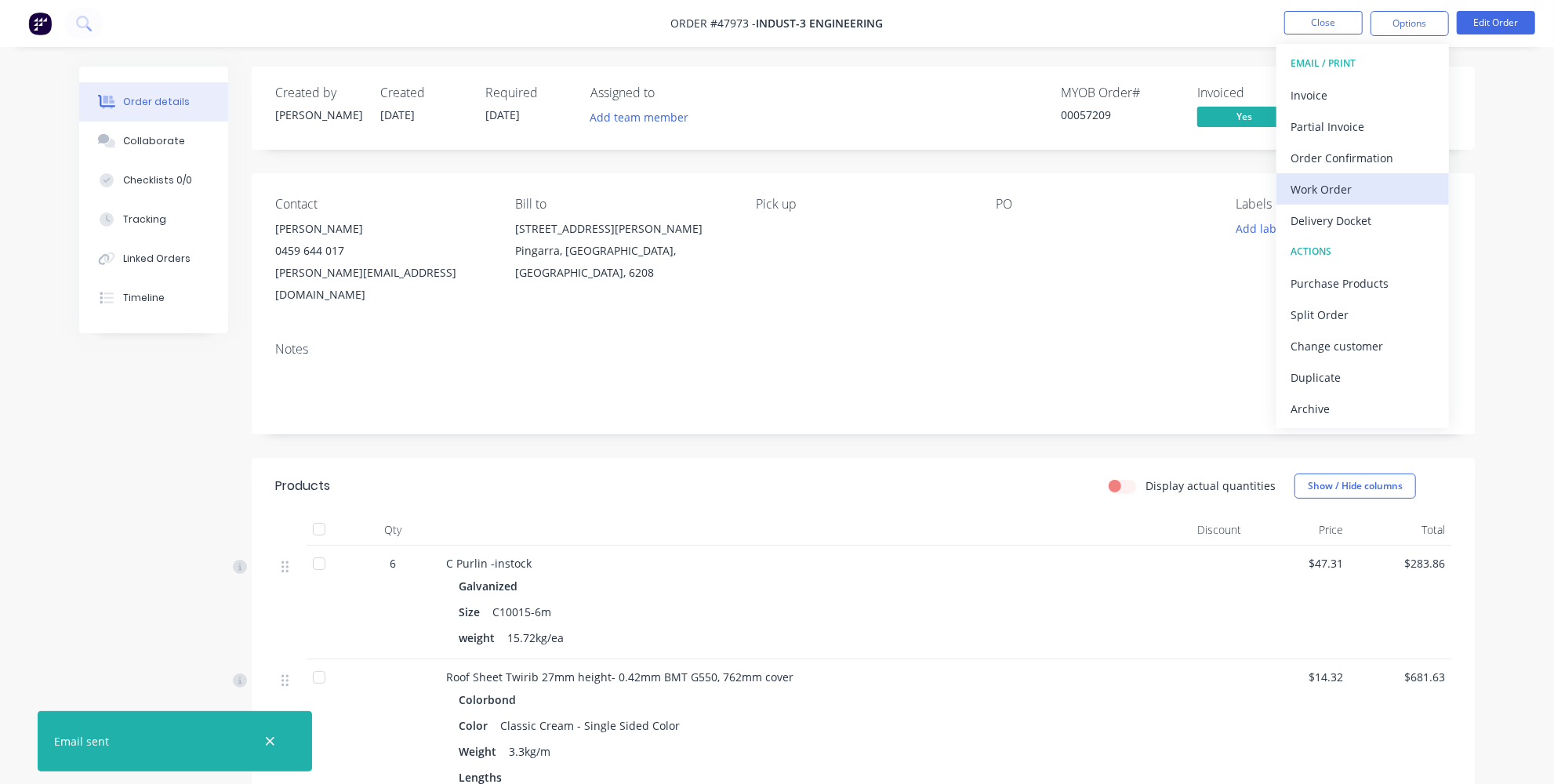
click at [1334, 184] on div "Work Order" at bounding box center [1363, 189] width 144 height 23
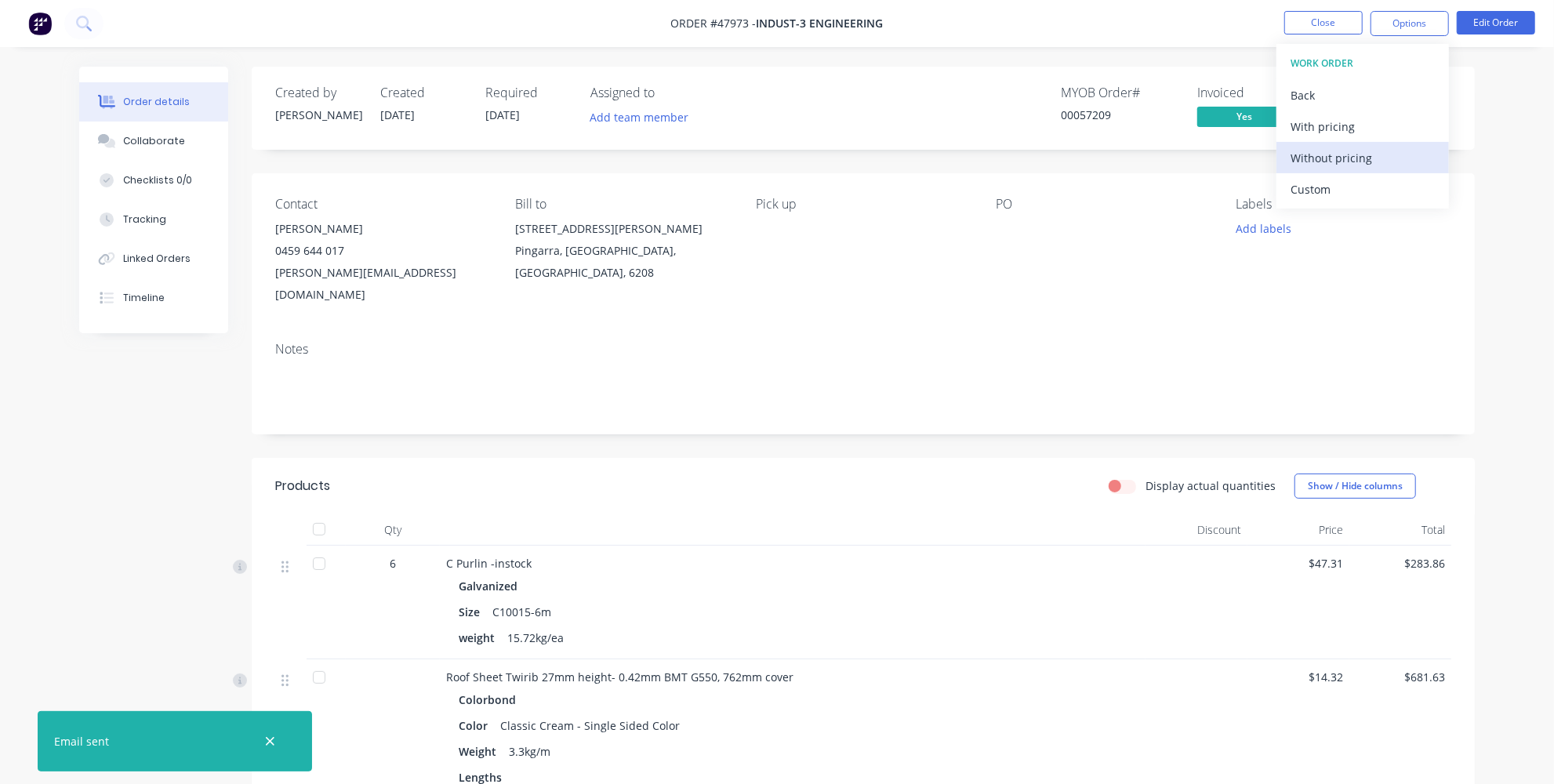
click at [1324, 153] on div "Without pricing" at bounding box center [1363, 159] width 144 height 23
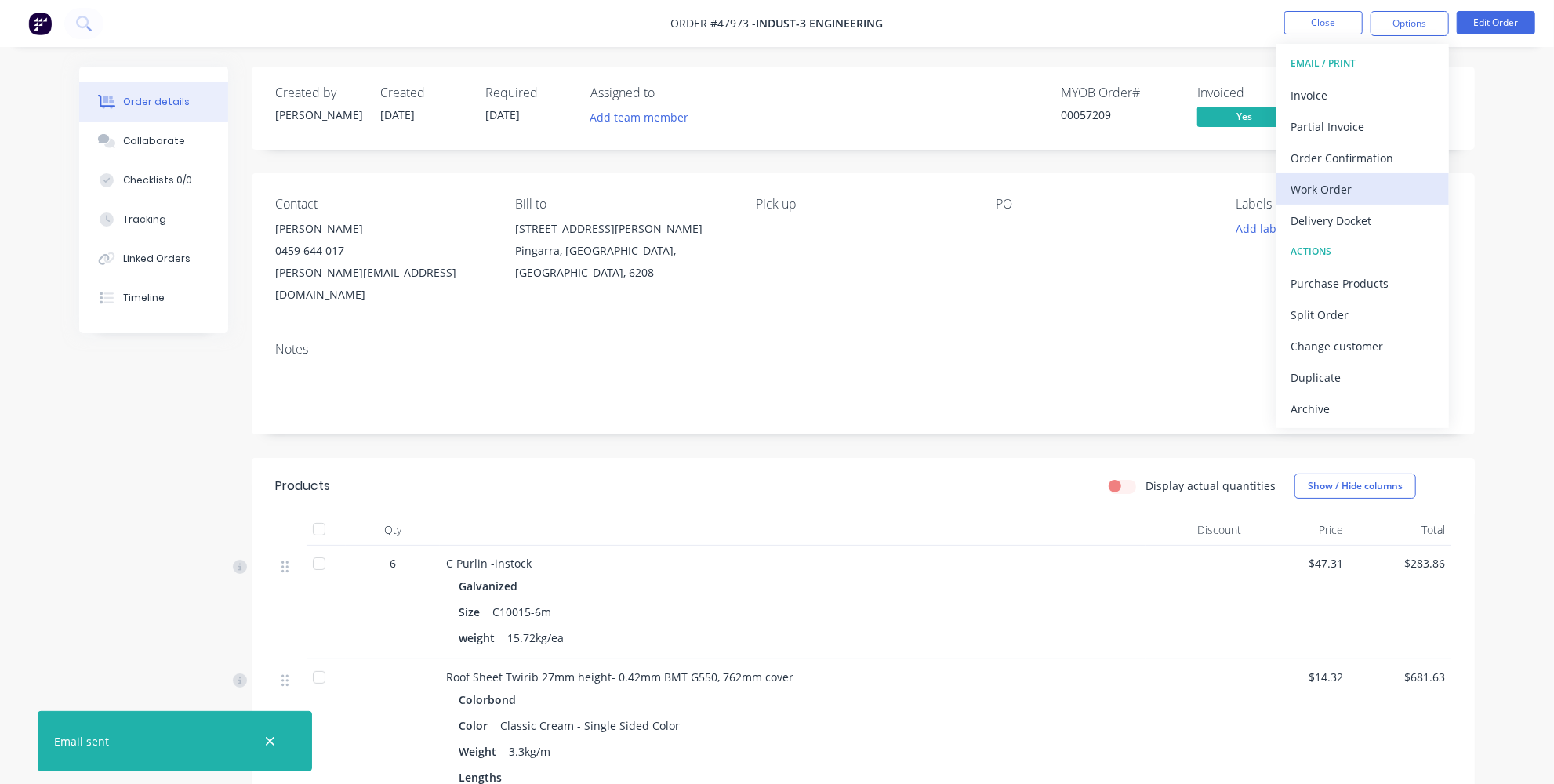
click at [1333, 189] on div "Work Order" at bounding box center [1363, 189] width 144 height 23
click at [1318, 185] on div "Custom" at bounding box center [1363, 189] width 144 height 23
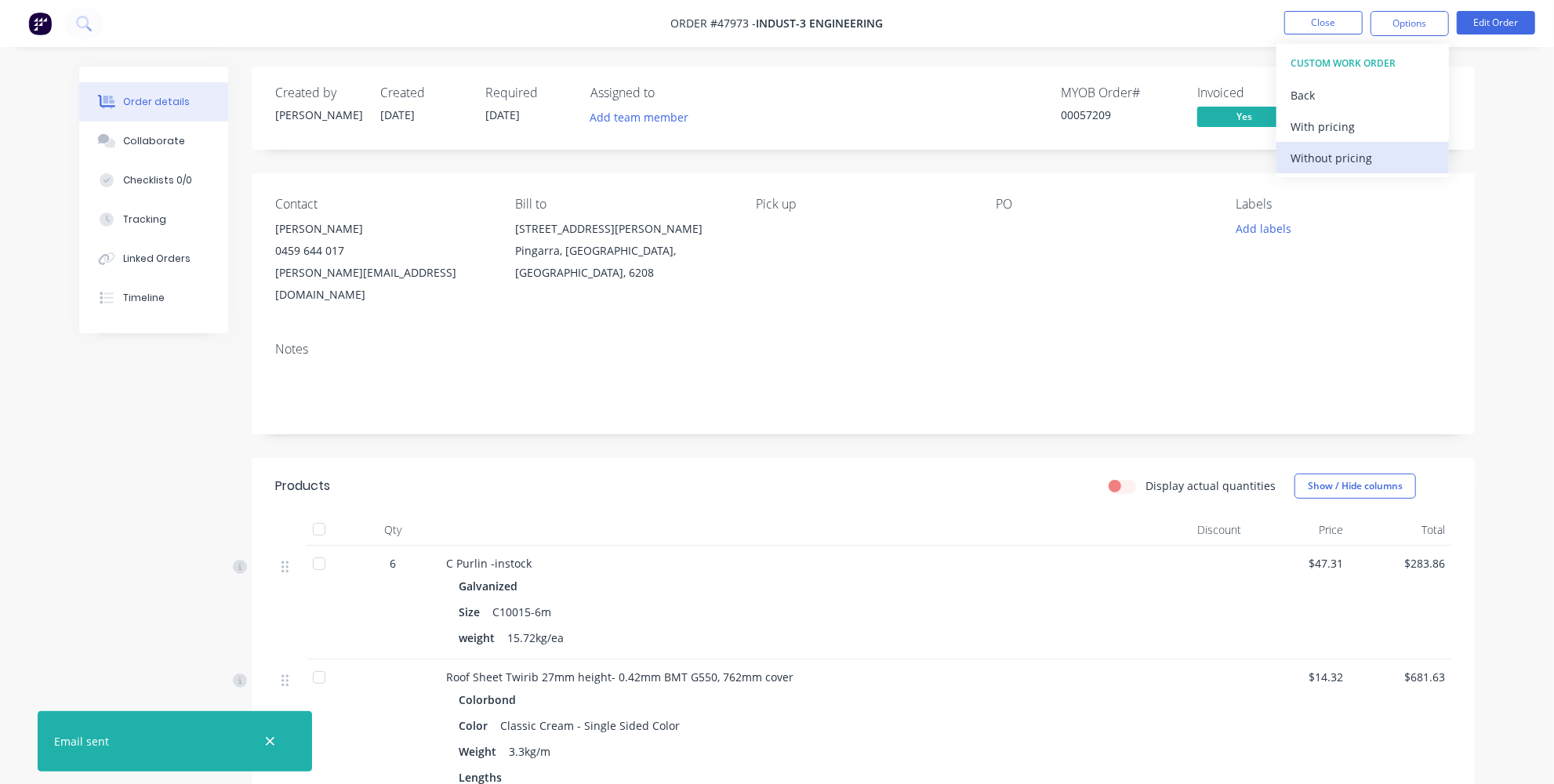
click at [1323, 161] on div "Without pricing" at bounding box center [1363, 159] width 144 height 23
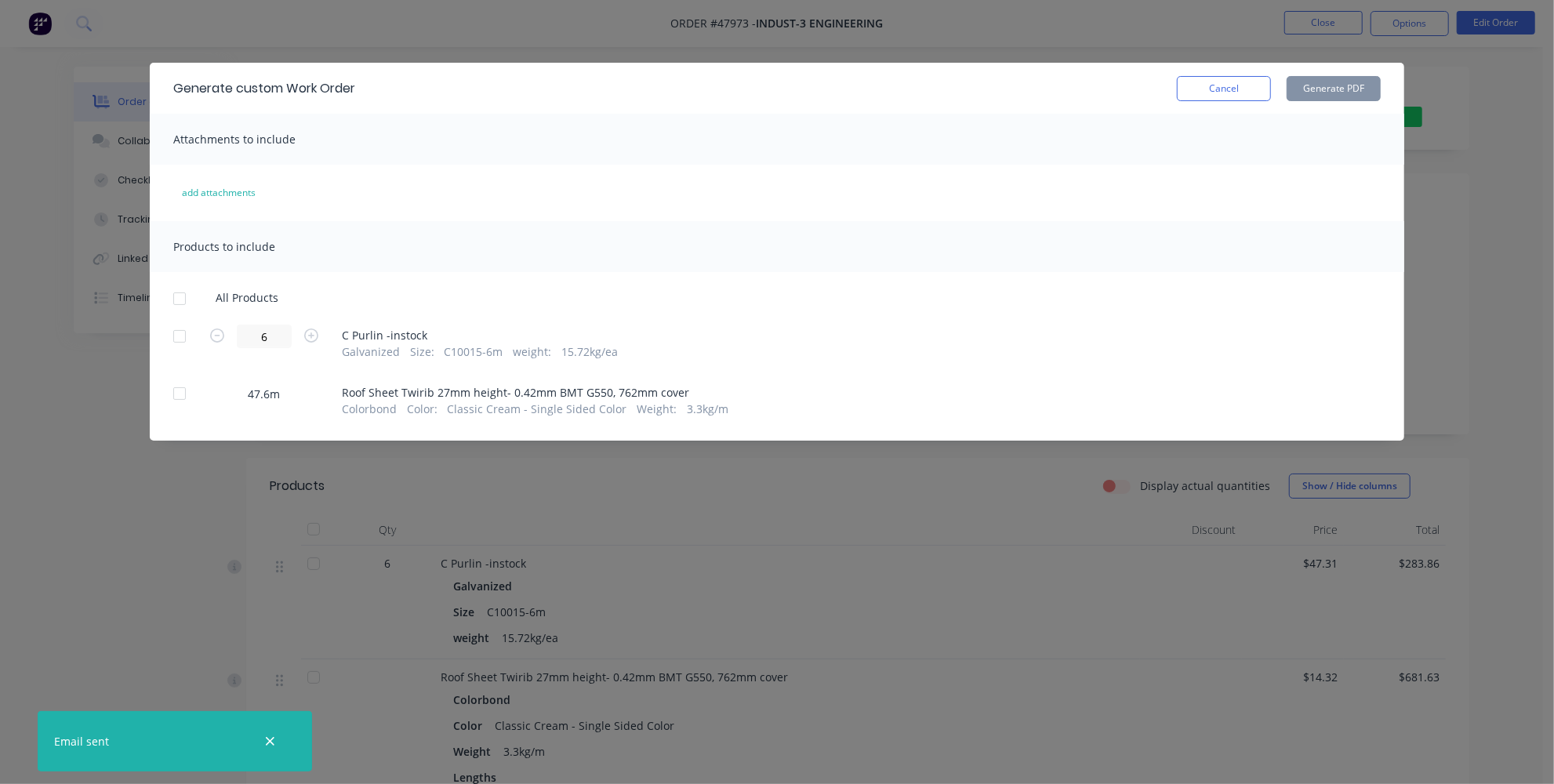
click at [176, 391] on div at bounding box center [179, 393] width 32 height 32
click at [1306, 89] on button "Generate PDF" at bounding box center [1334, 88] width 94 height 25
drag, startPoint x: 1204, startPoint y: 93, endPoint x: 1232, endPoint y: 83, distance: 29.7
click at [1204, 93] on button "Cancel" at bounding box center [1223, 88] width 94 height 25
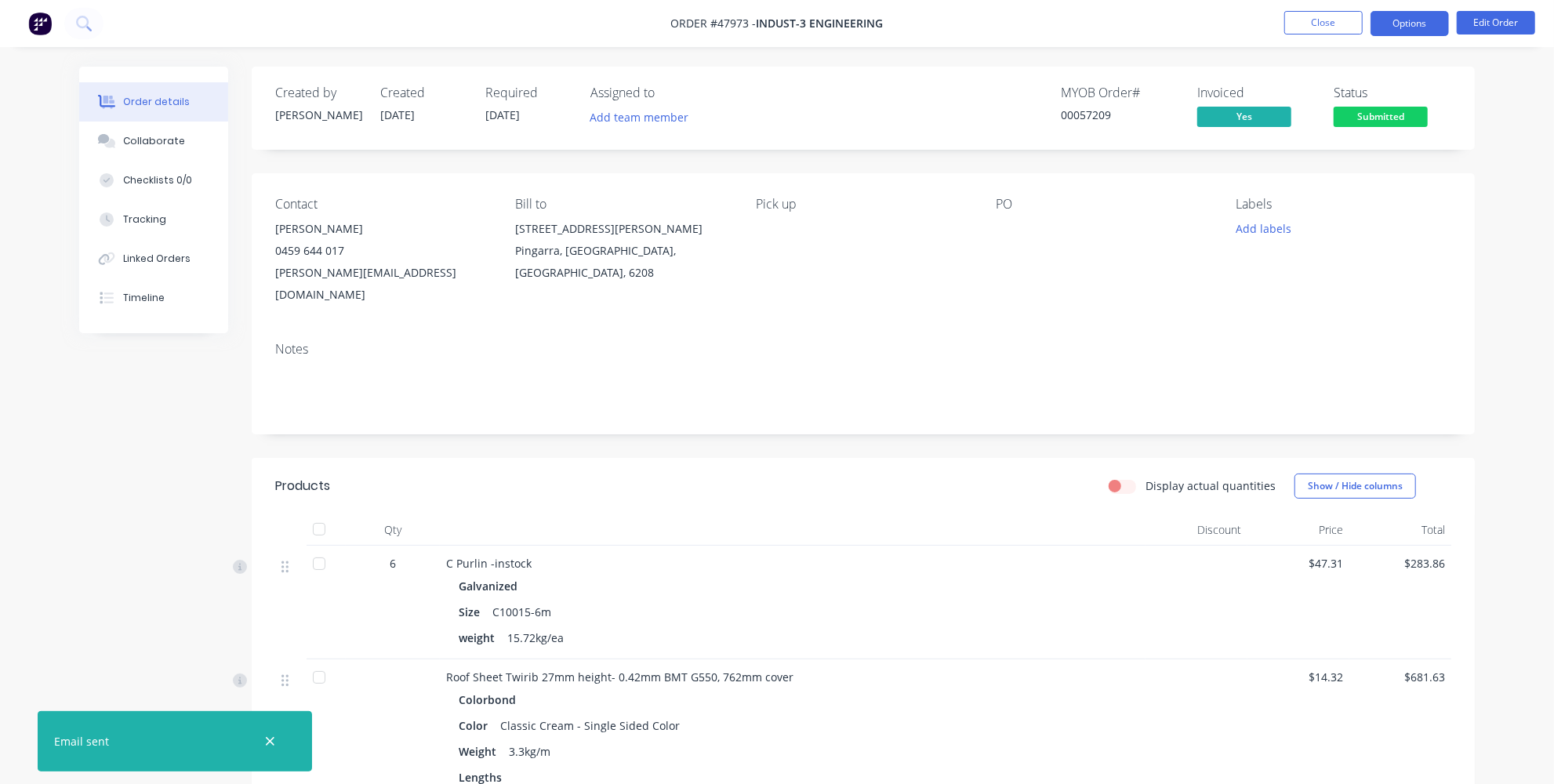
click at [1407, 24] on button "Options" at bounding box center [1410, 23] width 79 height 25
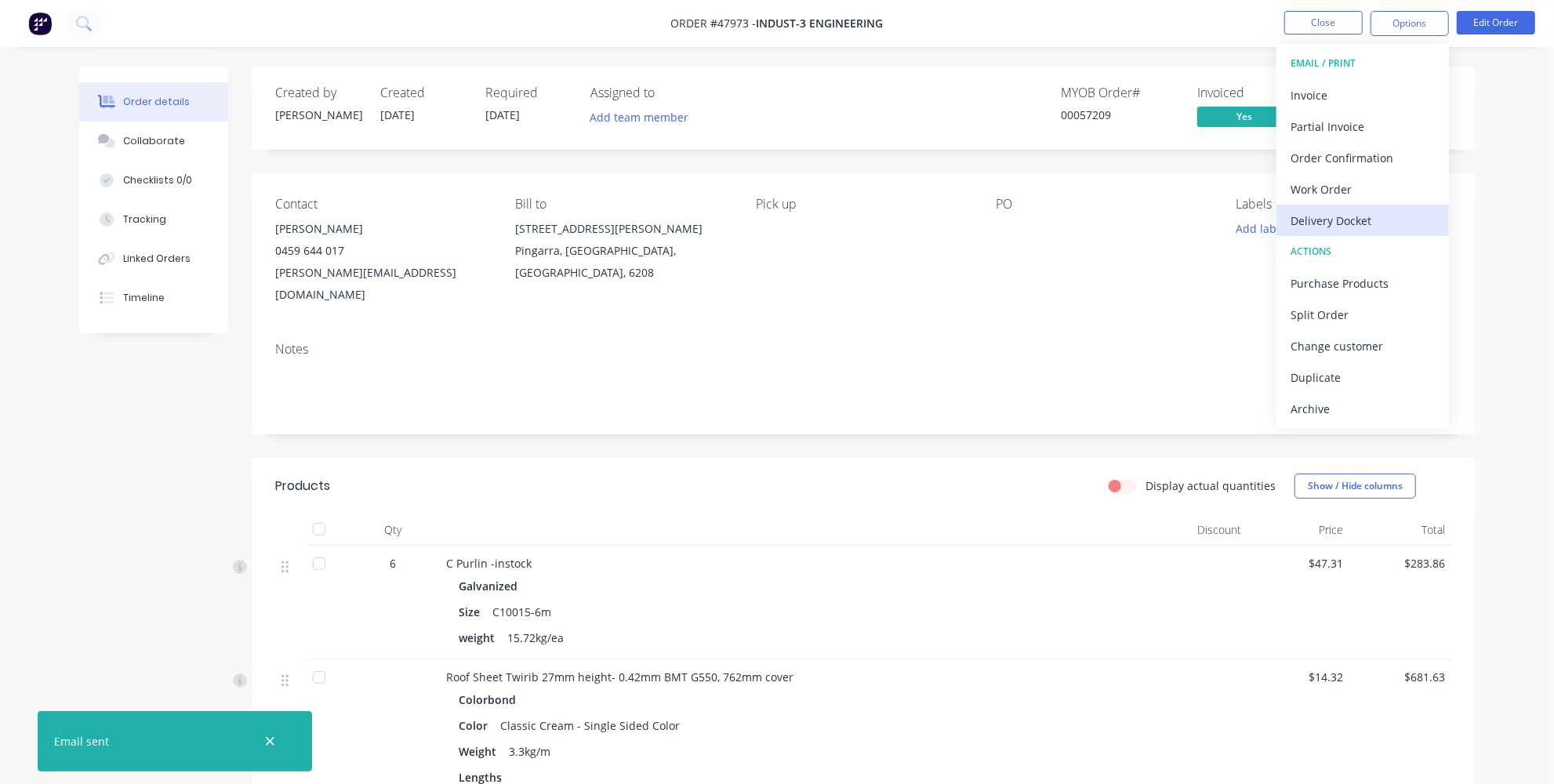
click at [1349, 227] on div "Delivery Docket" at bounding box center [1363, 221] width 144 height 23
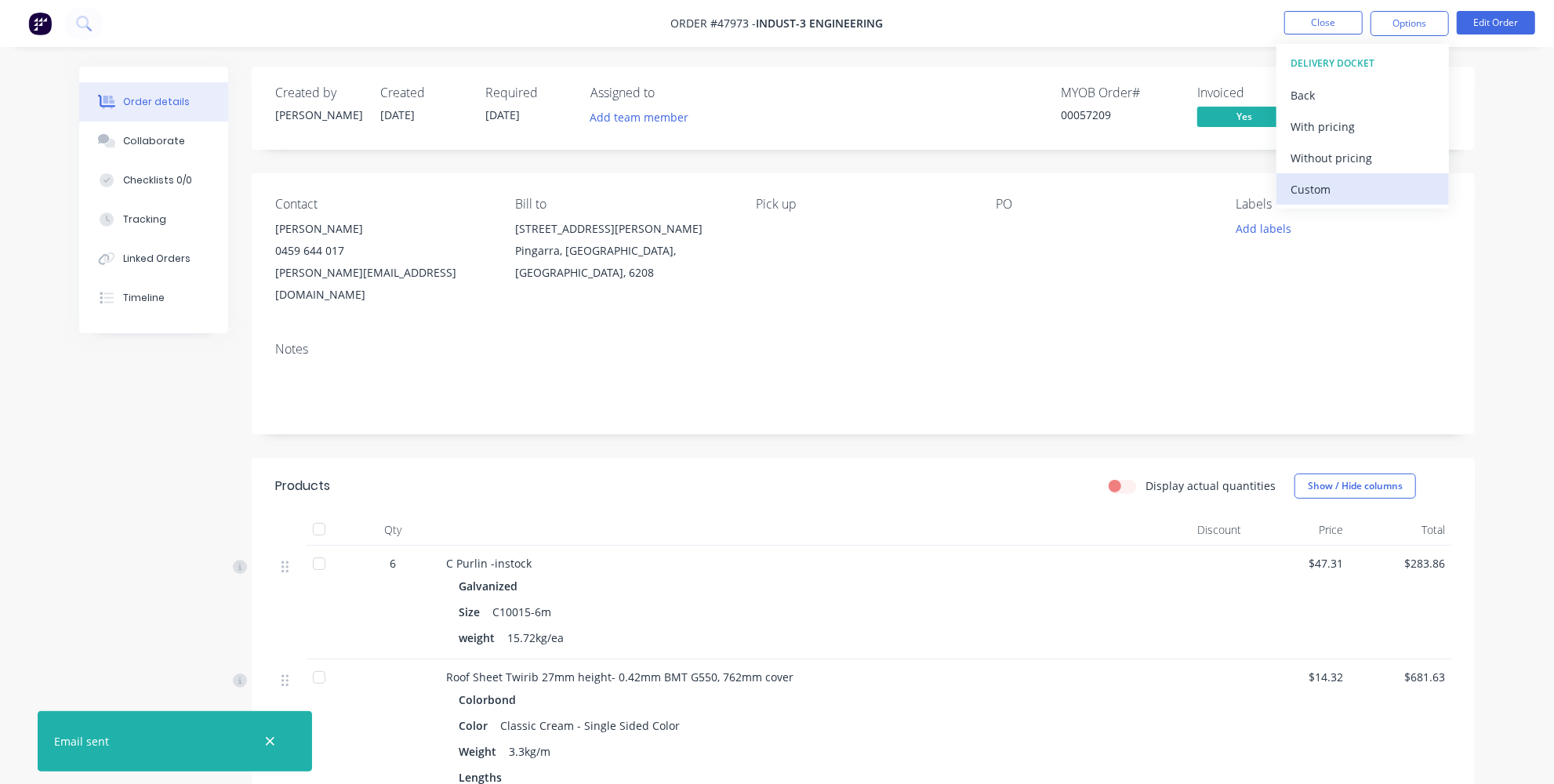
click at [1329, 185] on div "Custom" at bounding box center [1363, 189] width 144 height 23
click at [1338, 159] on div "Without pricing" at bounding box center [1363, 159] width 144 height 23
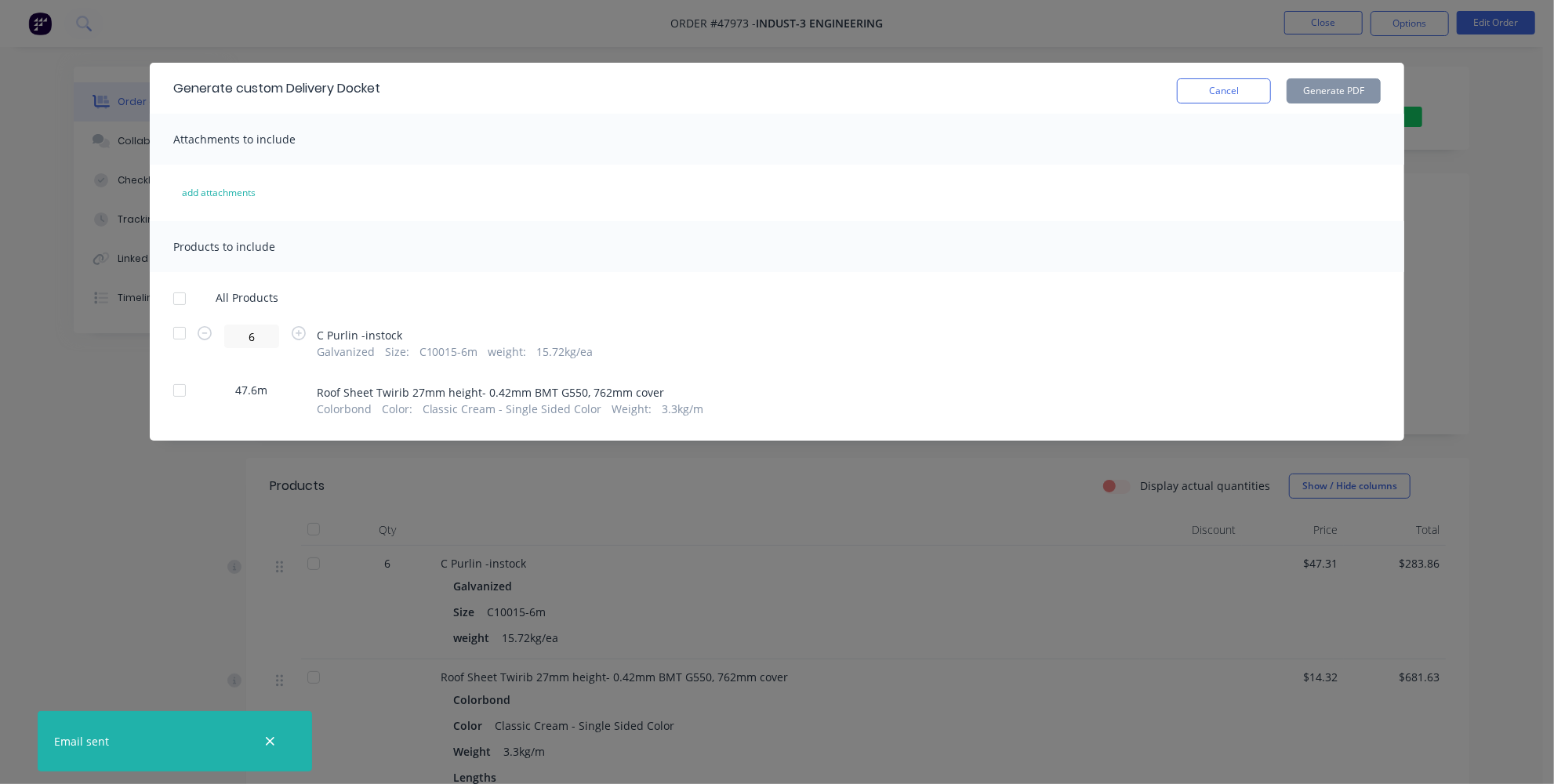
click at [180, 337] on div at bounding box center [179, 332] width 32 height 32
click at [181, 392] on div at bounding box center [179, 390] width 32 height 32
click at [185, 388] on div at bounding box center [179, 390] width 32 height 32
click at [1338, 93] on button "Generate PDF" at bounding box center [1334, 91] width 94 height 25
click at [185, 384] on div at bounding box center [179, 390] width 32 height 32
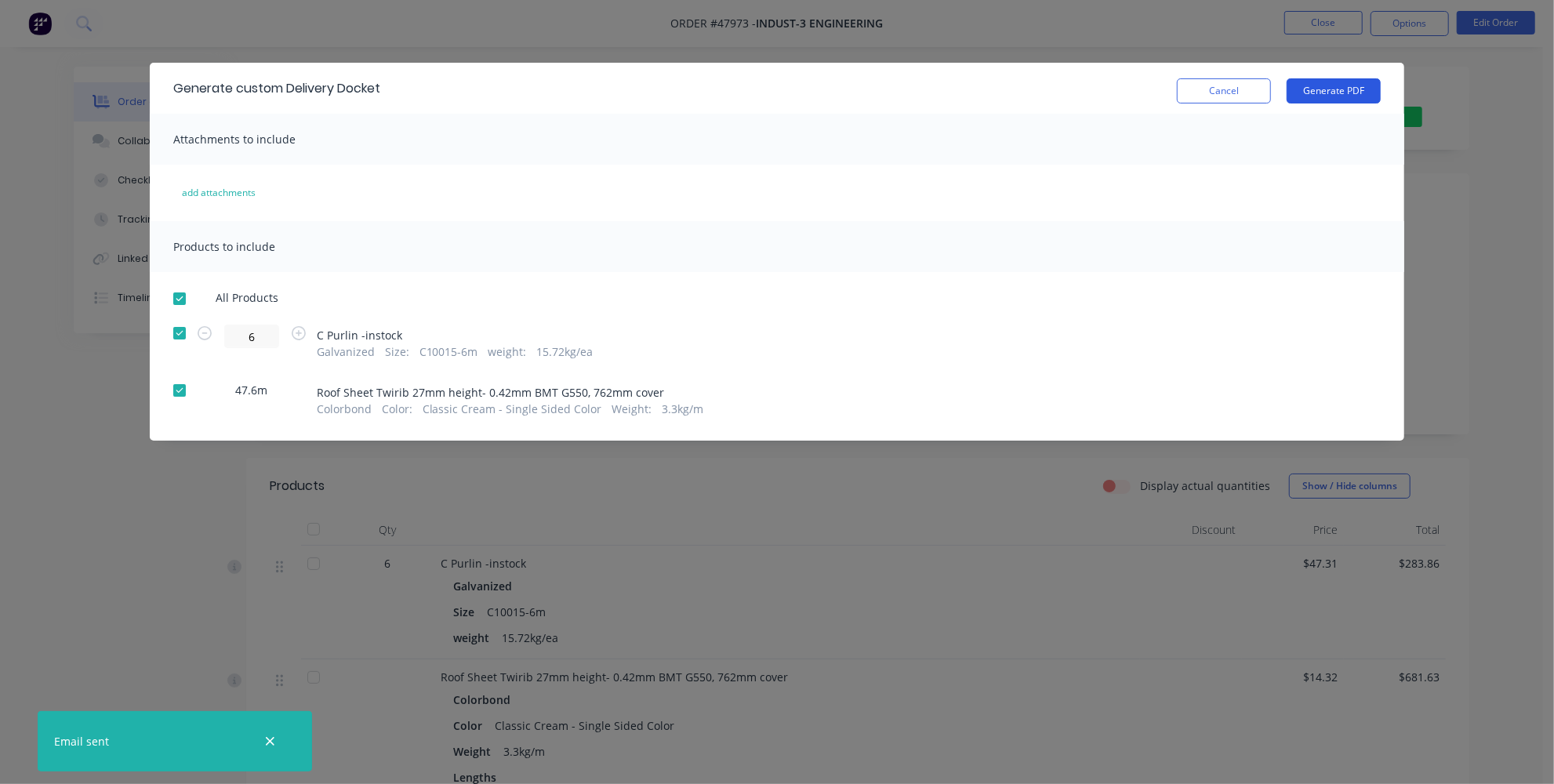
click at [1350, 91] on button "Generate PDF" at bounding box center [1334, 91] width 94 height 25
click at [186, 330] on div at bounding box center [179, 332] width 32 height 32
click at [1322, 98] on button "Generate PDF" at bounding box center [1334, 91] width 94 height 25
click at [158, 566] on div "Generate custom Delivery Docket Cancel Generate PDF Attachments to include add …" at bounding box center [777, 392] width 1554 height 784
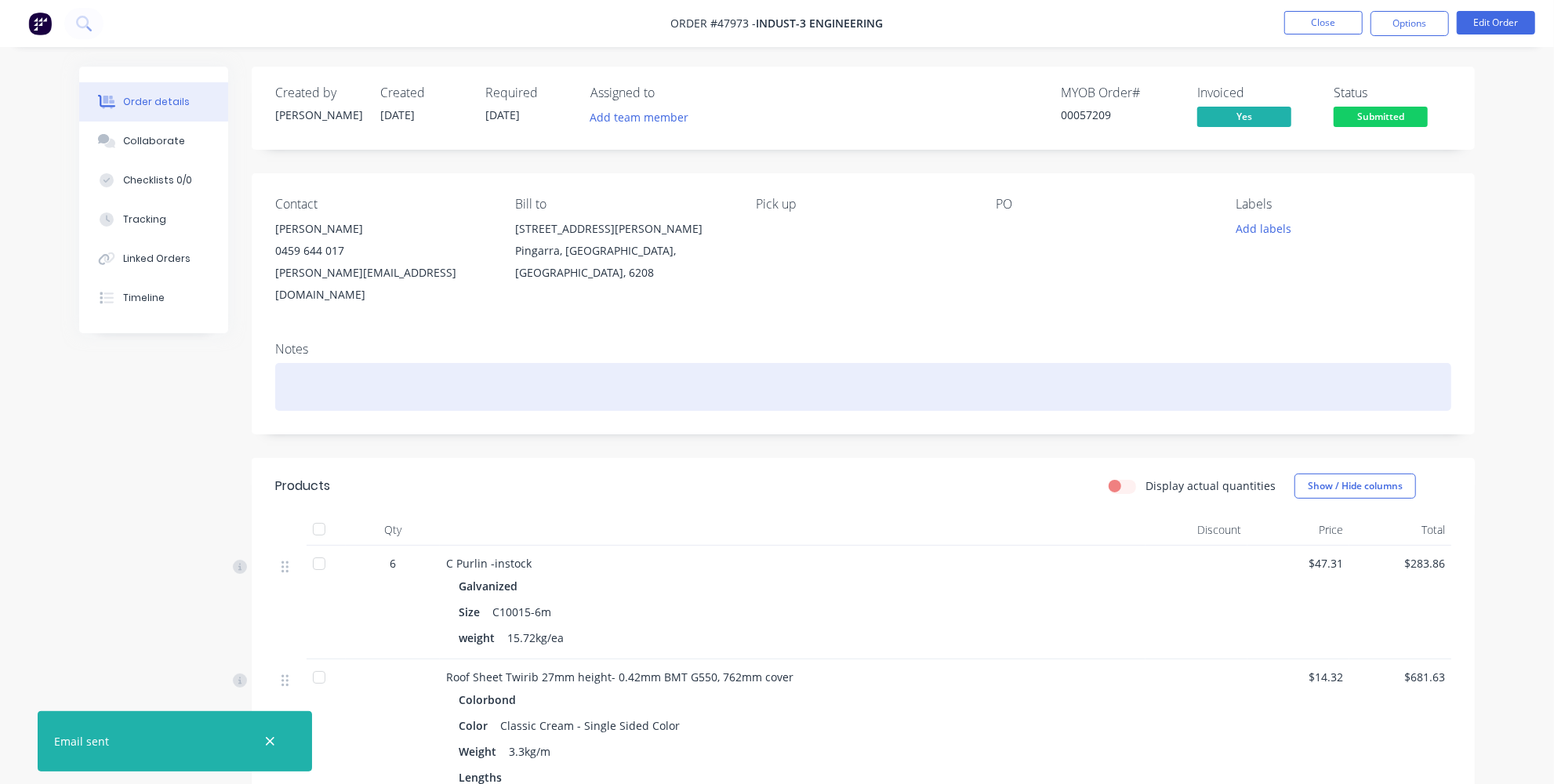
click at [404, 363] on div at bounding box center [862, 387] width 1175 height 48
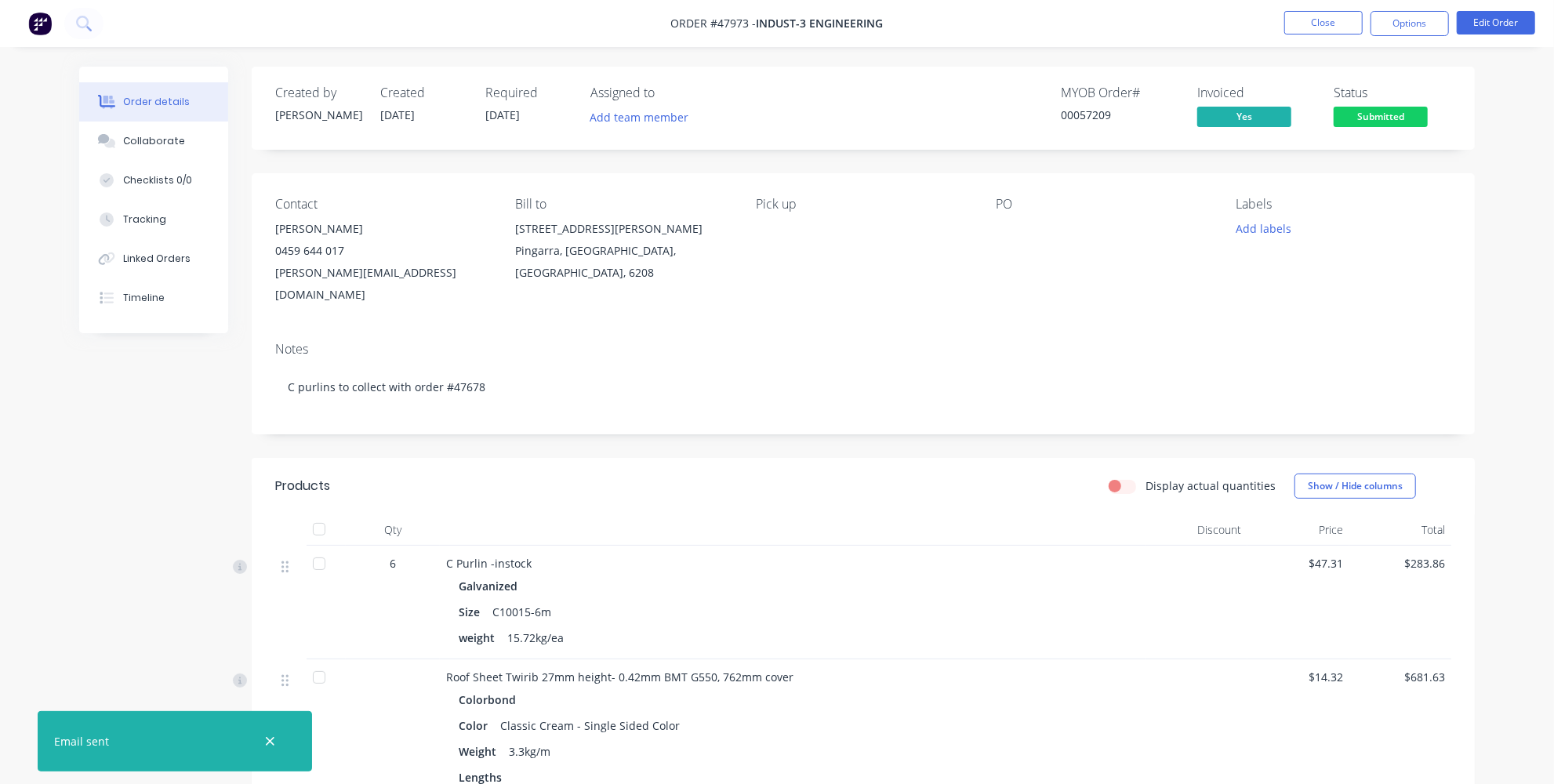
click at [172, 491] on div "Created by Jessica Created 12/08/25 Required 20/08/25 Assigned to Add team memb…" at bounding box center [777, 599] width 1395 height 1065
click at [319, 551] on div at bounding box center [319, 563] width 32 height 32
click at [1281, 232] on button "Add labels" at bounding box center [1263, 229] width 72 height 21
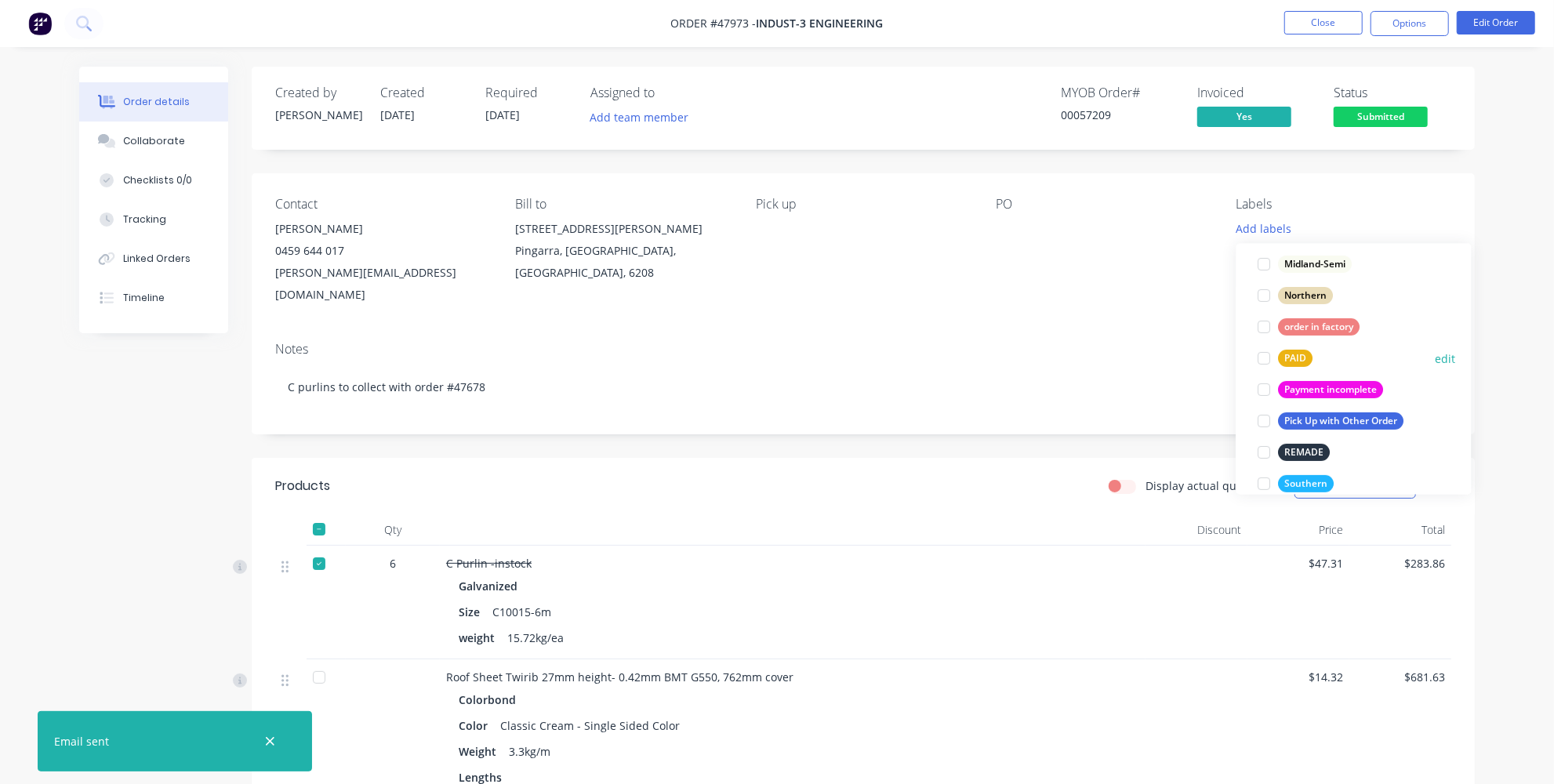
click at [1303, 359] on div "PAID" at bounding box center [1295, 358] width 35 height 17
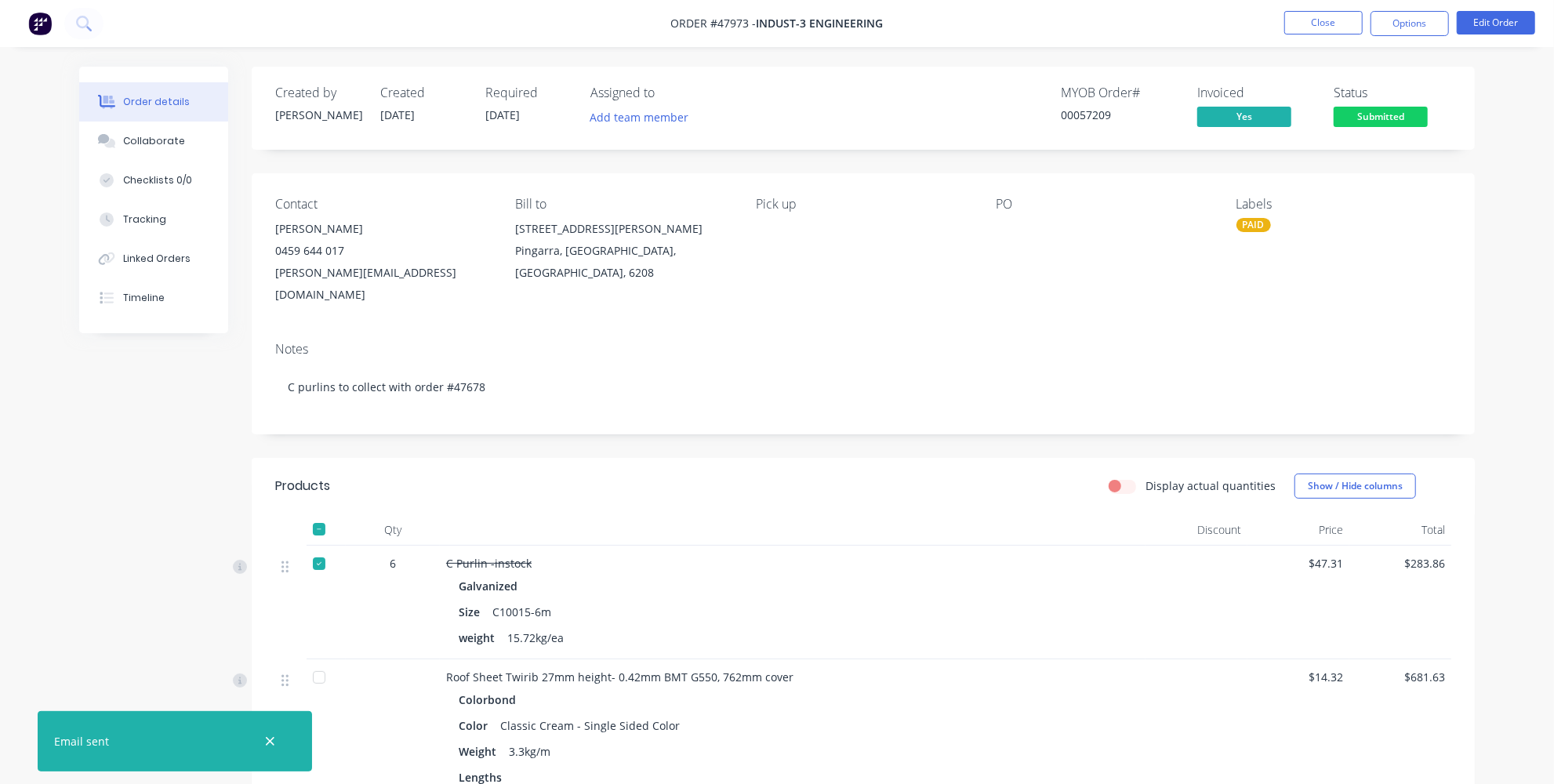
click at [1528, 224] on div "Order details Collaborate Checklists 0/0 Tracking Linked Orders Timeline Order …" at bounding box center [777, 565] width 1554 height 1131
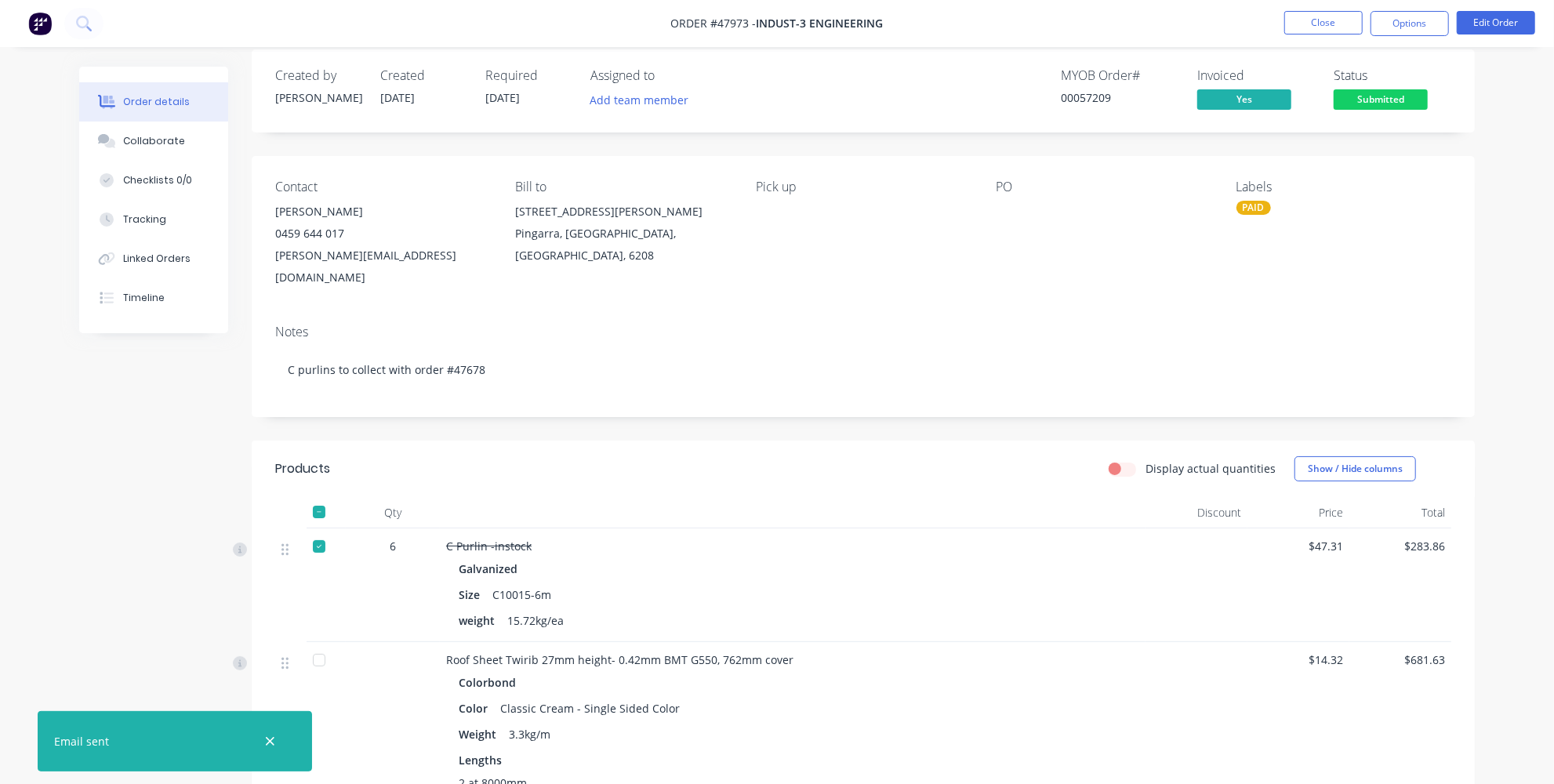
scroll to position [0, 0]
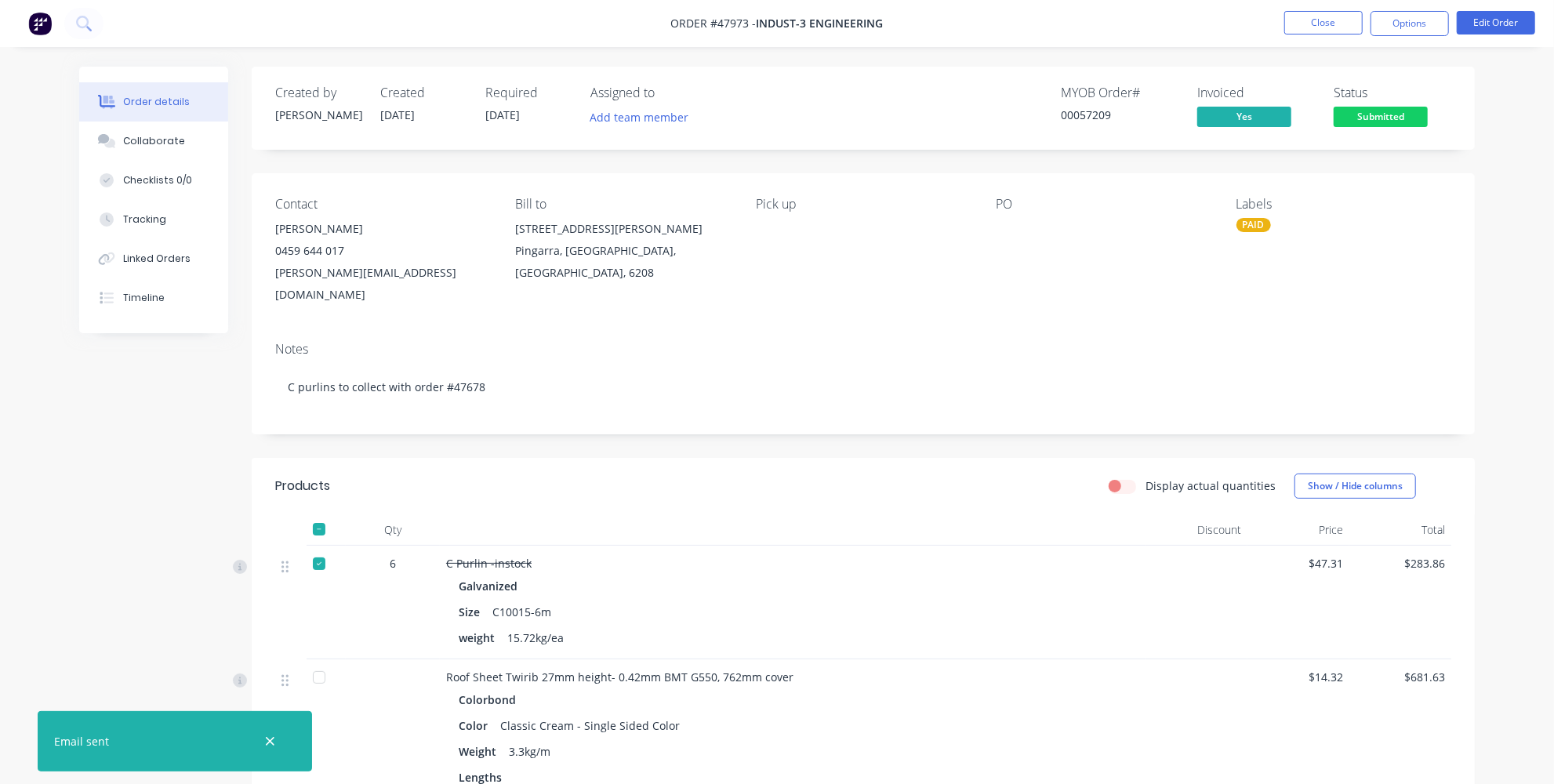
click at [1256, 229] on div "PAID" at bounding box center [1253, 225] width 35 height 14
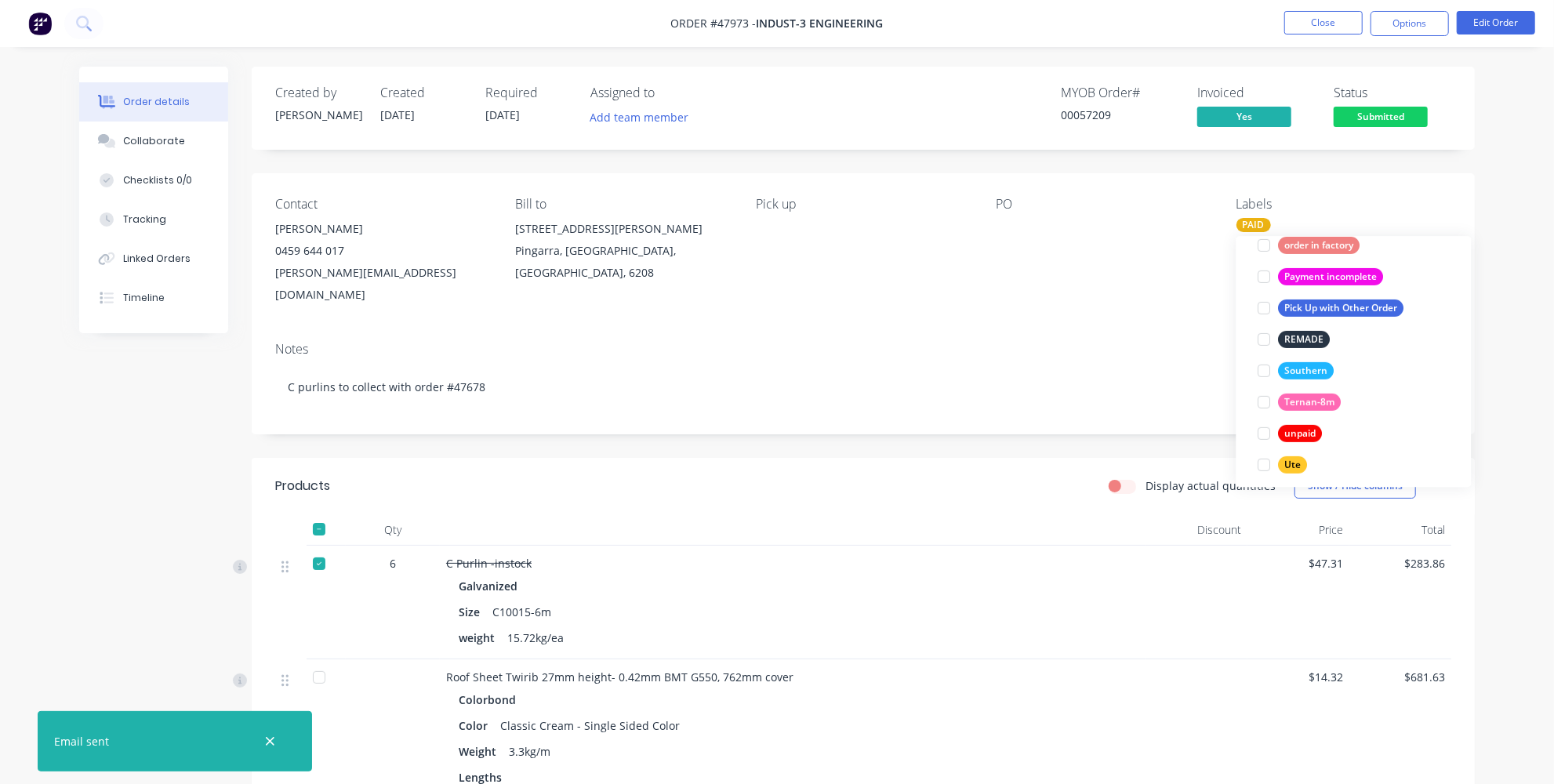
scroll to position [469, 0]
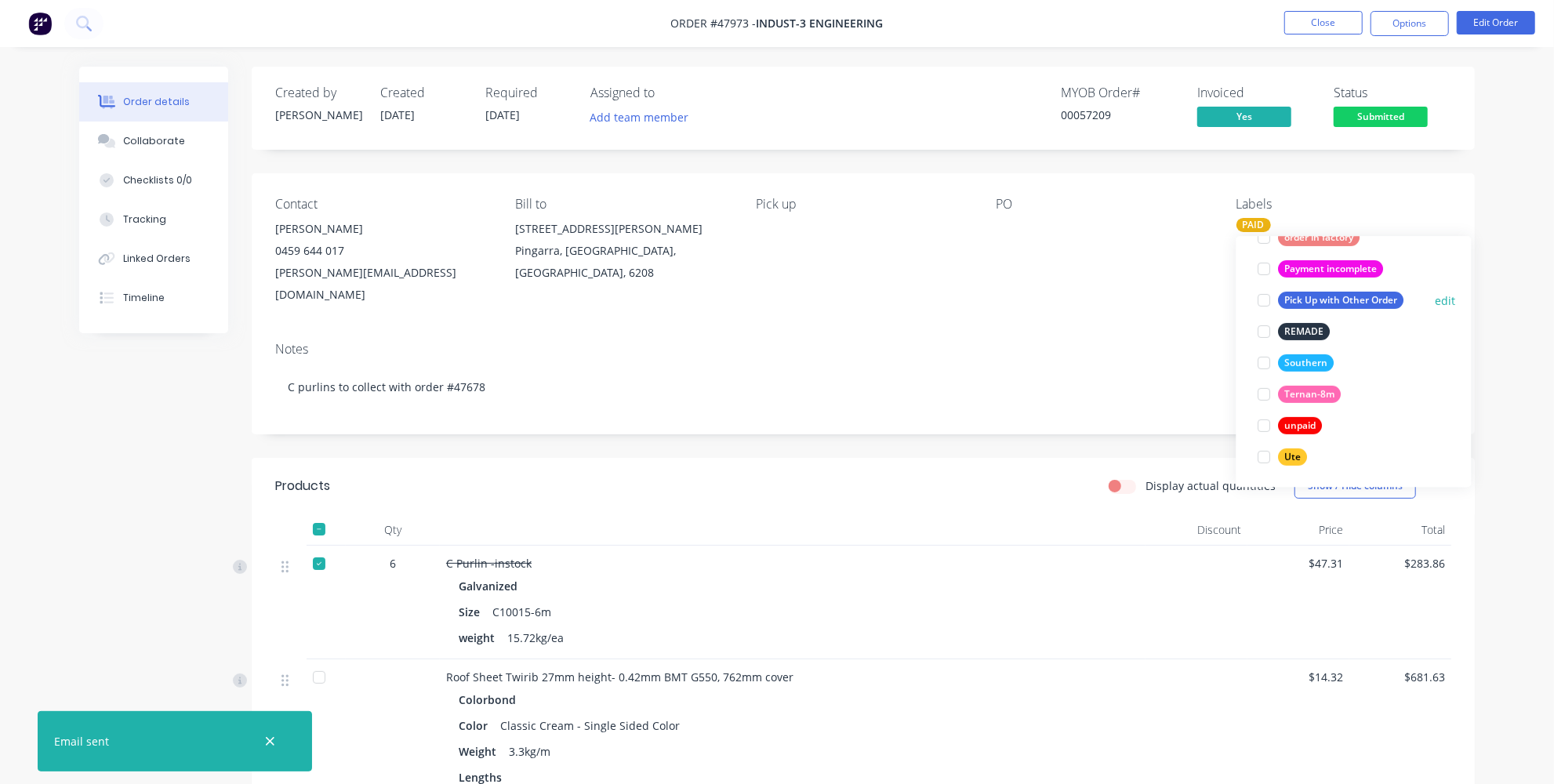
click at [1340, 304] on div "Pick Up with Other Order" at bounding box center [1341, 300] width 126 height 17
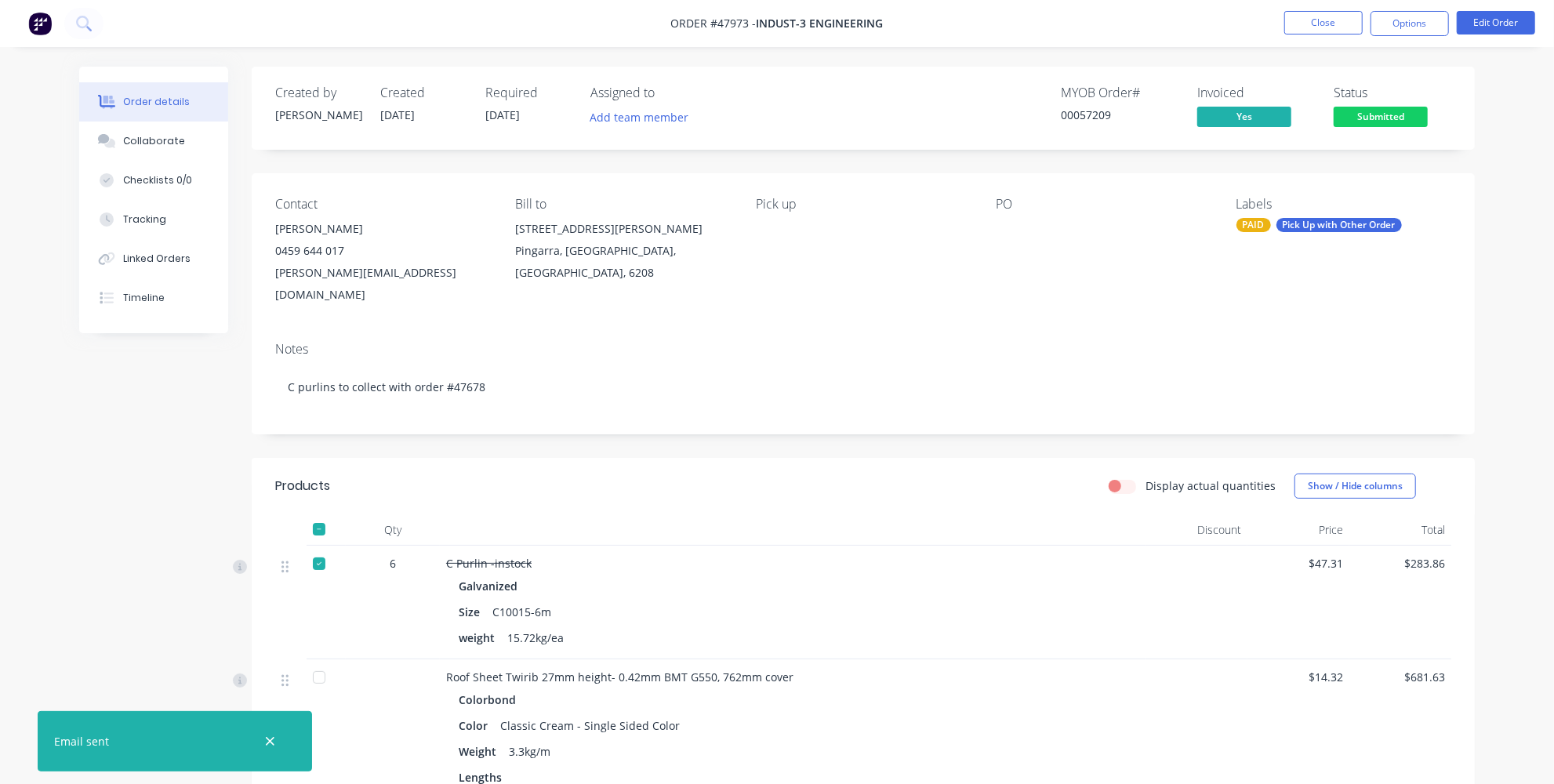
click at [1503, 301] on div "Order details Collaborate Checklists 0/0 Tracking Linked Orders Timeline Order …" at bounding box center [777, 565] width 1554 height 1131
click at [1345, 224] on div "Pick Up with Other Order" at bounding box center [1339, 225] width 126 height 14
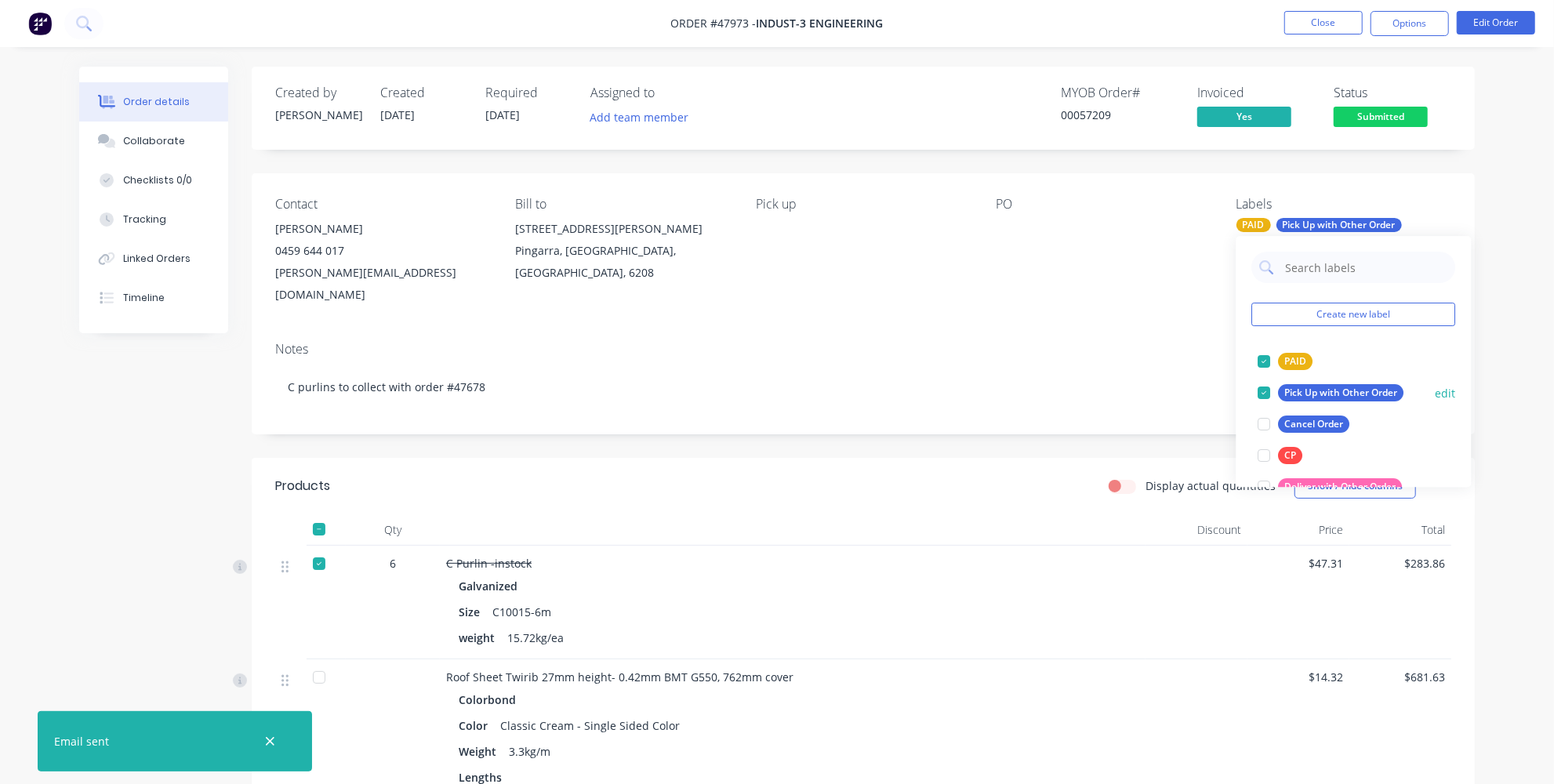
click at [1270, 390] on div at bounding box center [1264, 392] width 32 height 32
click at [1518, 251] on div "Order details Collaborate Checklists 0/0 Tracking Linked Orders Timeline Order …" at bounding box center [777, 565] width 1554 height 1131
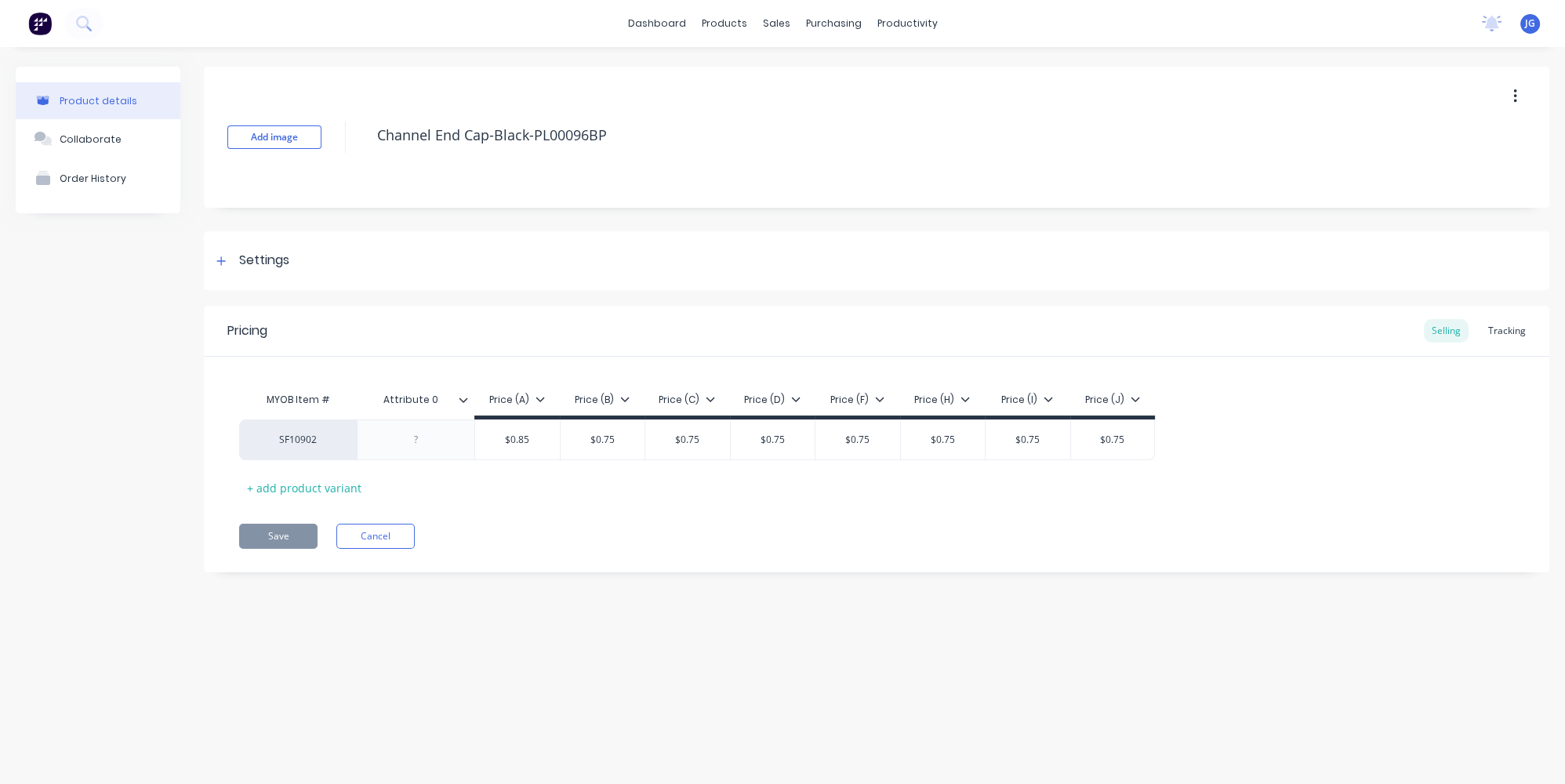
type textarea "x"
click at [798, 78] on link "Sales Orders" at bounding box center [858, 74] width 208 height 32
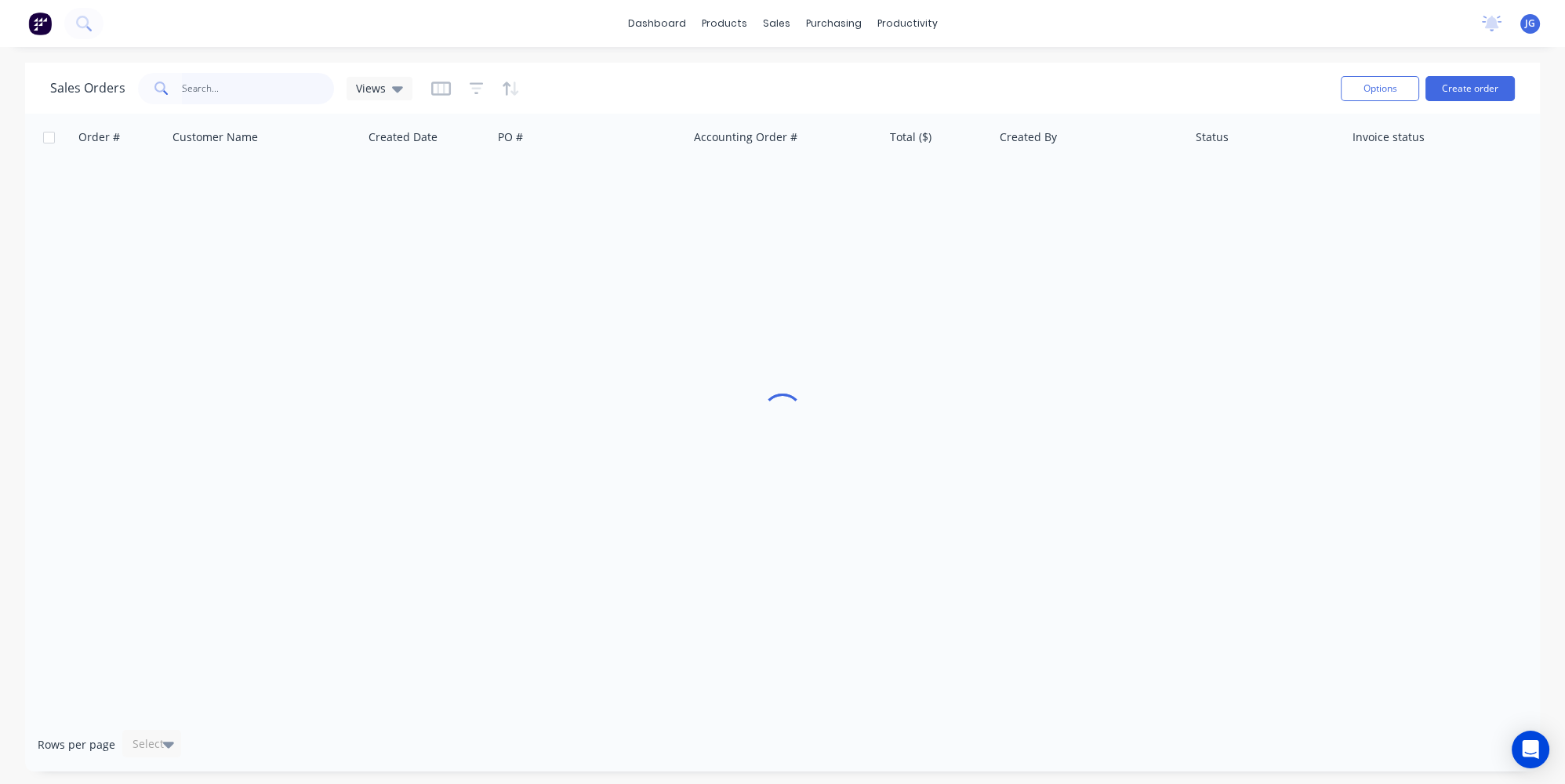
click at [228, 86] on input "text" at bounding box center [258, 88] width 153 height 32
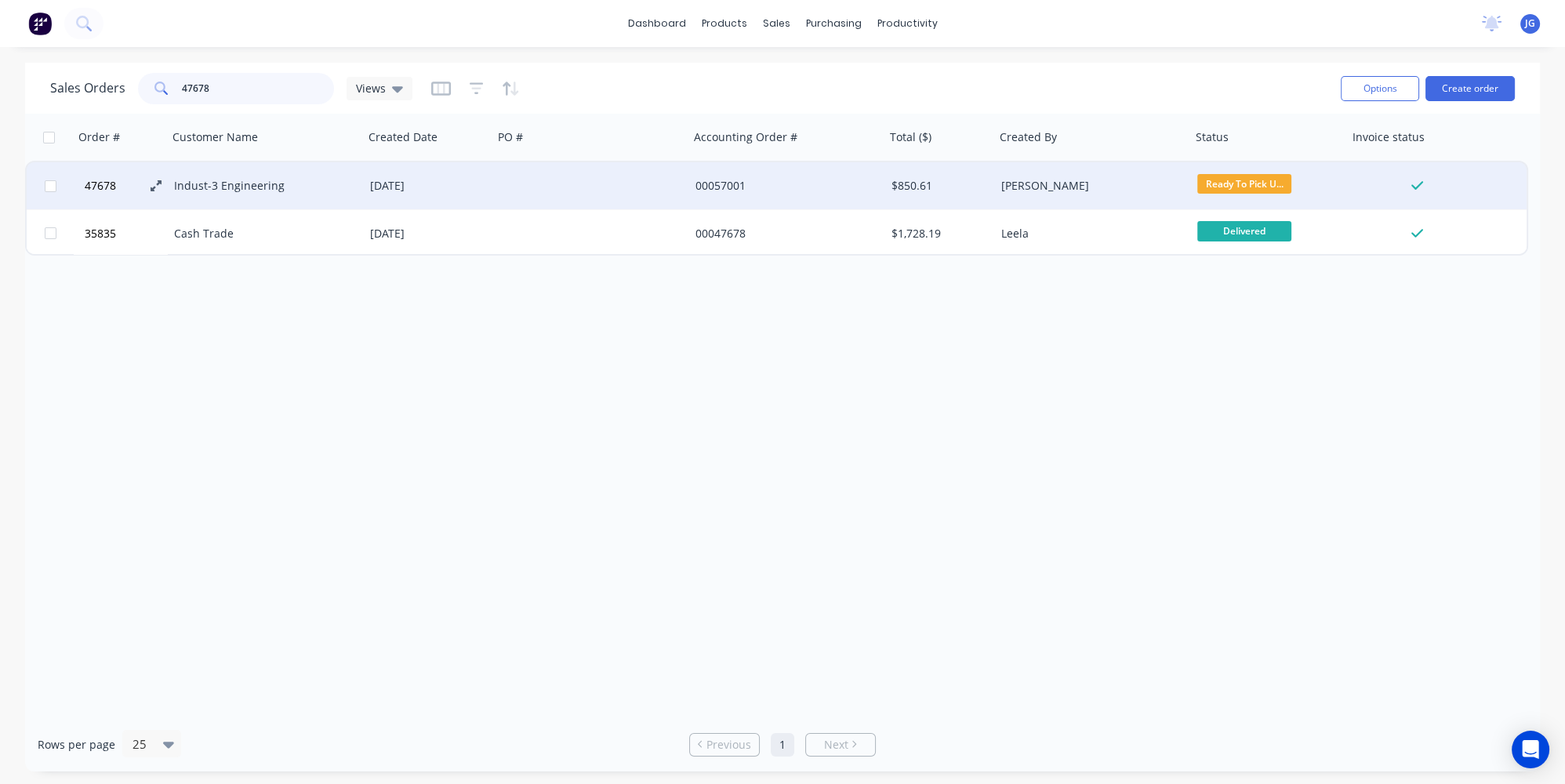
type input "47678"
click at [159, 182] on icon at bounding box center [156, 185] width 11 height 11
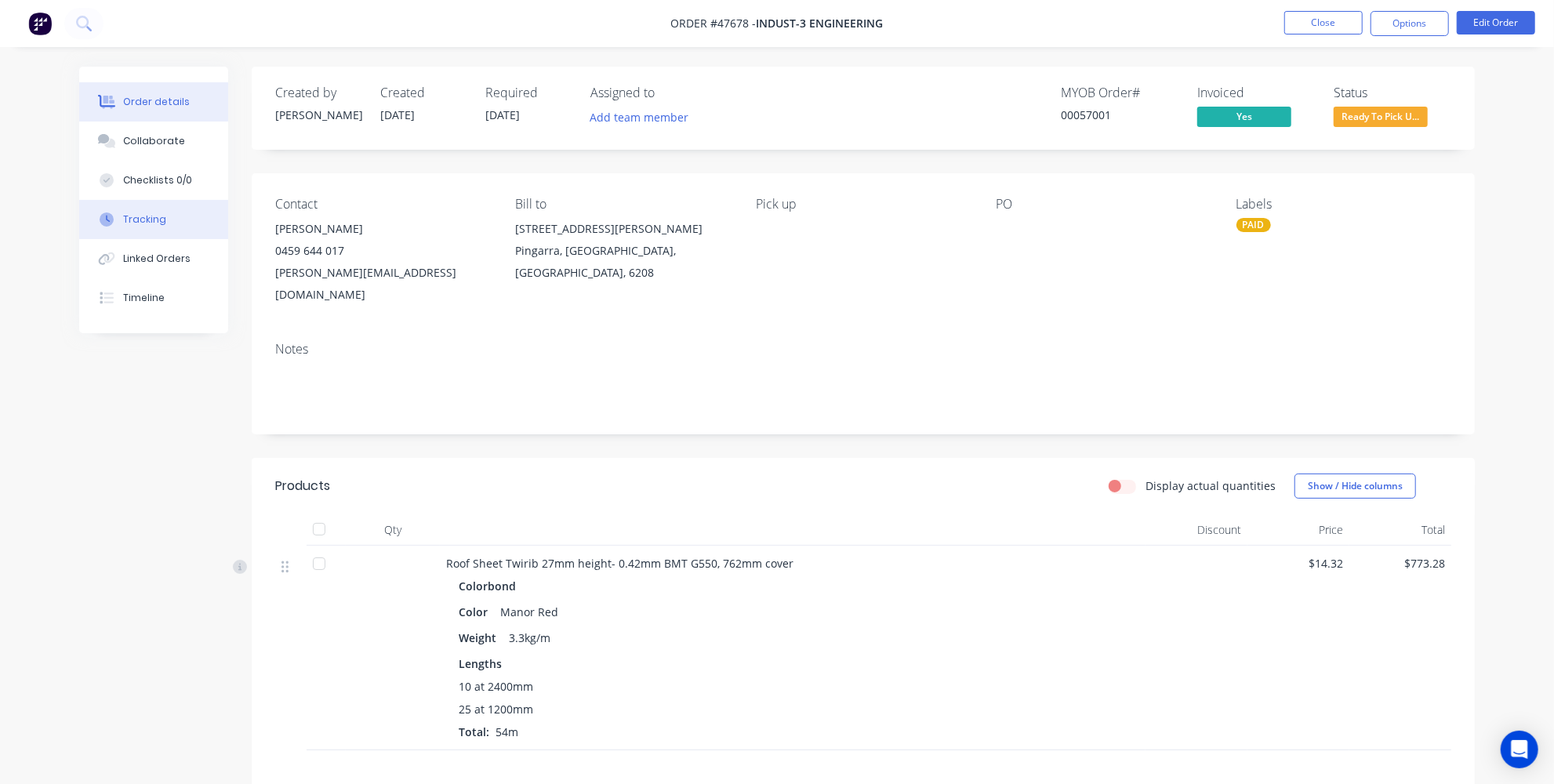
click at [164, 224] on button "Tracking" at bounding box center [153, 219] width 149 height 39
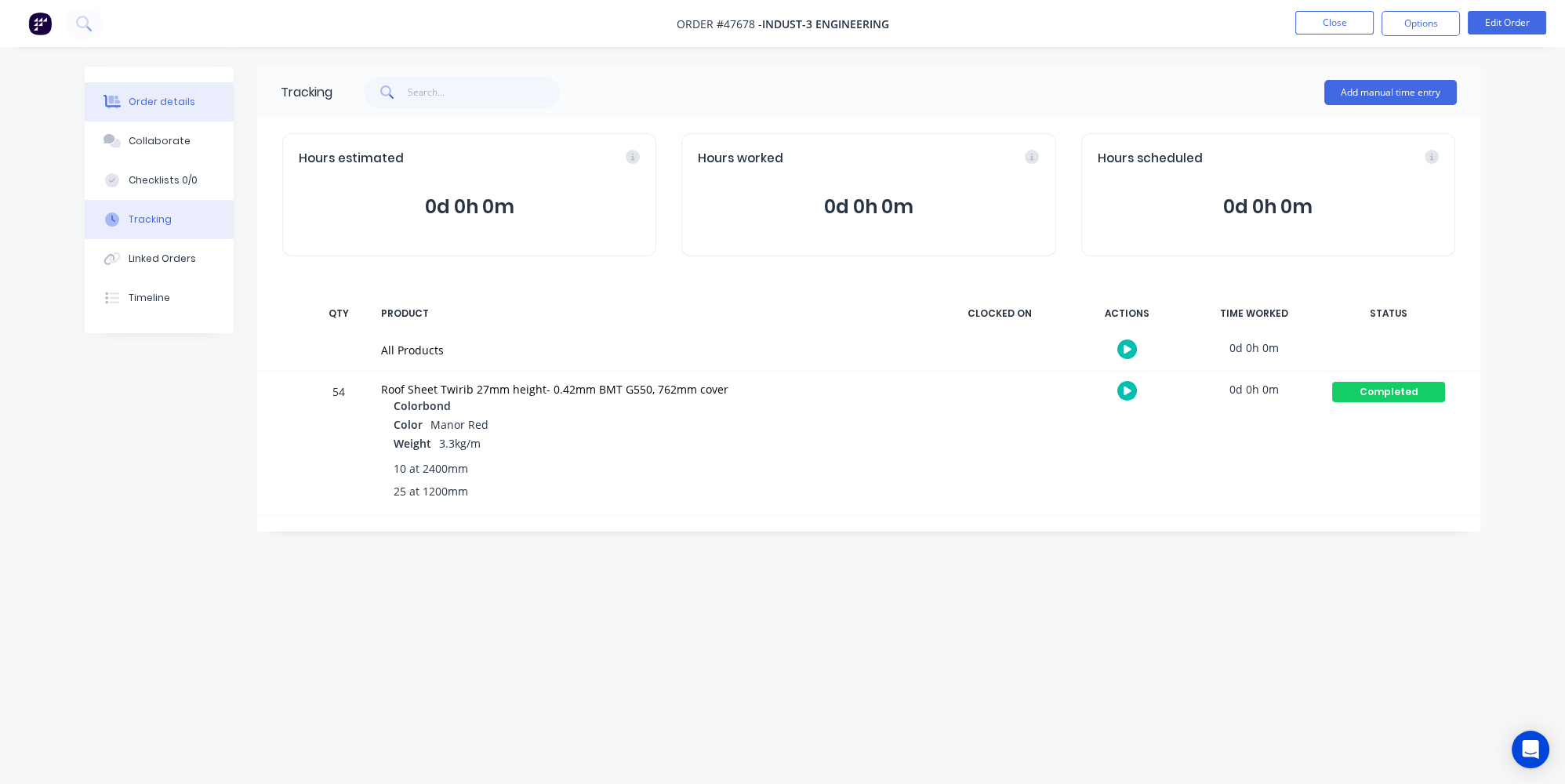
click at [148, 95] on div "Order details" at bounding box center [161, 102] width 66 height 14
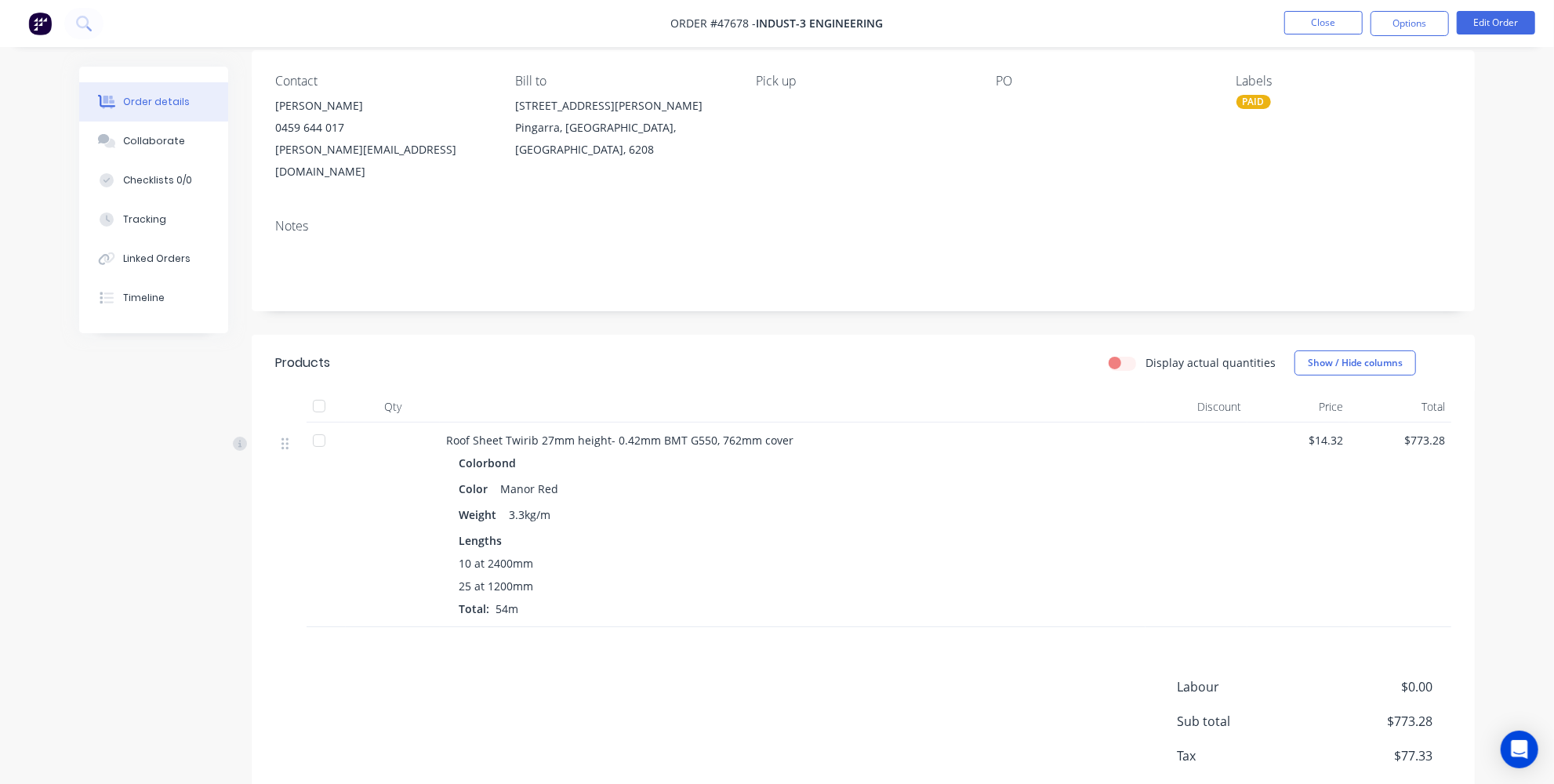
scroll to position [45, 0]
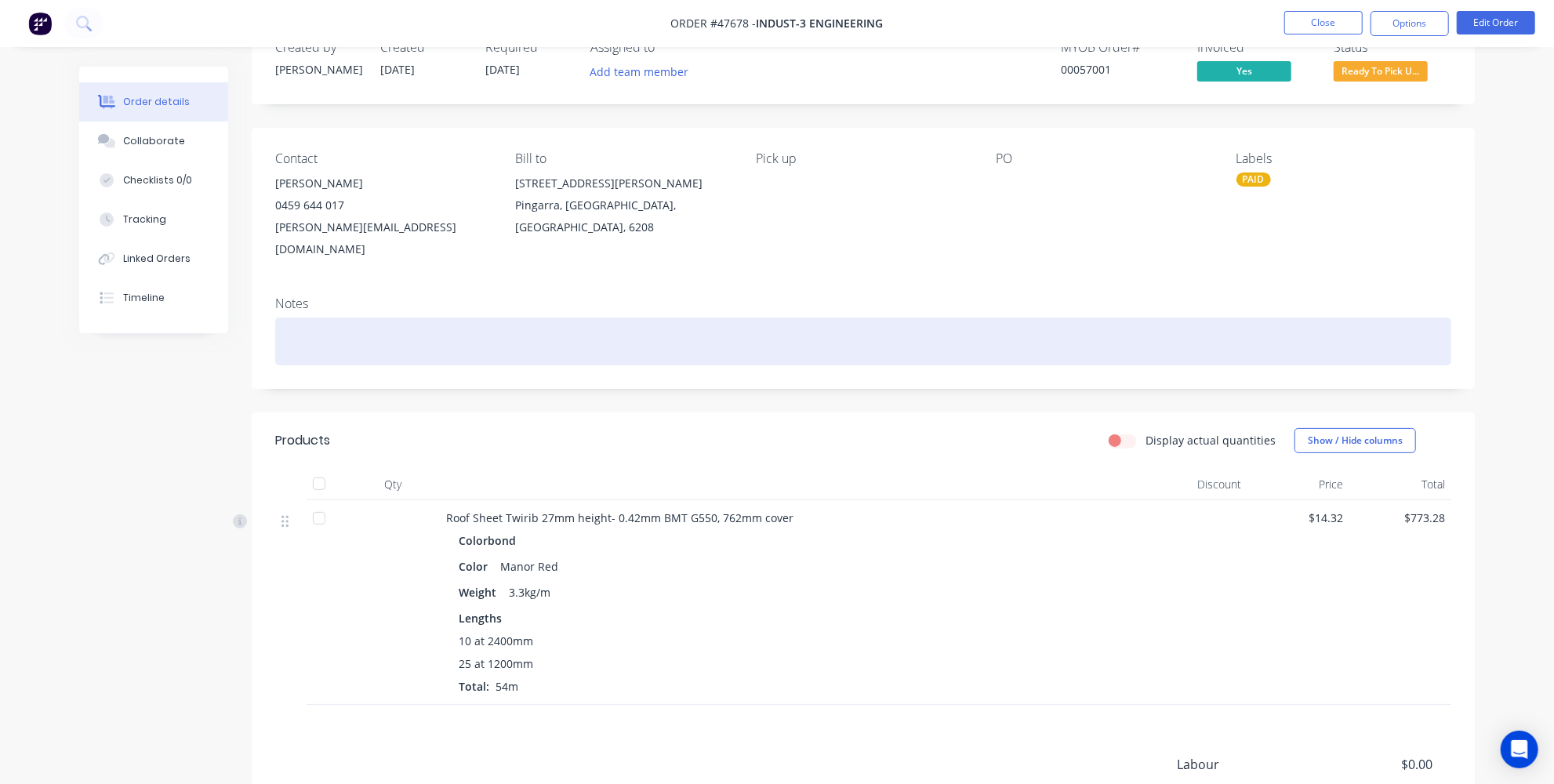
click at [610, 317] on div at bounding box center [862, 341] width 1175 height 48
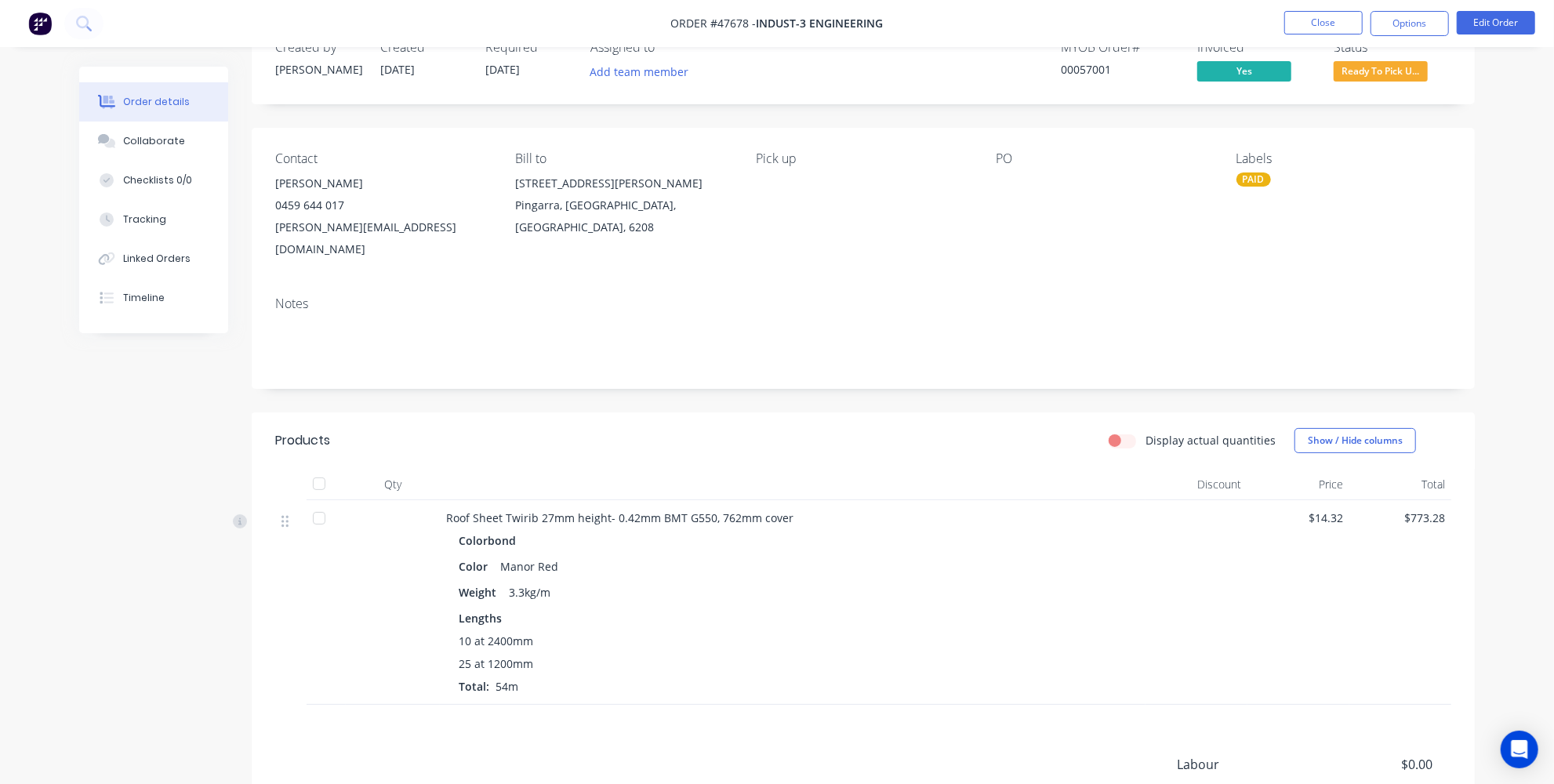
click at [179, 414] on div "Created by [PERSON_NAME] Created [DATE] Required [DATE] Assigned to Add team me…" at bounding box center [777, 485] width 1395 height 928
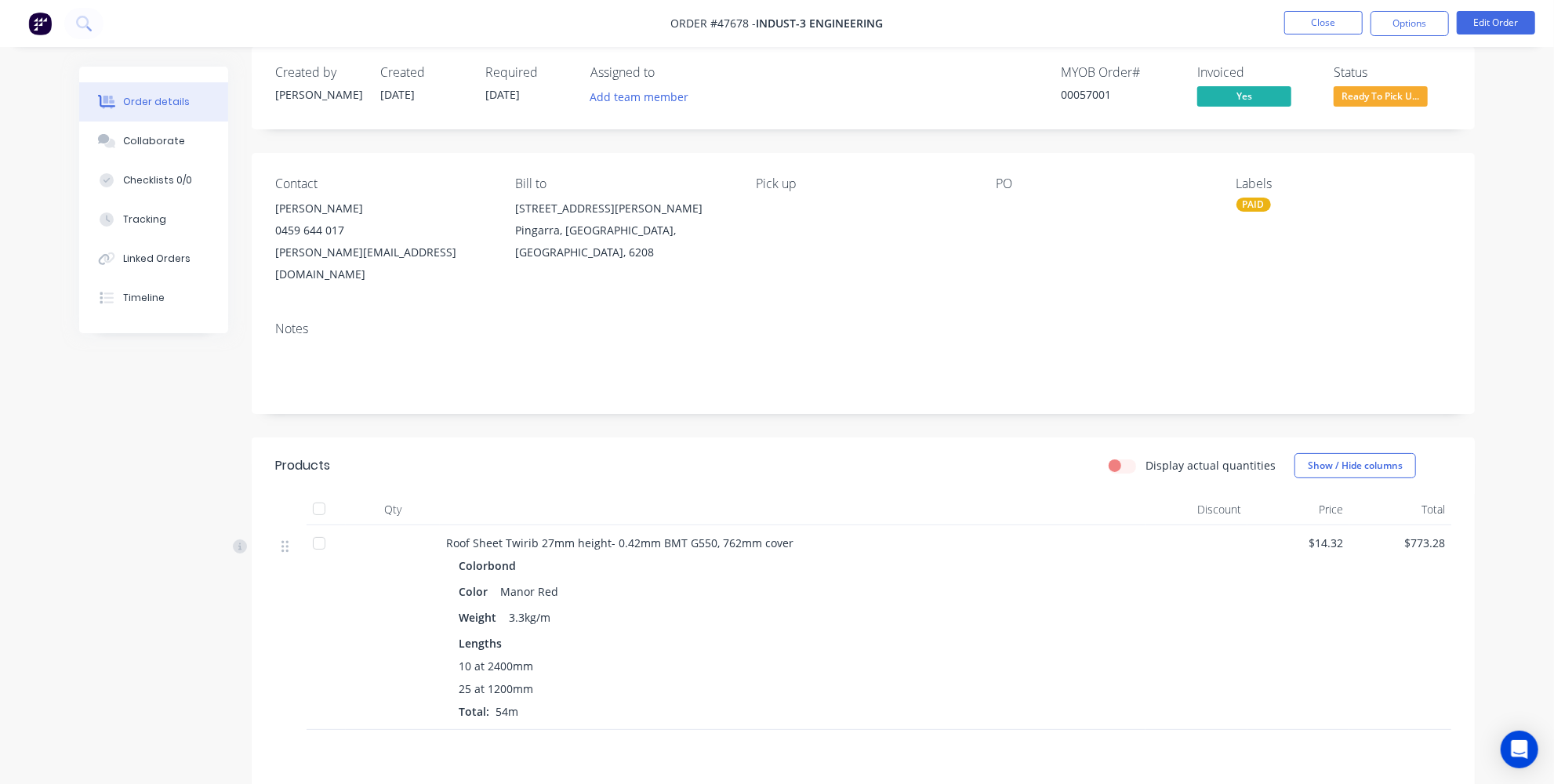
scroll to position [0, 0]
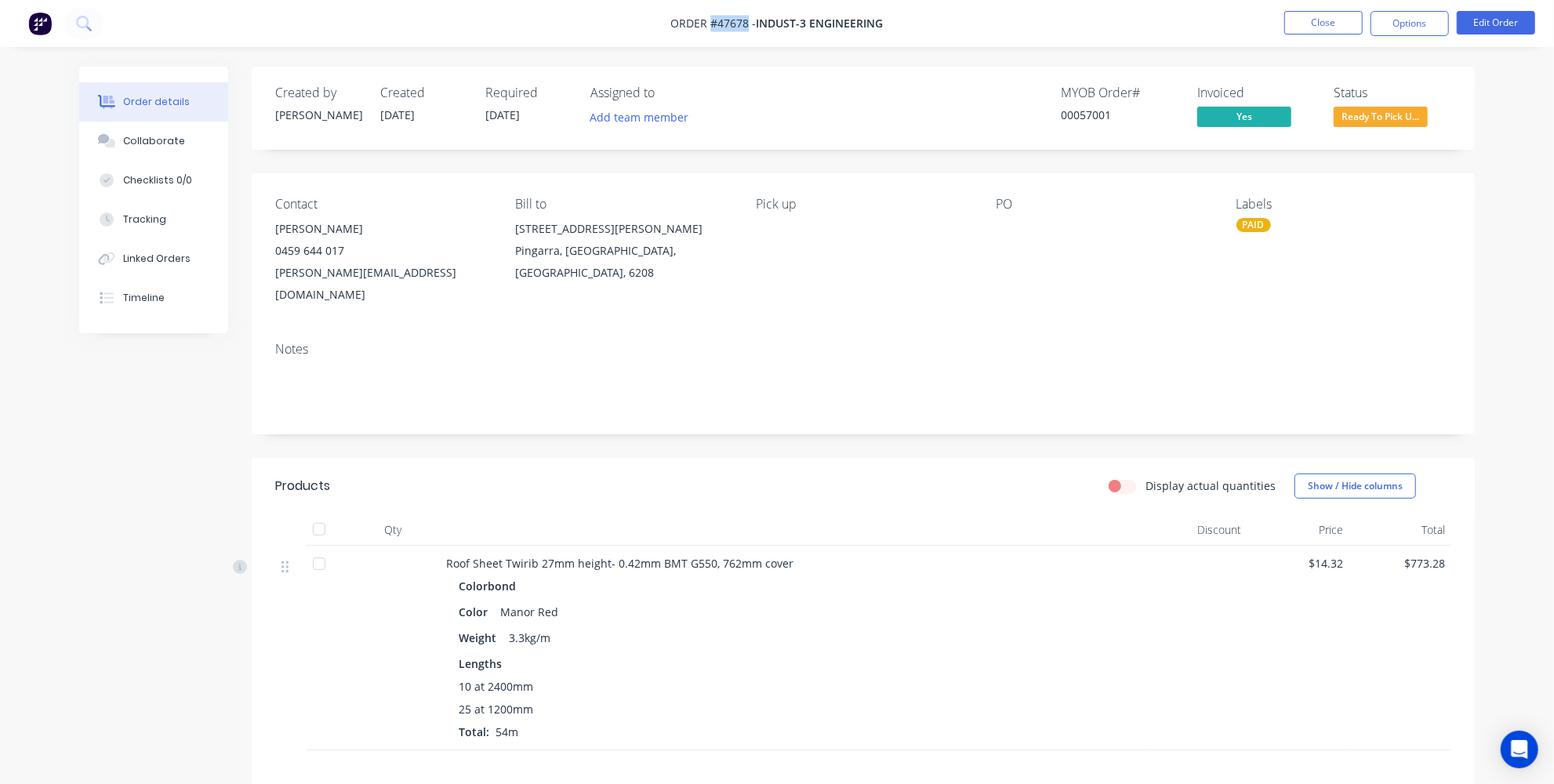
drag, startPoint x: 746, startPoint y: 23, endPoint x: 708, endPoint y: 24, distance: 38.0
click at [708, 24] on span "Order #47678 -" at bounding box center [713, 23] width 86 height 14
copy span "#47678"
